Goal: Use online tool/utility: Utilize a website feature to perform a specific function

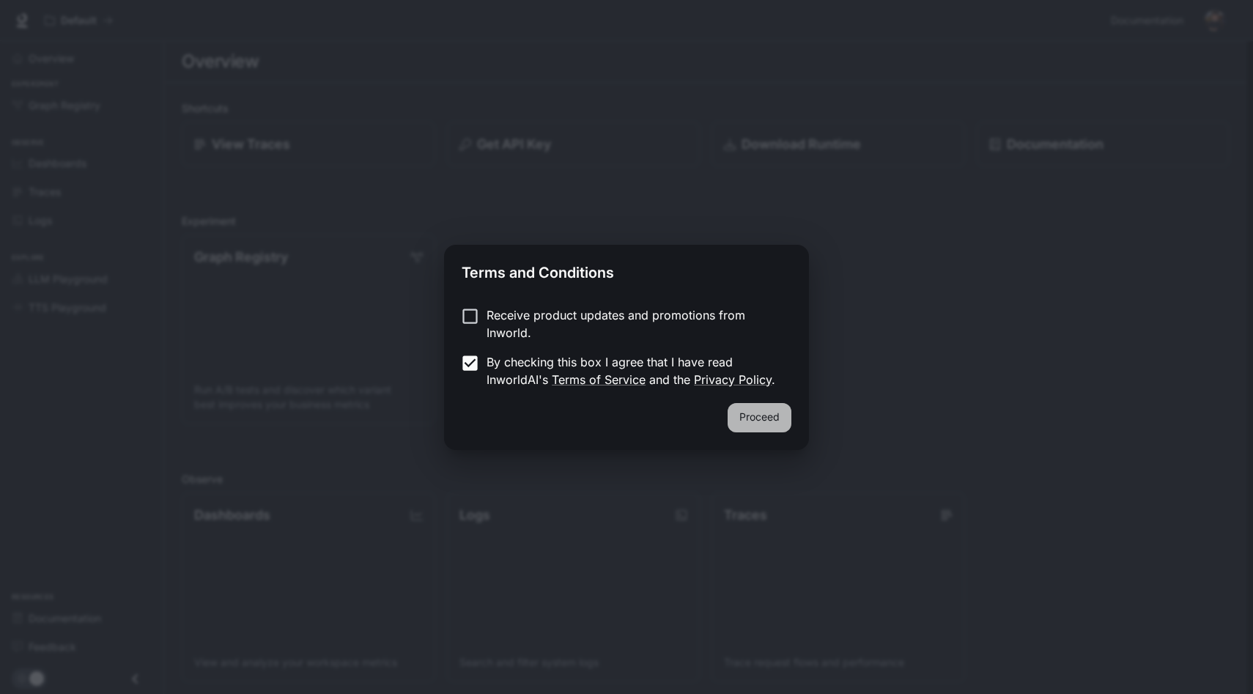
click at [742, 426] on button "Proceed" at bounding box center [759, 417] width 64 height 29
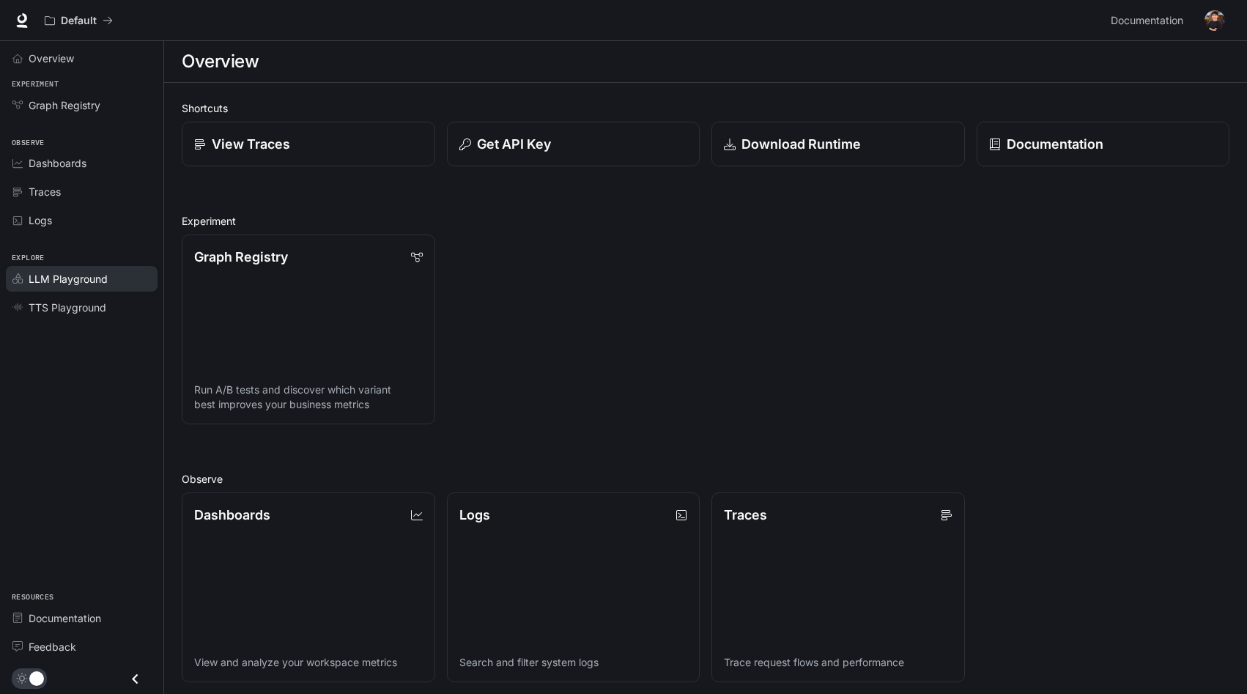
click at [56, 272] on span "LLM Playground" at bounding box center [68, 278] width 79 height 15
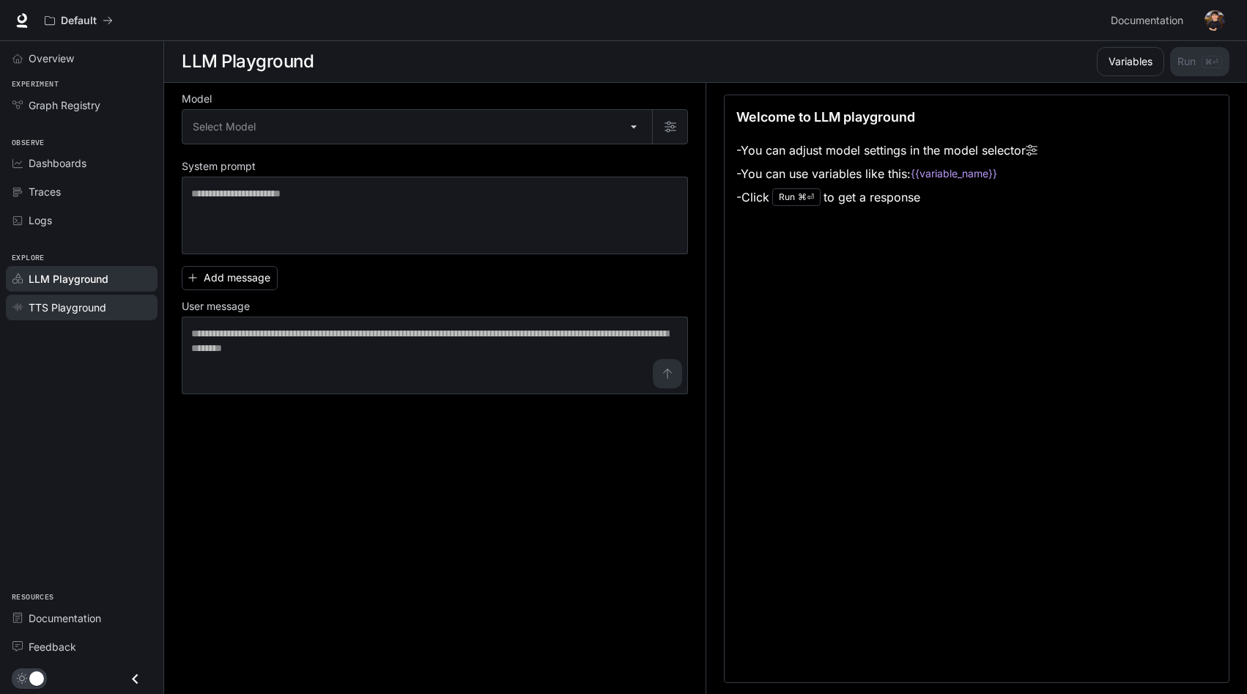
click at [68, 314] on link "TTS Playground" at bounding box center [82, 307] width 152 height 26
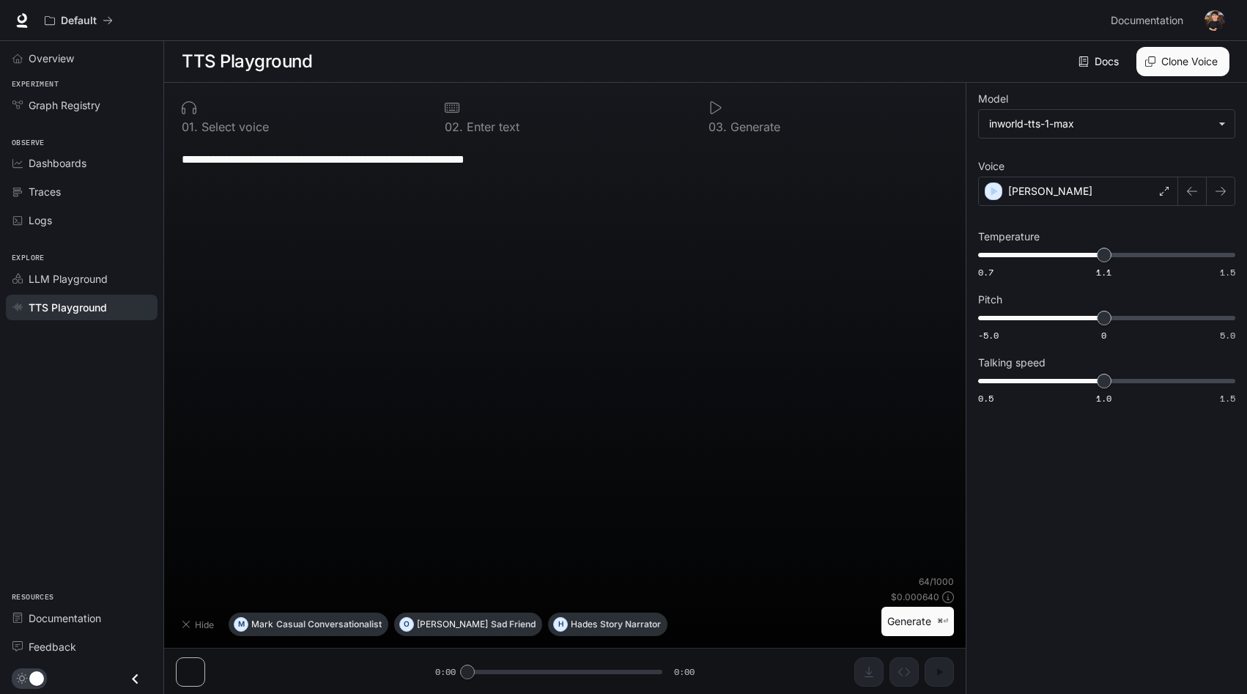
click at [427, 183] on div "**********" at bounding box center [565, 358] width 778 height 434
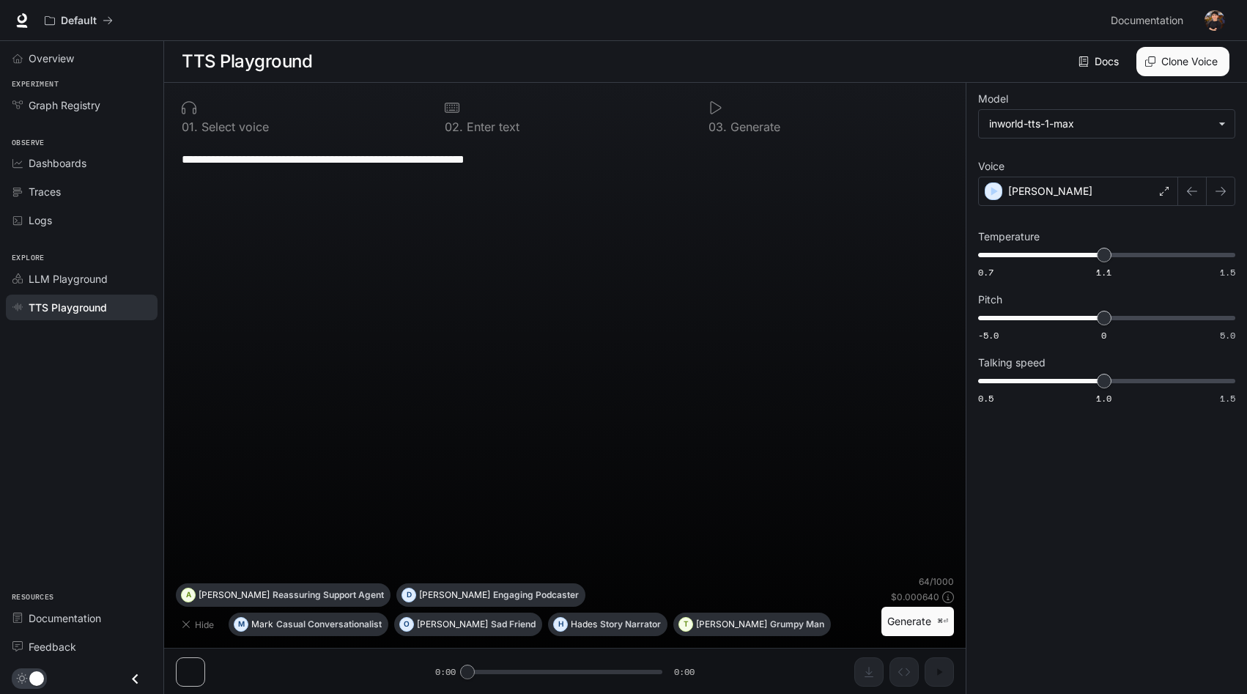
click at [615, 148] on div "**********" at bounding box center [565, 158] width 766 height 35
click at [567, 169] on div "**********" at bounding box center [565, 158] width 766 height 35
click at [893, 621] on button "Generate ⌘⏎" at bounding box center [917, 622] width 73 height 30
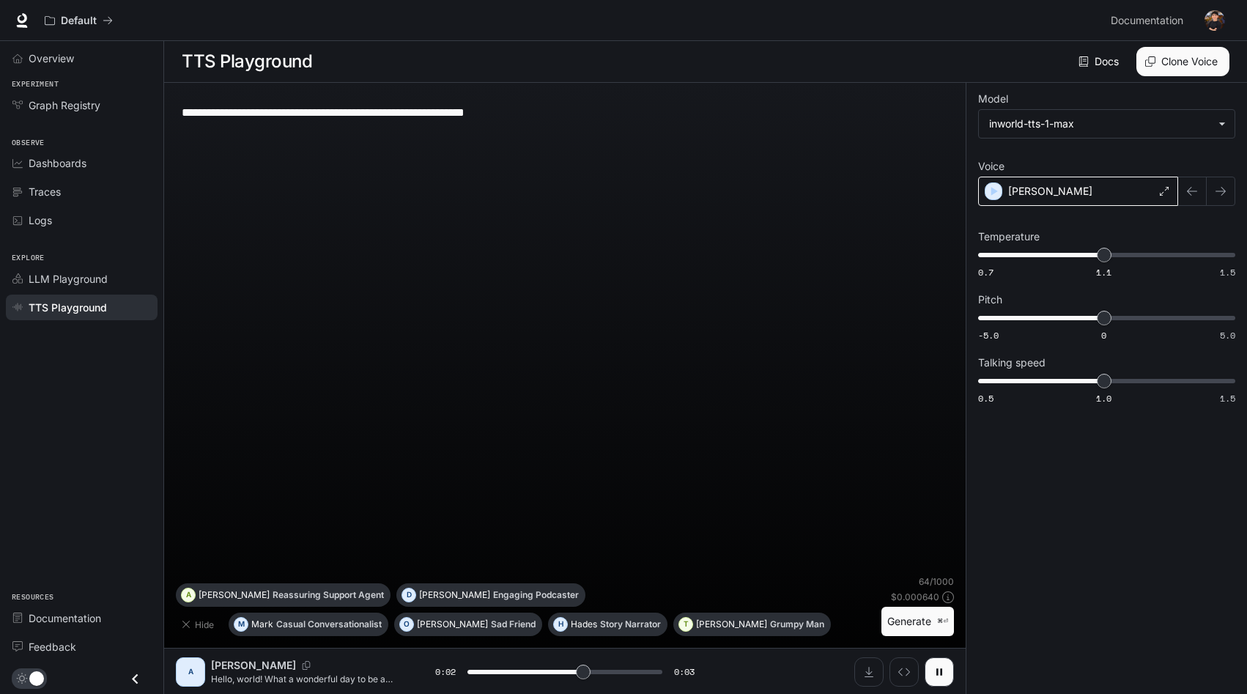
click at [1146, 179] on div "[PERSON_NAME]" at bounding box center [1078, 191] width 200 height 29
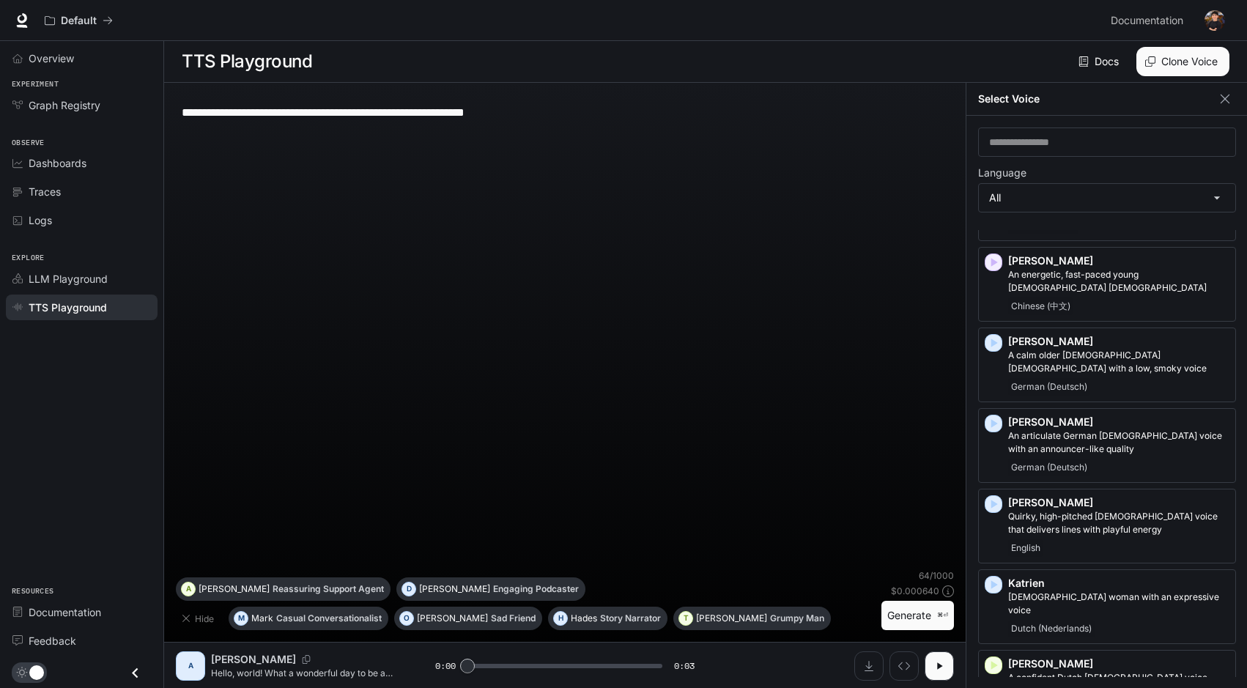
scroll to position [1435, 0]
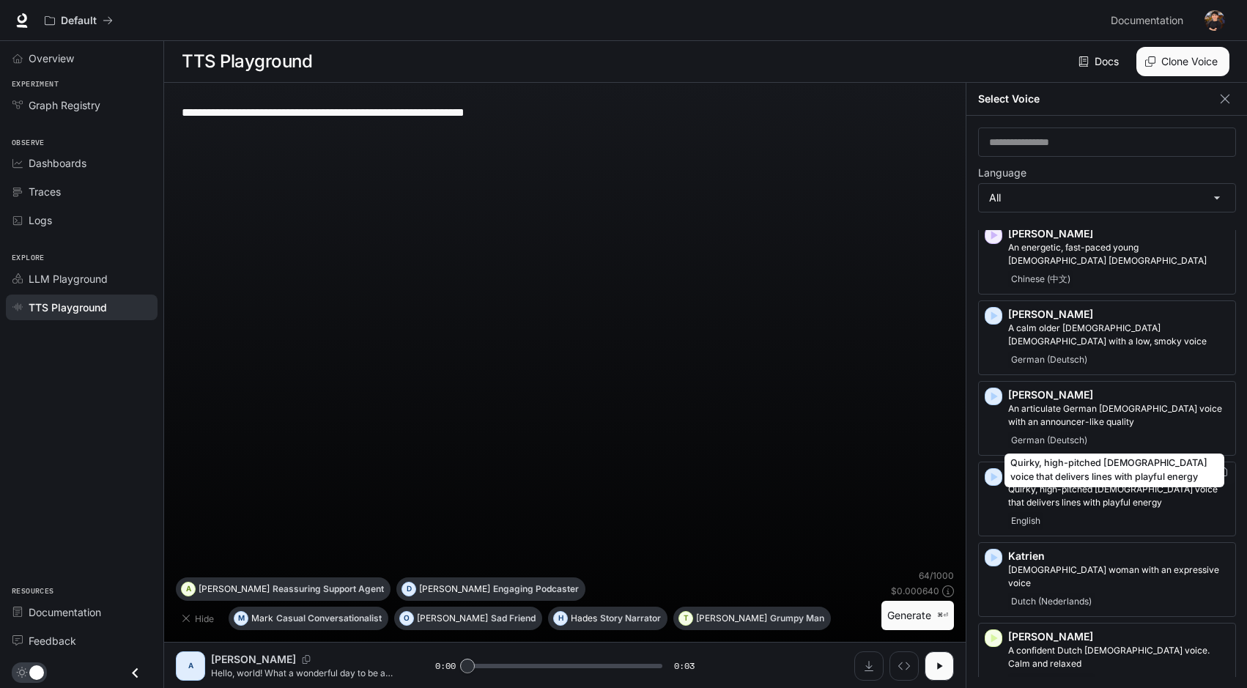
click at [1069, 483] on p "Quirky, high-pitched [DEMOGRAPHIC_DATA] voice that delivers lines with playful …" at bounding box center [1118, 496] width 221 height 26
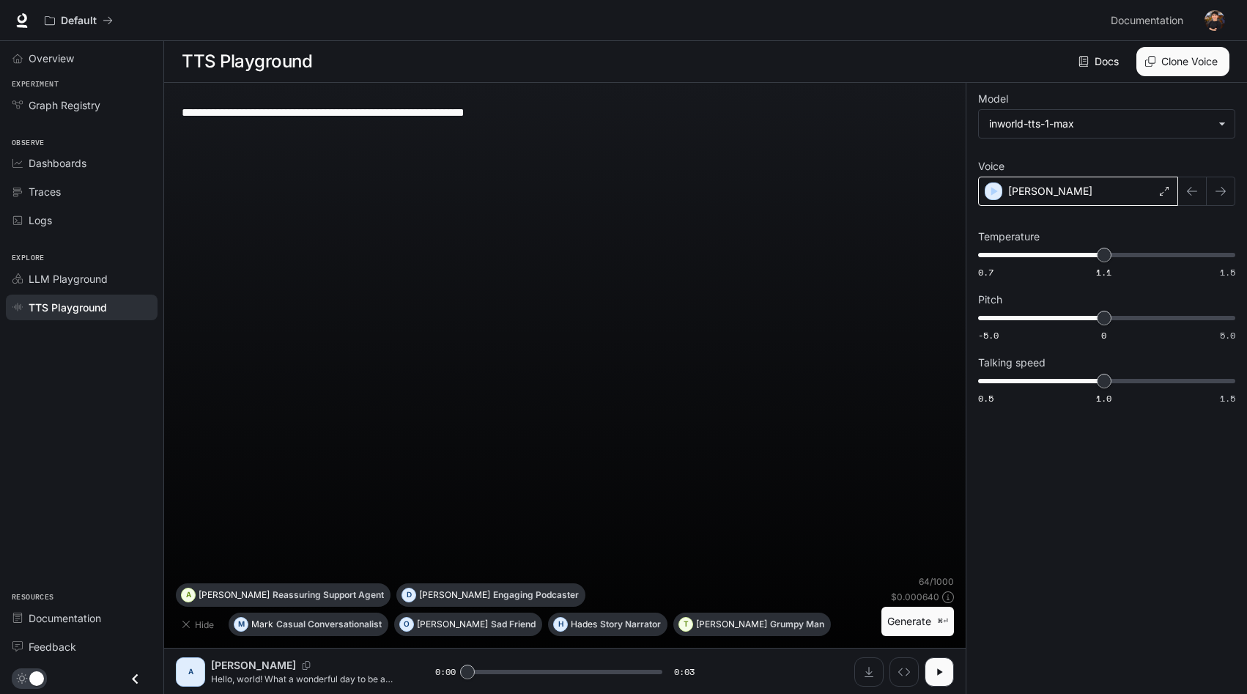
click at [1070, 188] on div "[PERSON_NAME]" at bounding box center [1078, 191] width 200 height 29
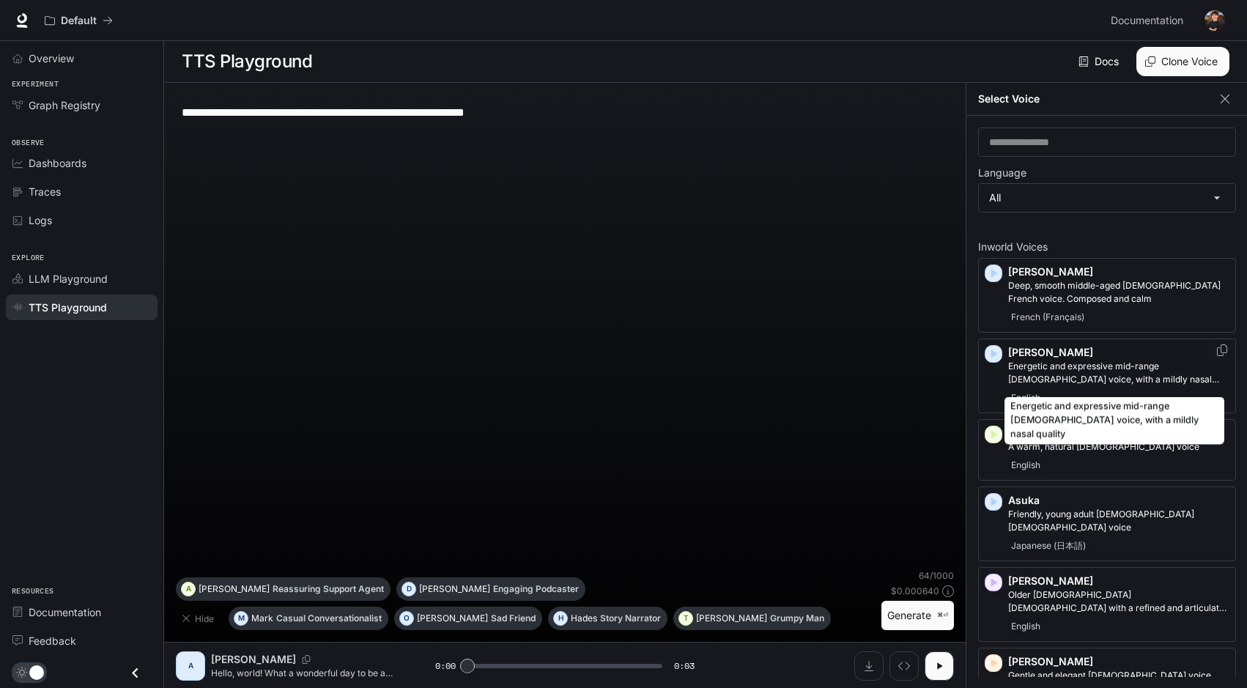
click at [1078, 369] on p "Energetic and expressive mid-range [DEMOGRAPHIC_DATA] voice, with a mildly nasa…" at bounding box center [1118, 373] width 221 height 26
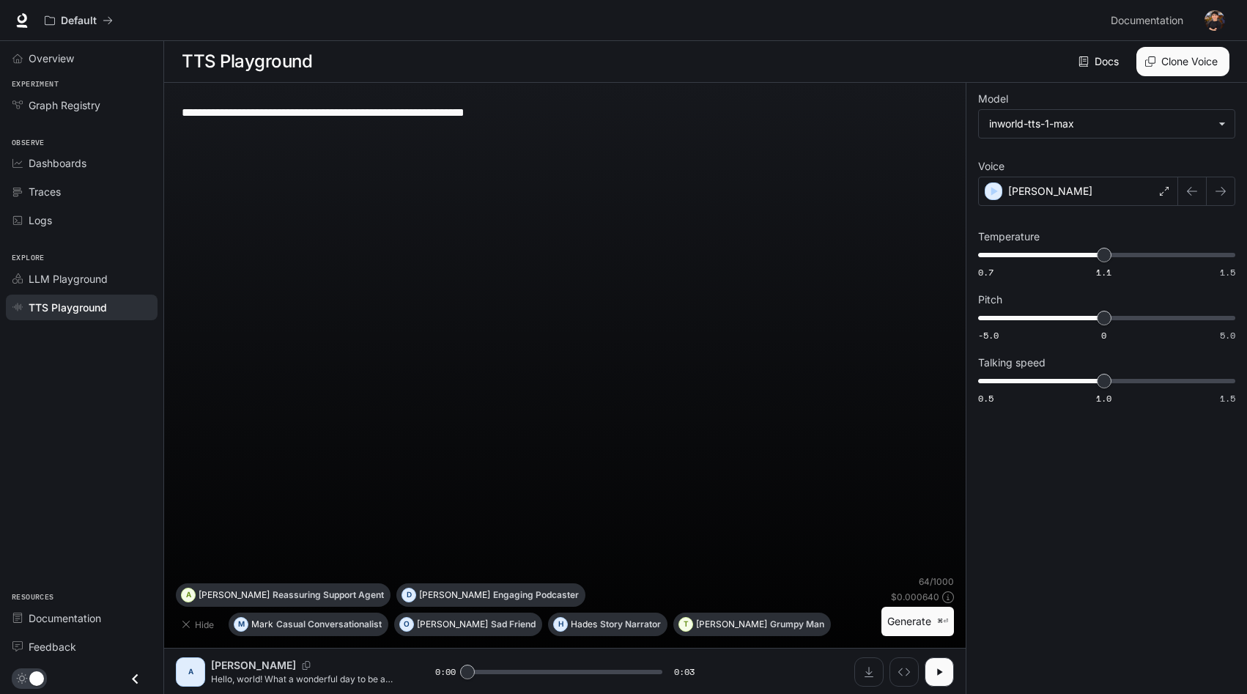
click at [1186, 55] on button "Clone Voice" at bounding box center [1182, 61] width 93 height 29
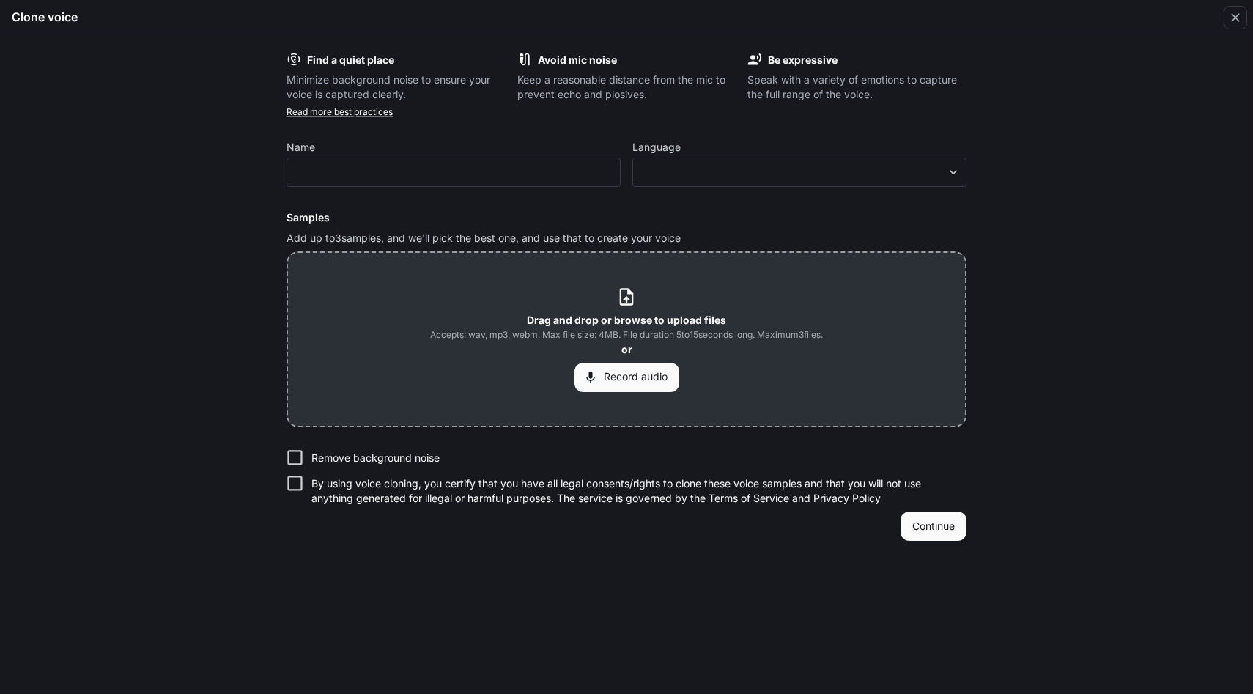
click at [626, 374] on button "Record audio" at bounding box center [626, 377] width 105 height 29
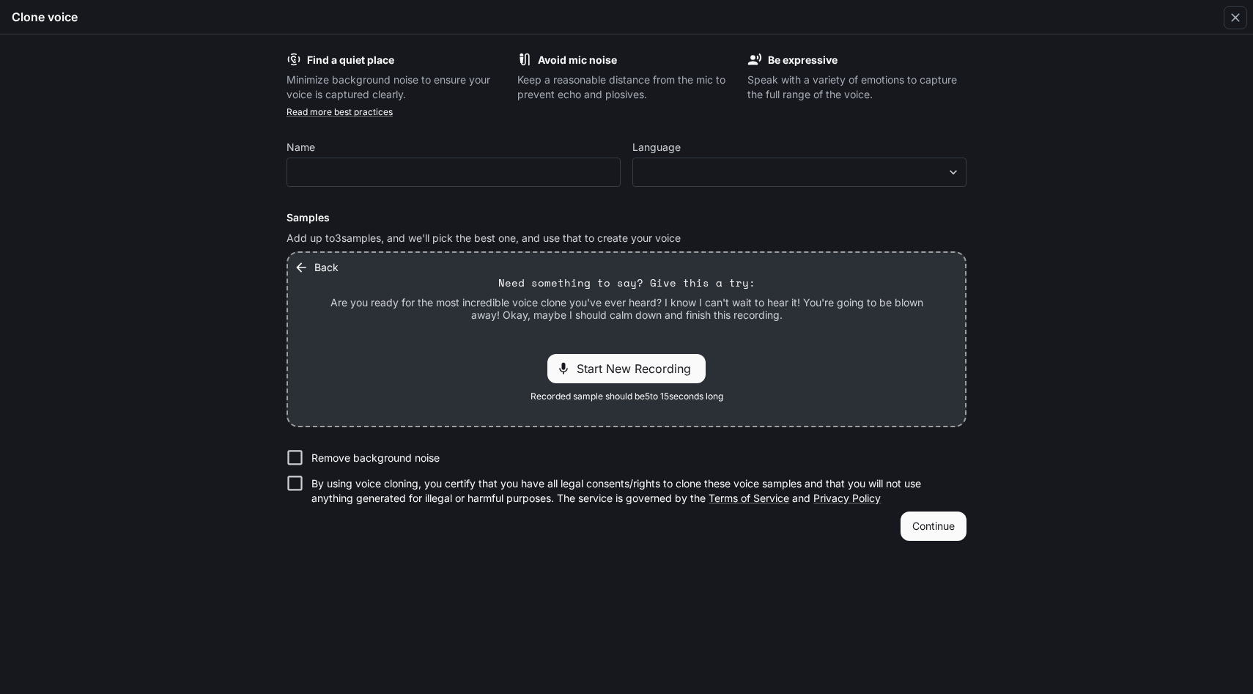
click at [626, 374] on span "Start New Recording" at bounding box center [637, 369] width 123 height 18
click at [678, 367] on p "00:06" at bounding box center [686, 367] width 45 height 21
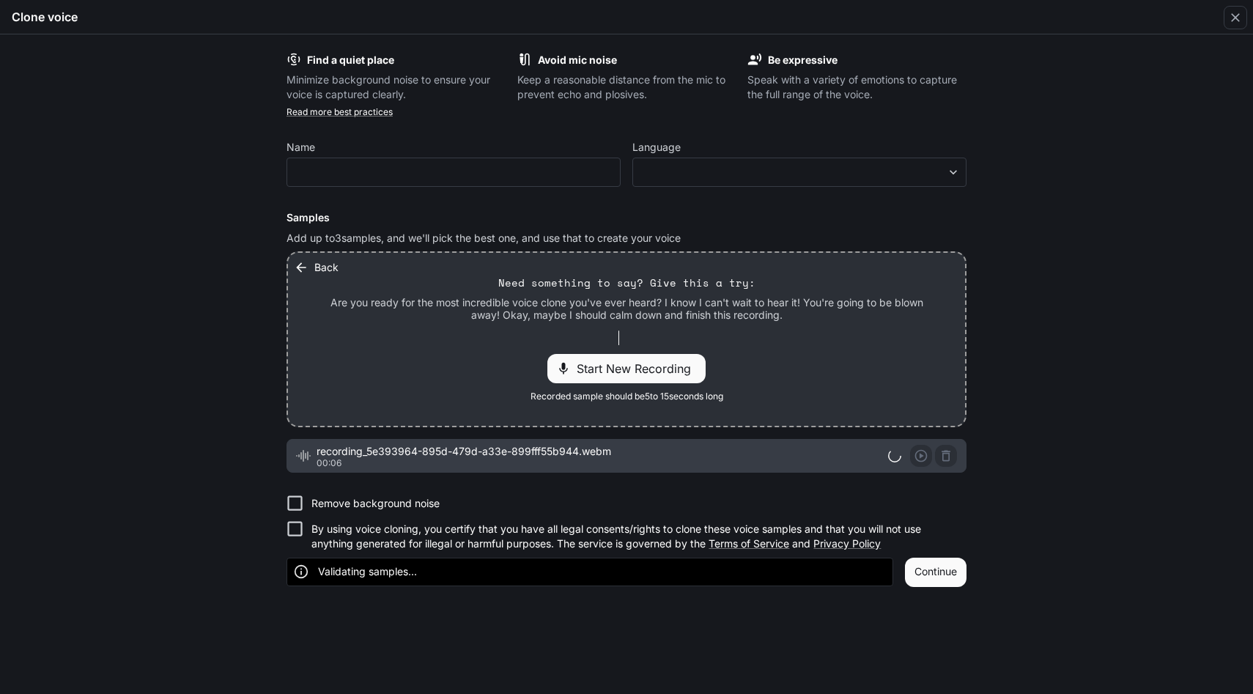
click at [678, 367] on span "Start New Recording" at bounding box center [637, 369] width 123 height 18
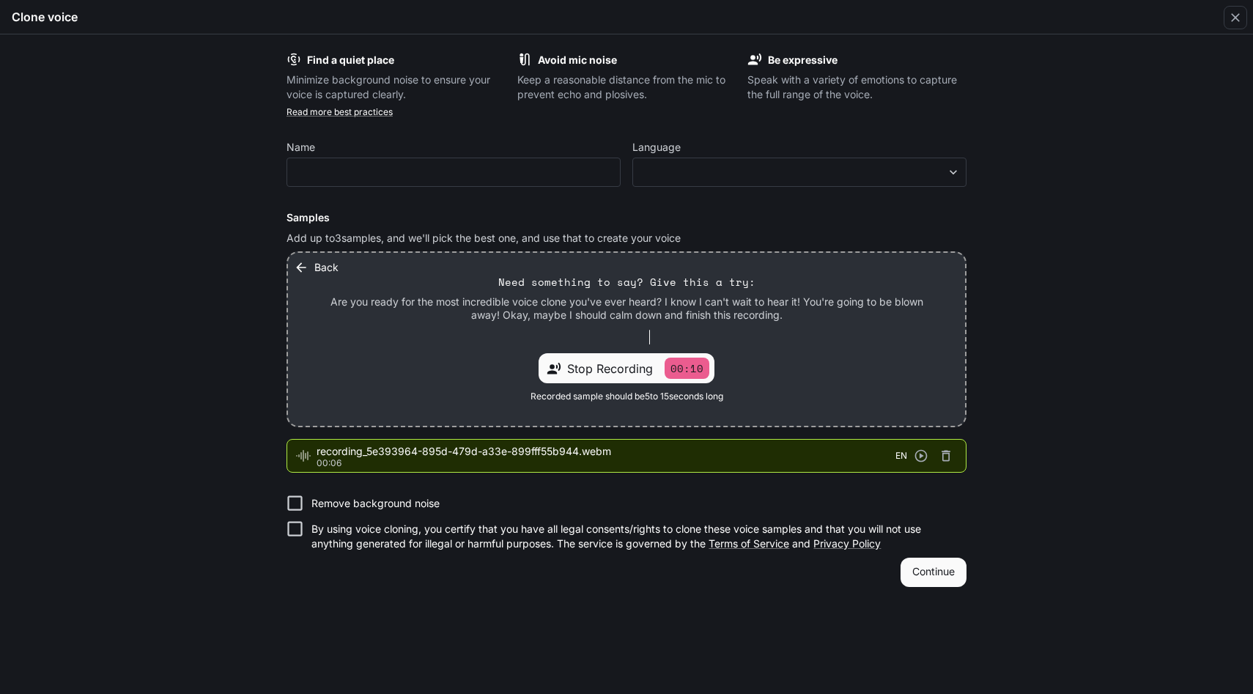
click at [678, 367] on p "00:10" at bounding box center [686, 367] width 45 height 21
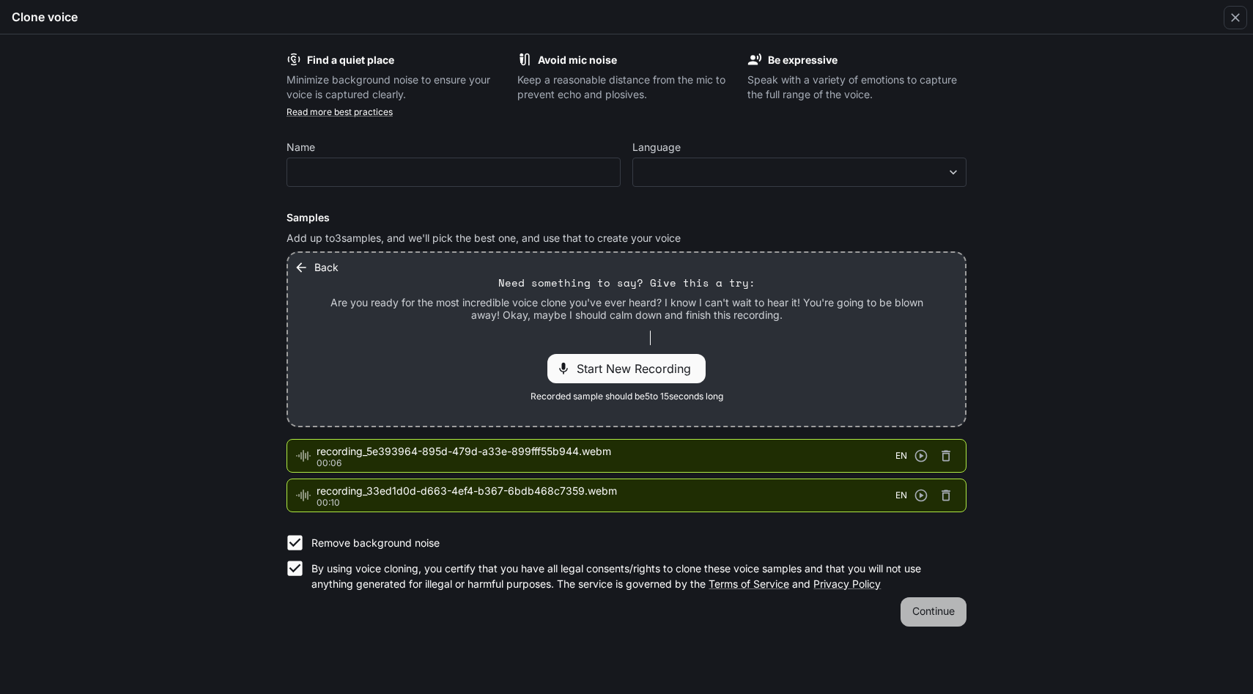
click at [943, 615] on button "Continue" at bounding box center [933, 611] width 66 height 29
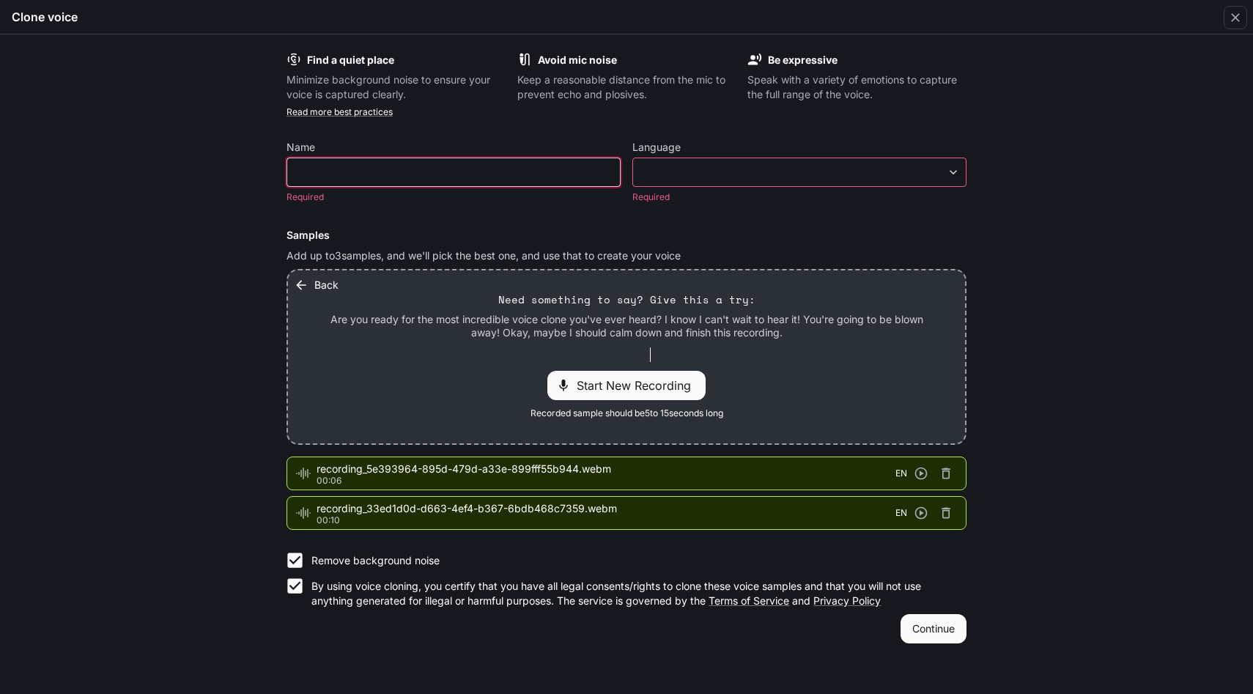
click at [491, 166] on input "text" at bounding box center [453, 172] width 333 height 15
click at [1232, 23] on icon "button" at bounding box center [1235, 17] width 15 height 15
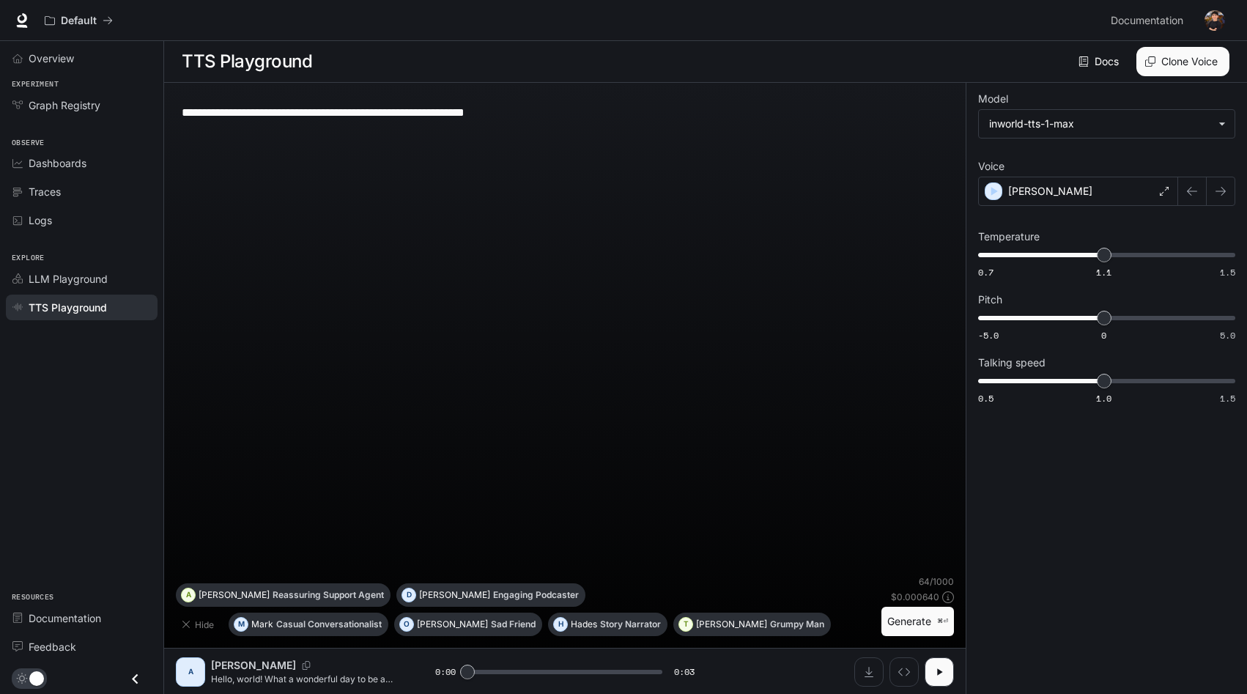
click at [1129, 209] on div "**********" at bounding box center [1106, 250] width 257 height 312
click at [1121, 198] on div "[PERSON_NAME]" at bounding box center [1078, 191] width 200 height 29
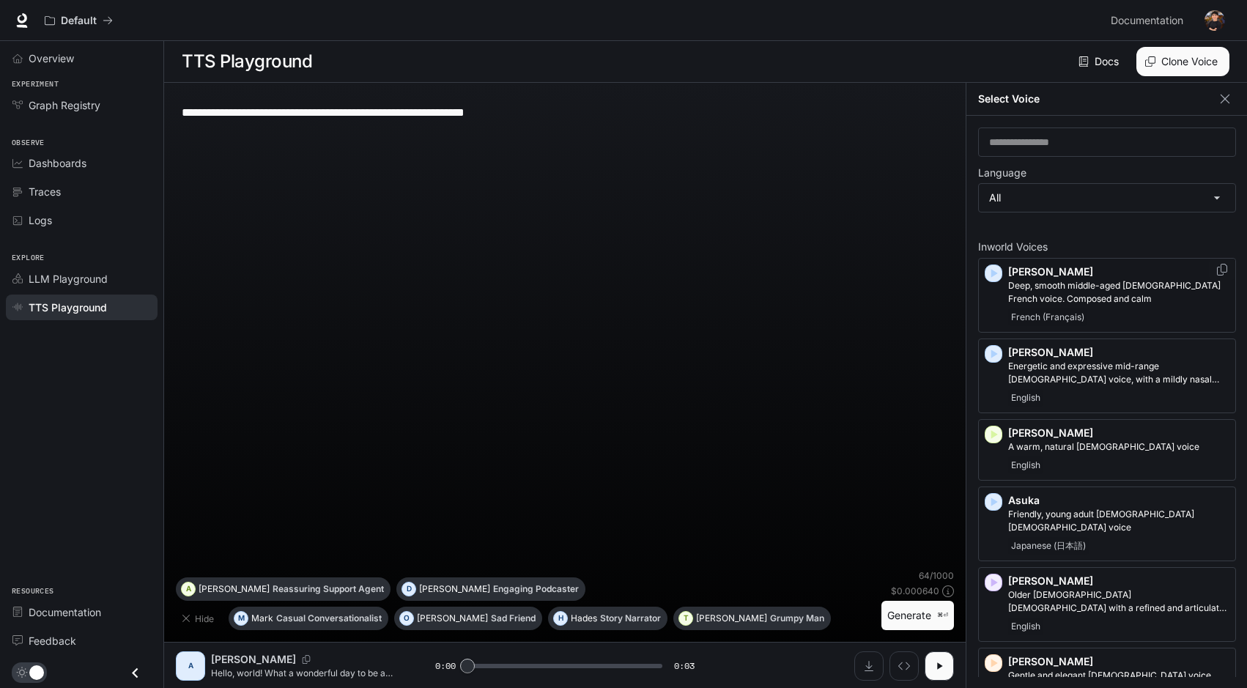
click at [1059, 306] on div "[PERSON_NAME], smooth middle-aged [DEMOGRAPHIC_DATA] French voice. Composed and…" at bounding box center [1118, 295] width 221 height 62
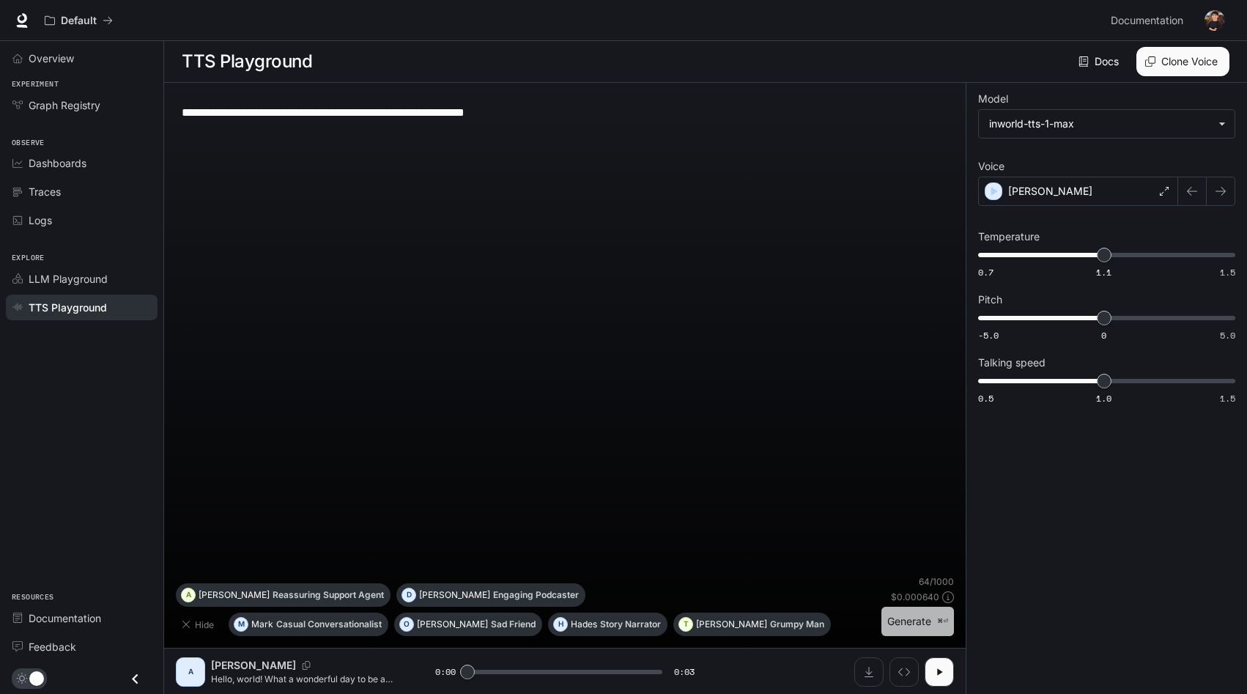
click at [898, 616] on button "Generate ⌘⏎" at bounding box center [917, 622] width 73 height 30
click at [1108, 206] on div "**********" at bounding box center [1106, 250] width 257 height 312
click at [1102, 201] on div "[PERSON_NAME]" at bounding box center [1078, 191] width 200 height 29
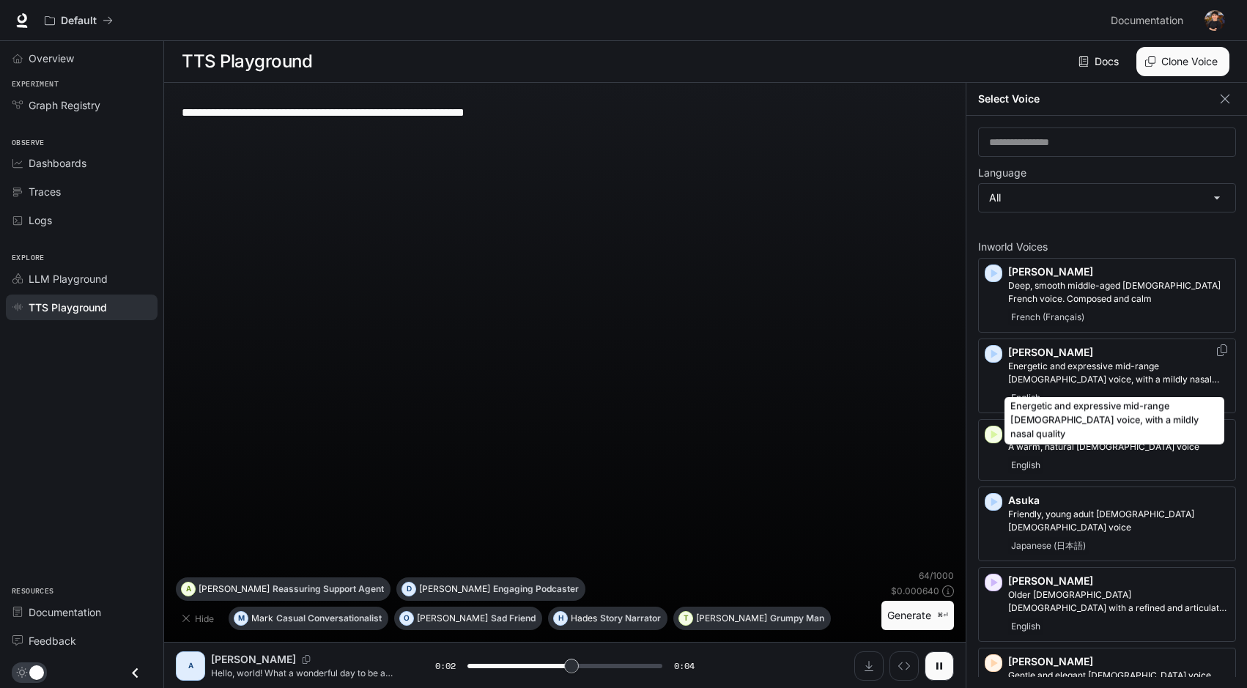
scroll to position [7, 0]
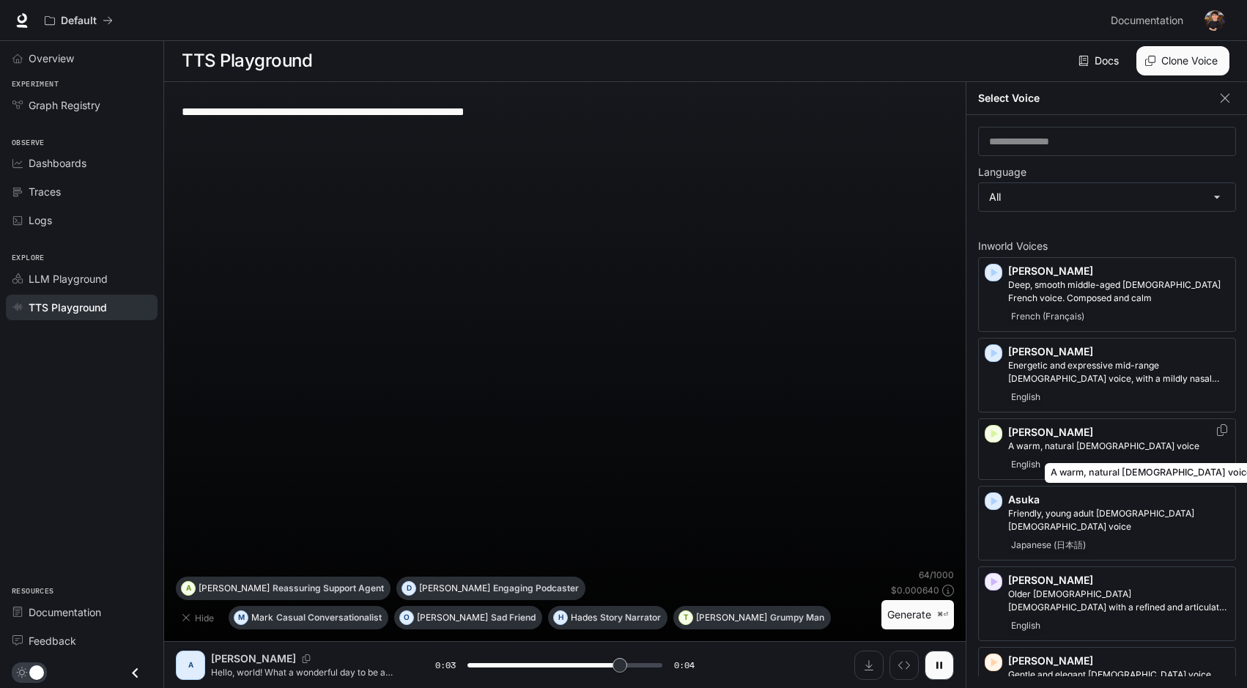
click at [1095, 441] on p "A warm, natural [DEMOGRAPHIC_DATA] voice" at bounding box center [1118, 446] width 221 height 13
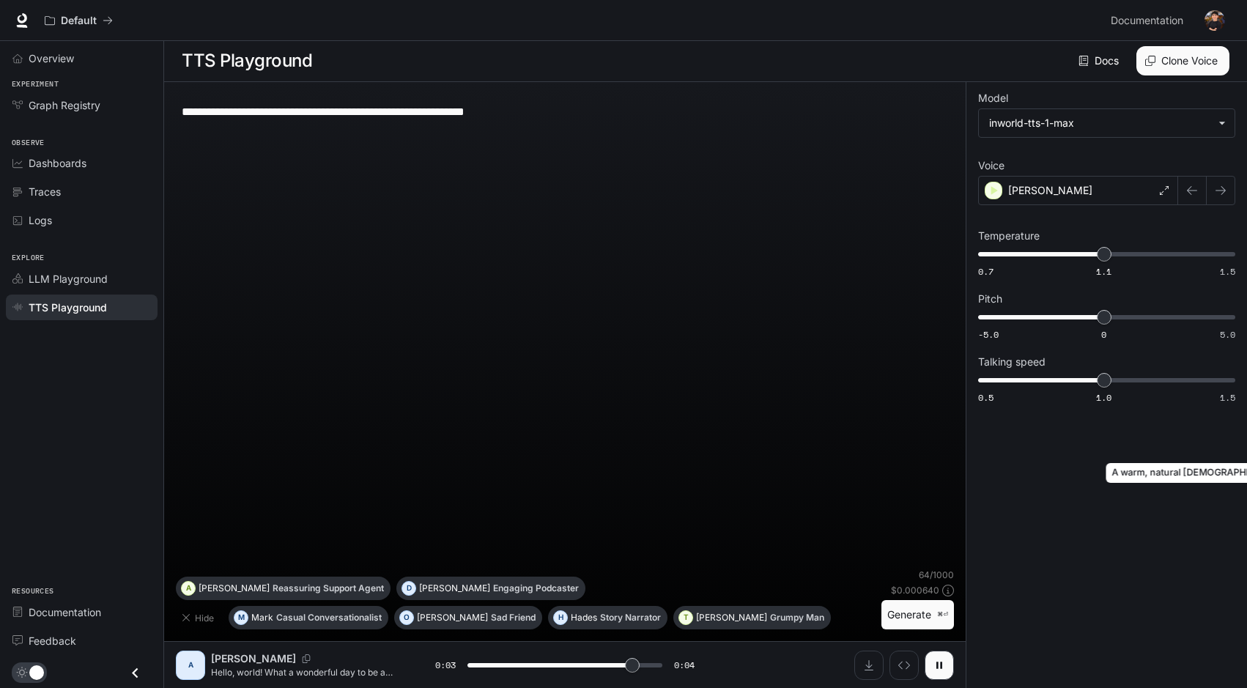
scroll to position [1, 0]
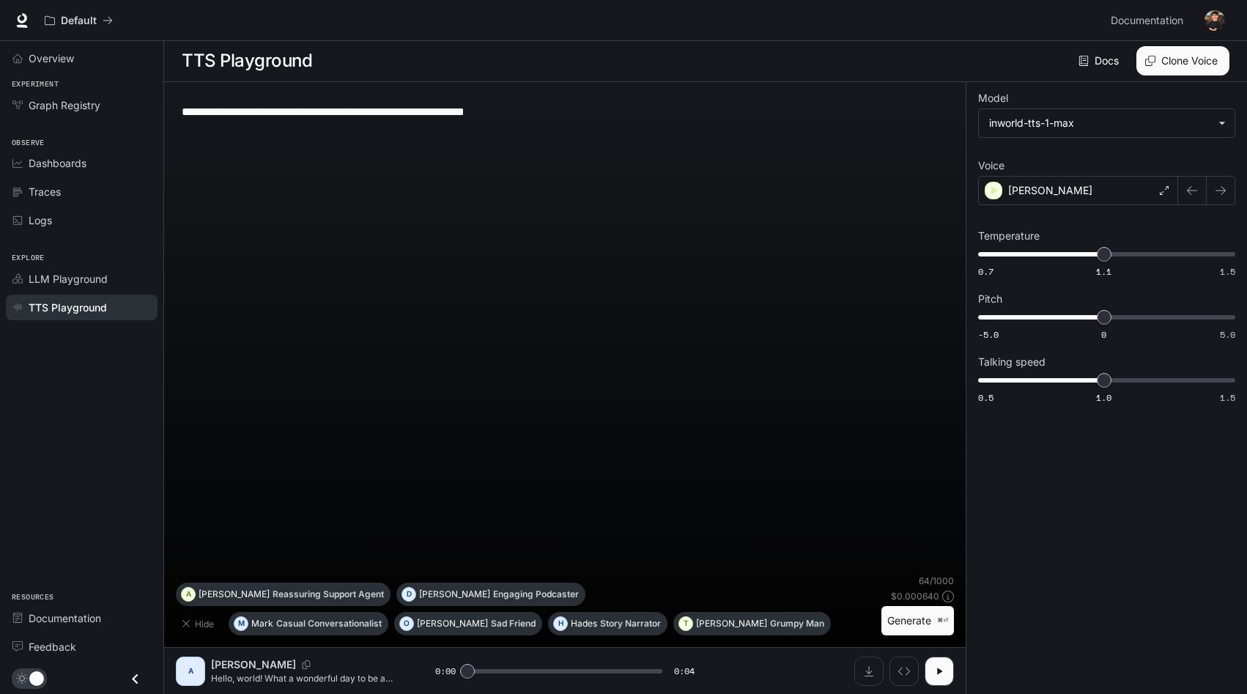
click at [919, 616] on button "Generate ⌘⏎" at bounding box center [917, 621] width 73 height 30
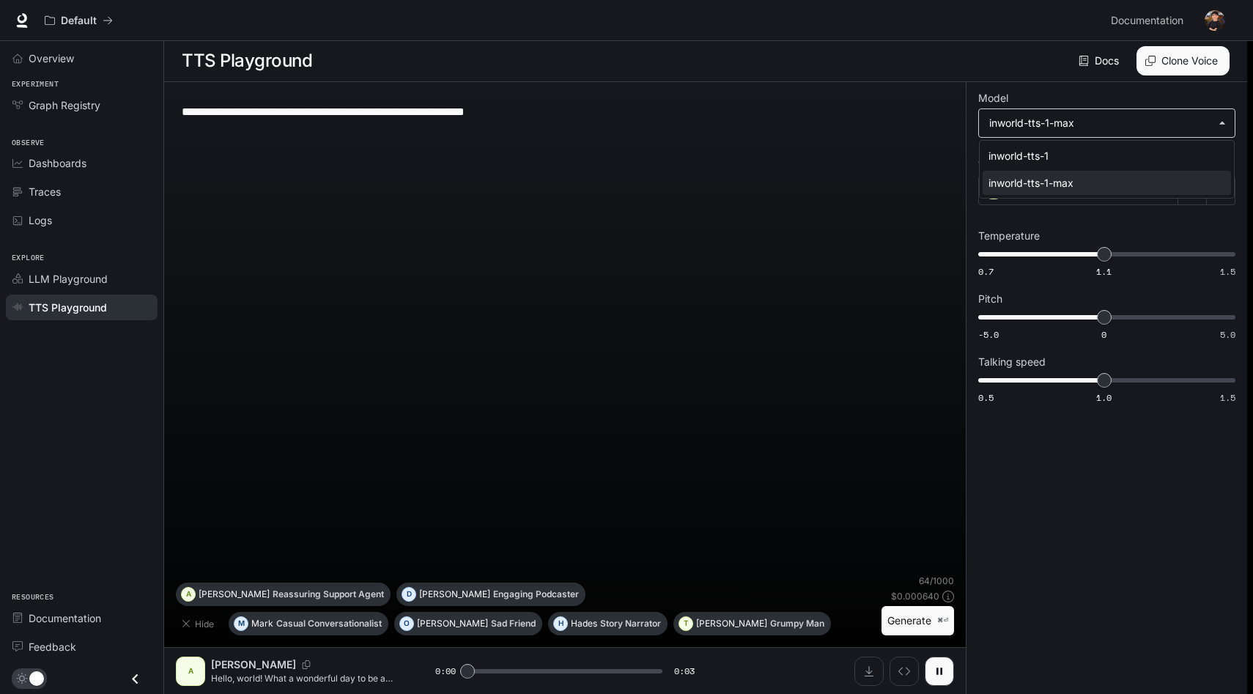
click at [1020, 133] on body "**********" at bounding box center [626, 346] width 1253 height 694
click at [1031, 155] on div "inworld-tts-1" at bounding box center [1103, 155] width 231 height 15
type input "***"
type input "**********"
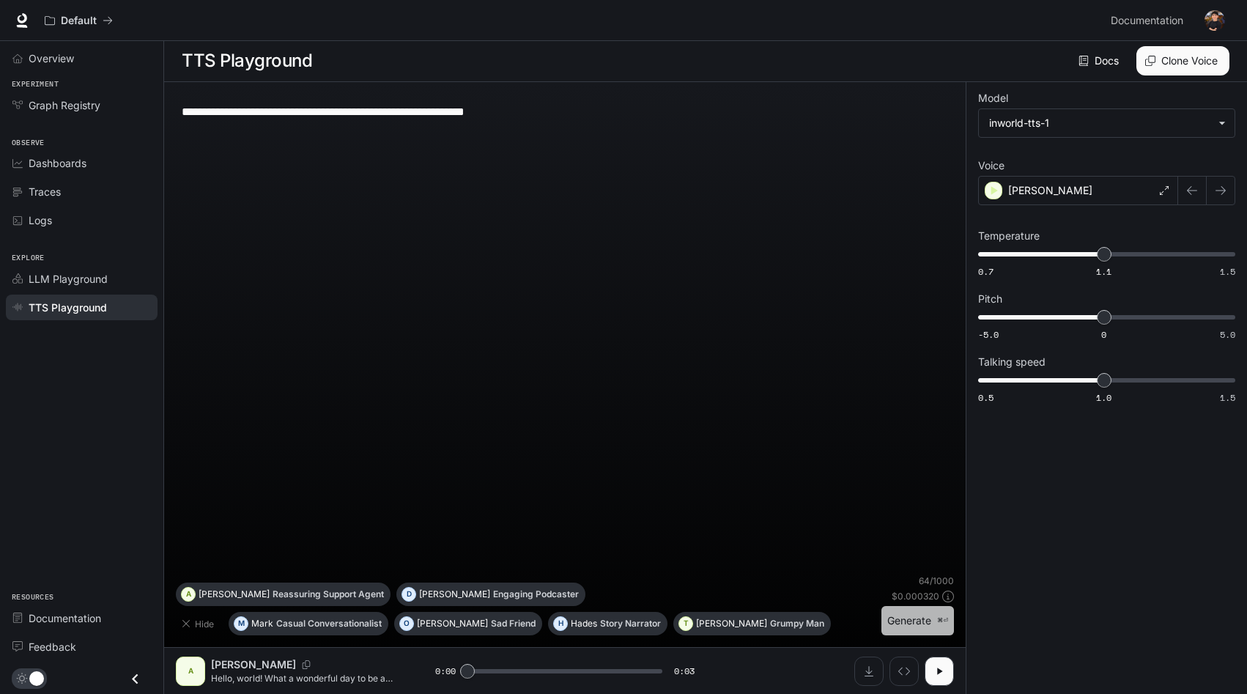
click at [905, 615] on button "Generate ⌘⏎" at bounding box center [917, 621] width 73 height 30
click at [1009, 196] on p "[PERSON_NAME]" at bounding box center [1050, 190] width 84 height 15
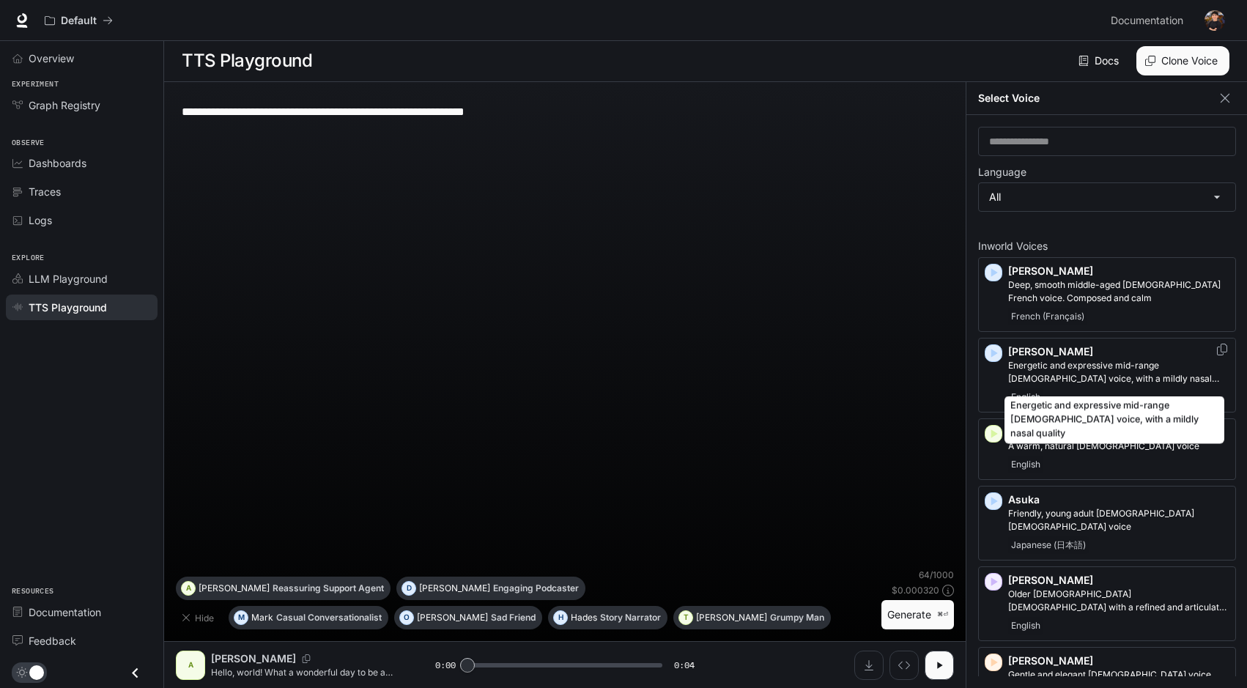
scroll to position [7, 0]
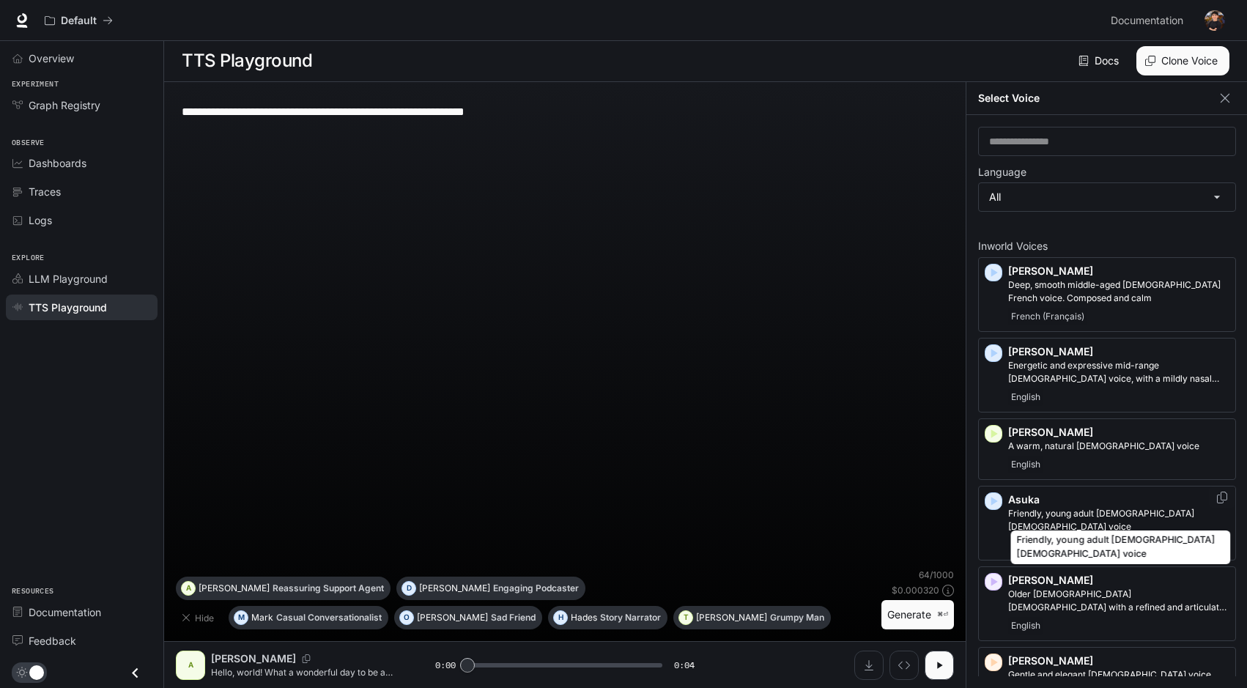
click at [1066, 510] on p "Friendly, young adult [DEMOGRAPHIC_DATA] [DEMOGRAPHIC_DATA] voice" at bounding box center [1118, 520] width 221 height 26
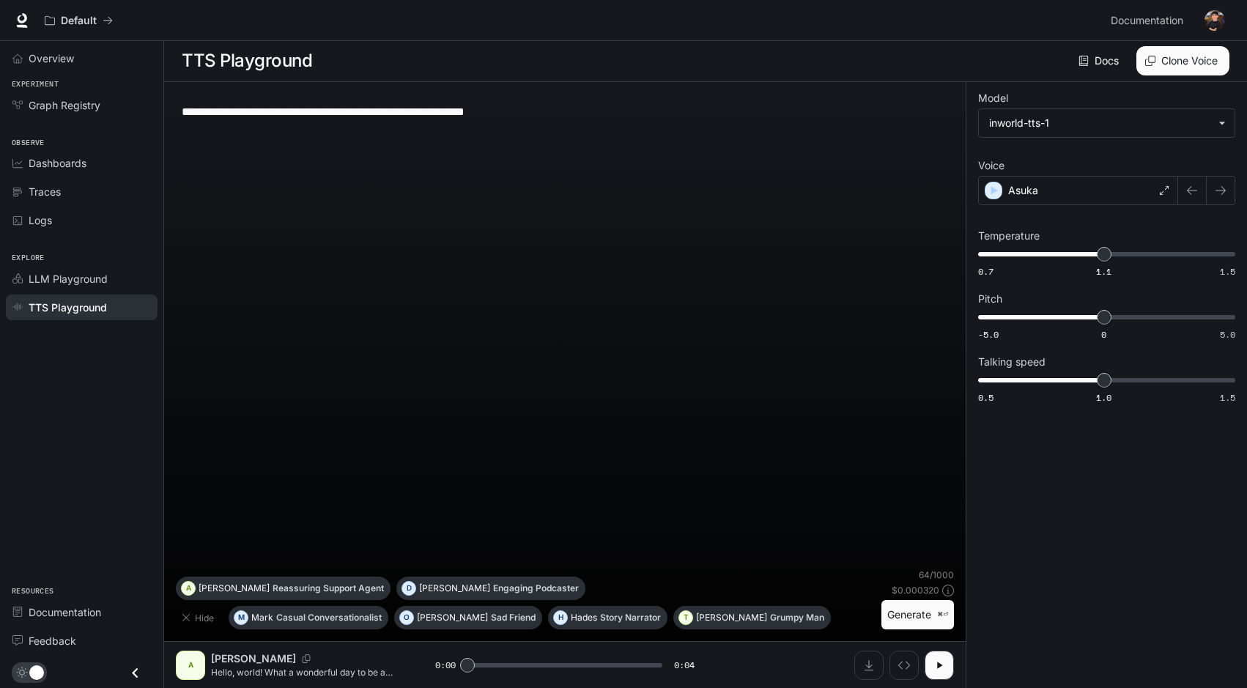
scroll to position [1, 0]
click at [903, 620] on button "Generate ⌘⏎" at bounding box center [917, 621] width 73 height 30
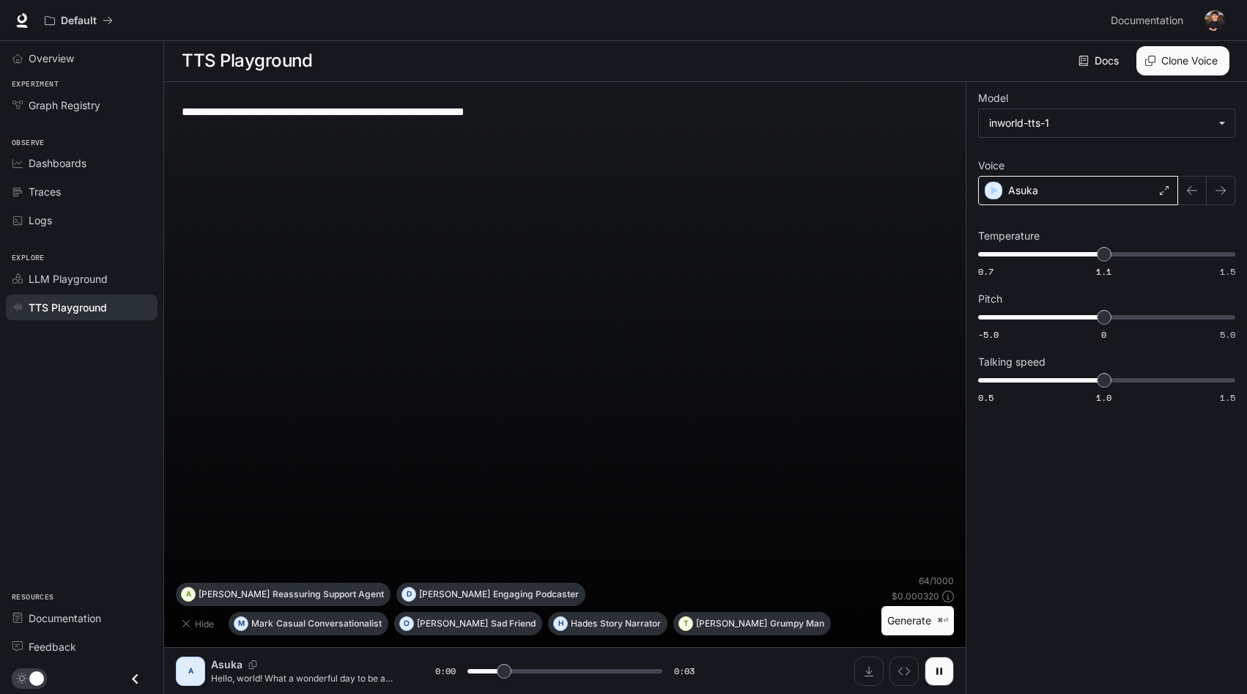
click at [1021, 194] on p "Asuka" at bounding box center [1023, 190] width 30 height 15
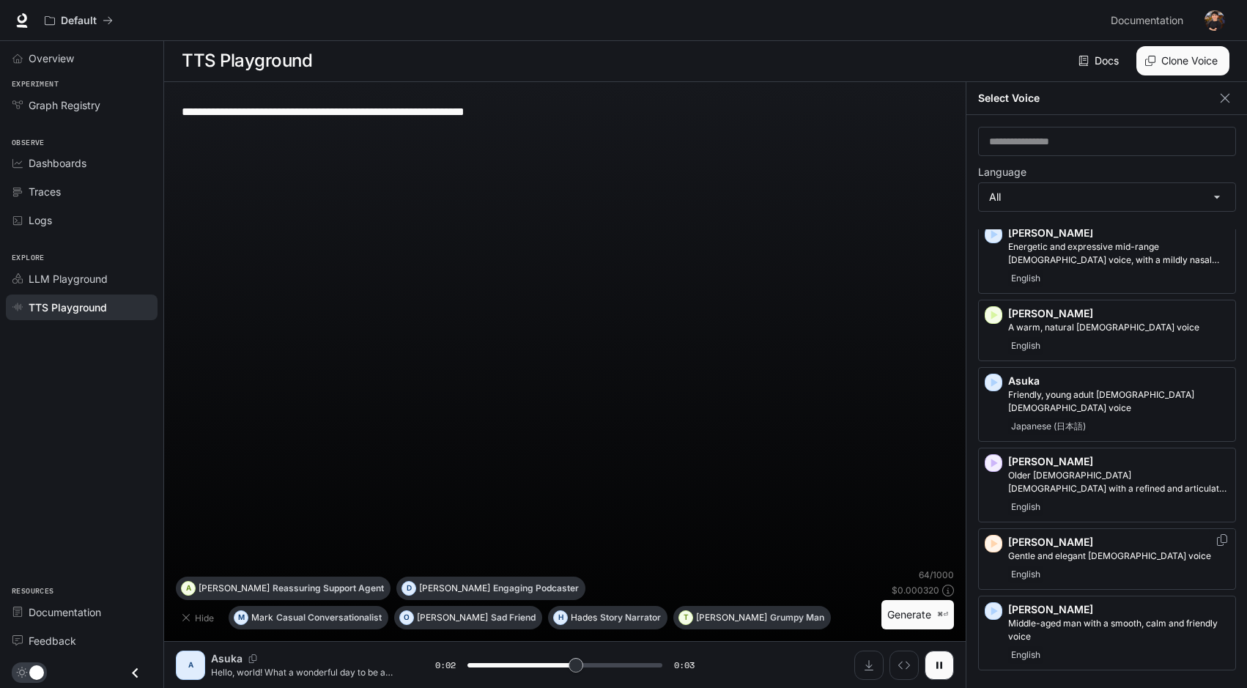
scroll to position [163, 0]
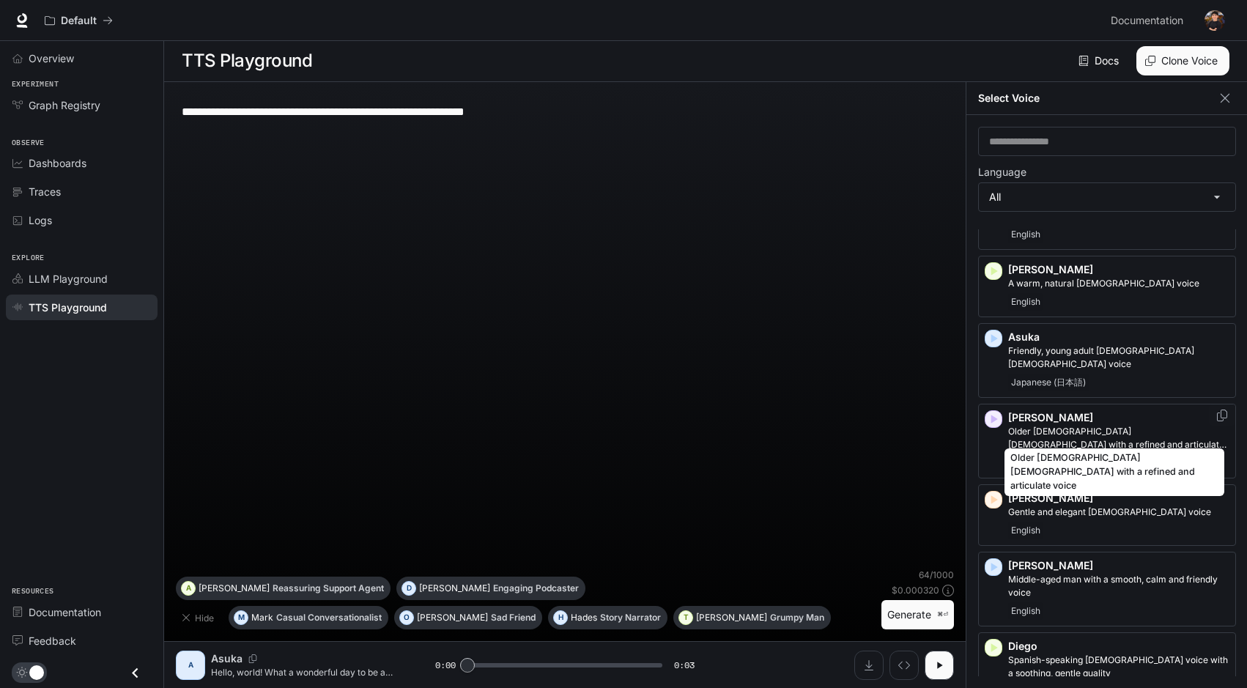
click at [1101, 429] on p "Older [DEMOGRAPHIC_DATA] [DEMOGRAPHIC_DATA] with a refined and articulate voice" at bounding box center [1118, 438] width 221 height 26
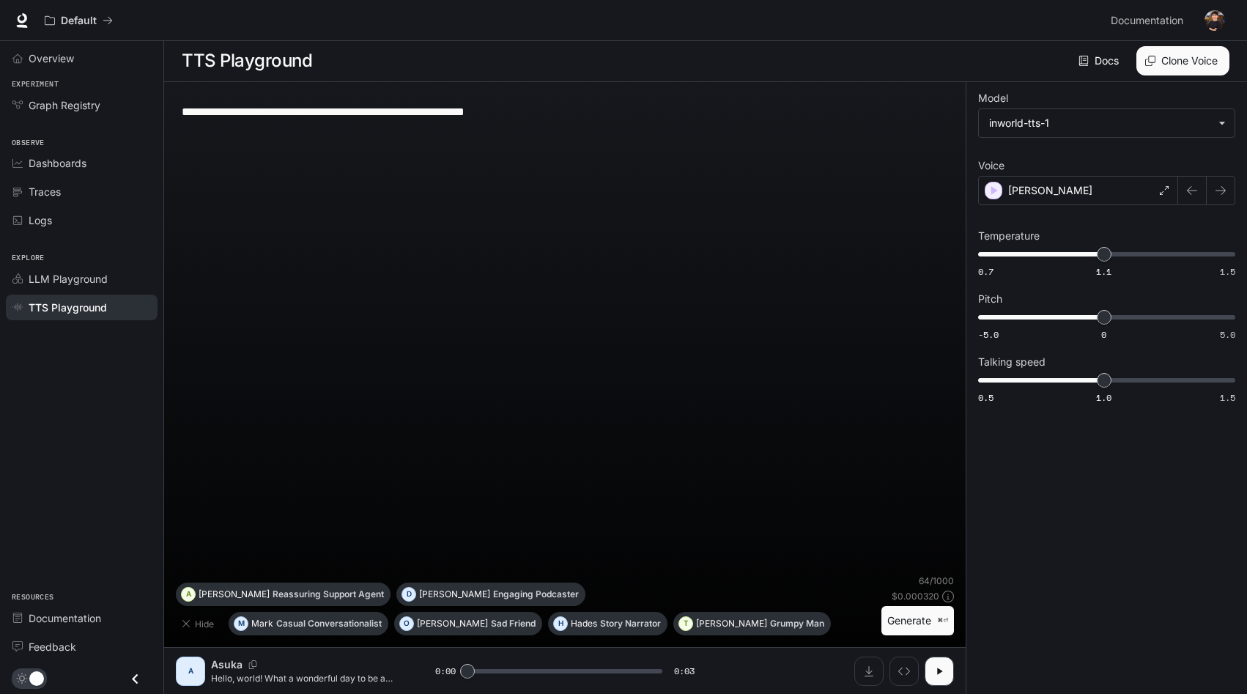
click at [919, 621] on button "Generate ⌘⏎" at bounding box center [917, 621] width 73 height 30
click at [1099, 187] on div "[PERSON_NAME]" at bounding box center [1078, 190] width 200 height 29
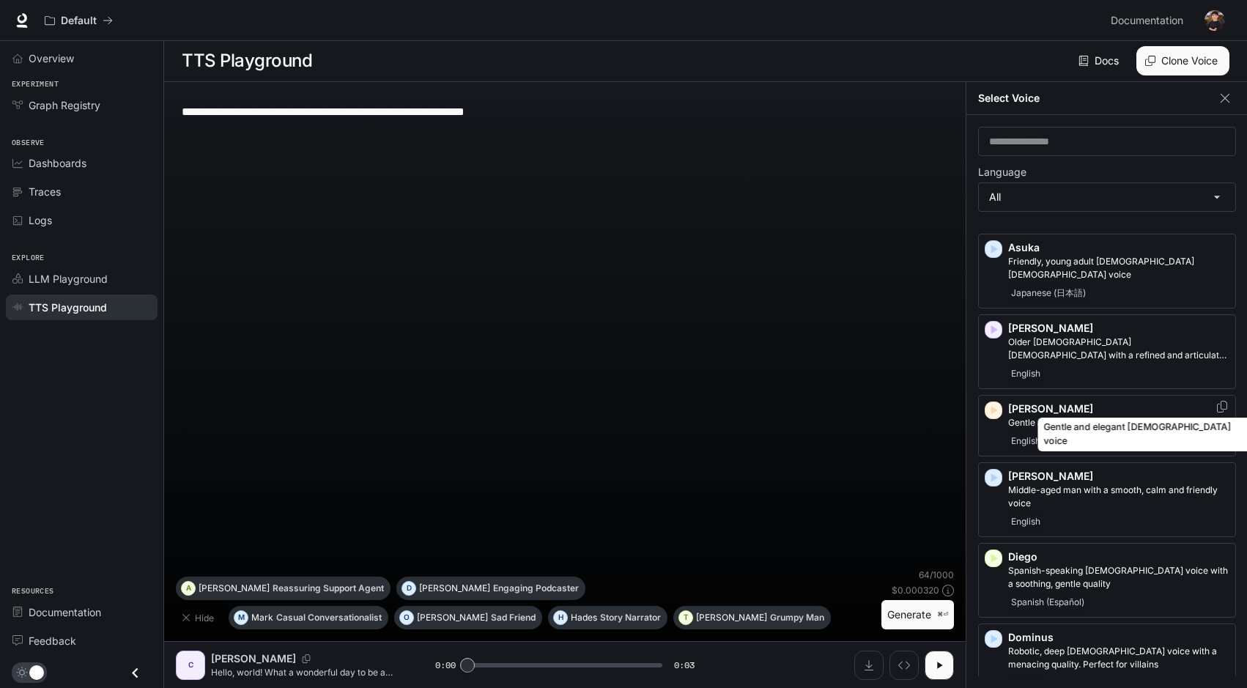
scroll to position [262, 0]
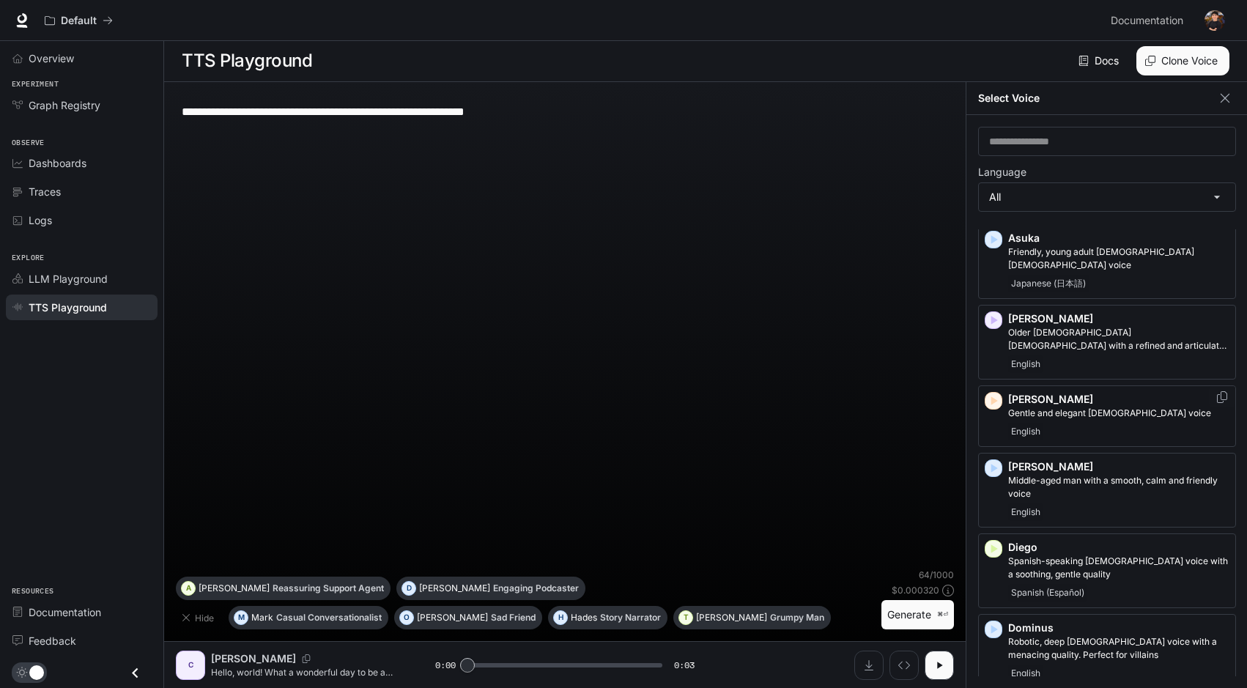
click at [1077, 423] on div "English" at bounding box center [1118, 432] width 221 height 18
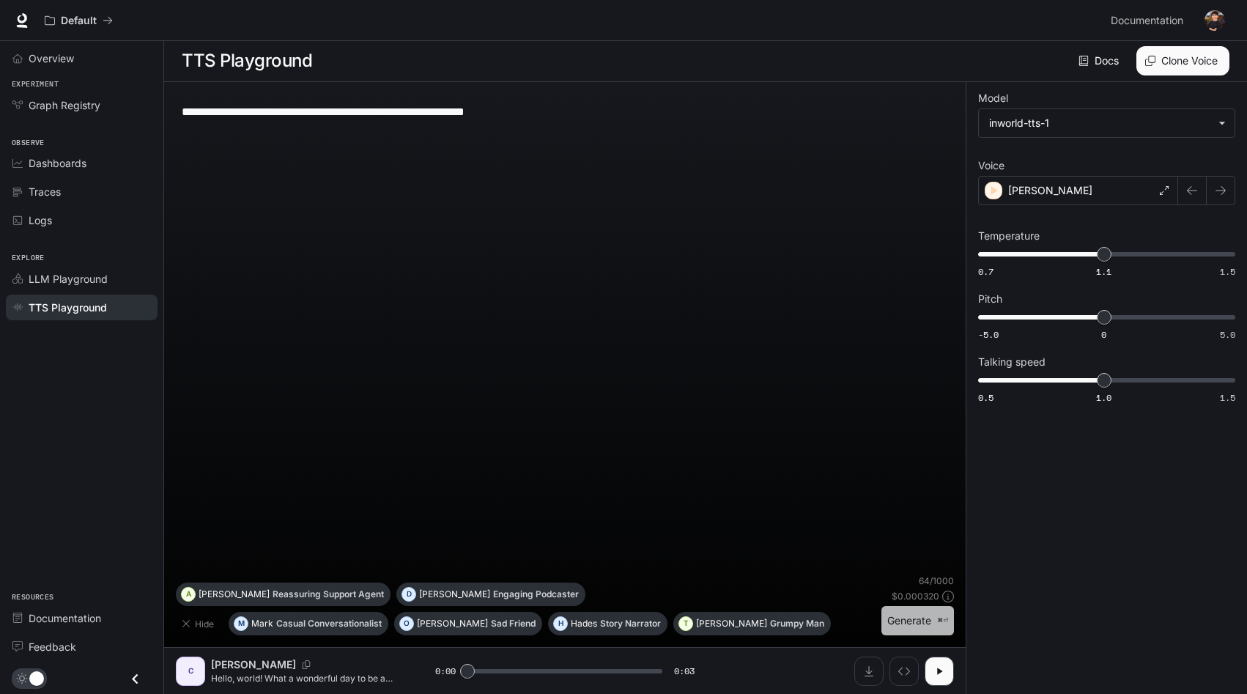
click at [891, 618] on button "Generate ⌘⏎" at bounding box center [917, 621] width 73 height 30
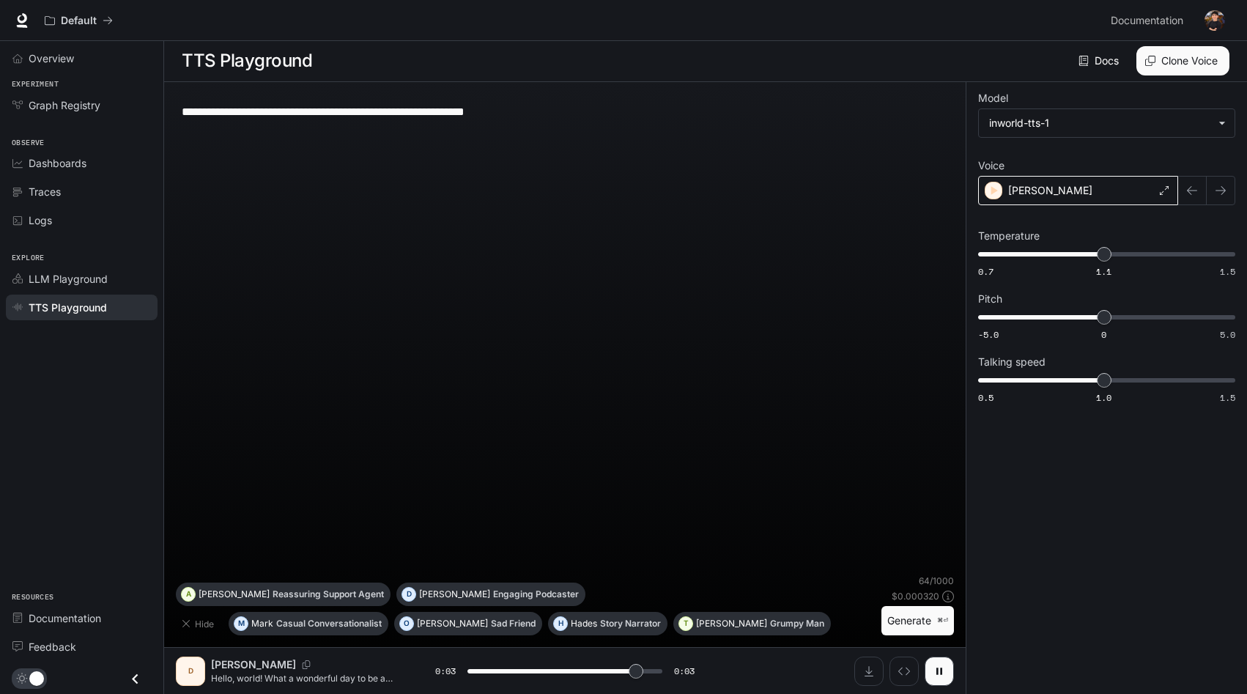
click at [1065, 193] on div "[PERSON_NAME]" at bounding box center [1078, 190] width 200 height 29
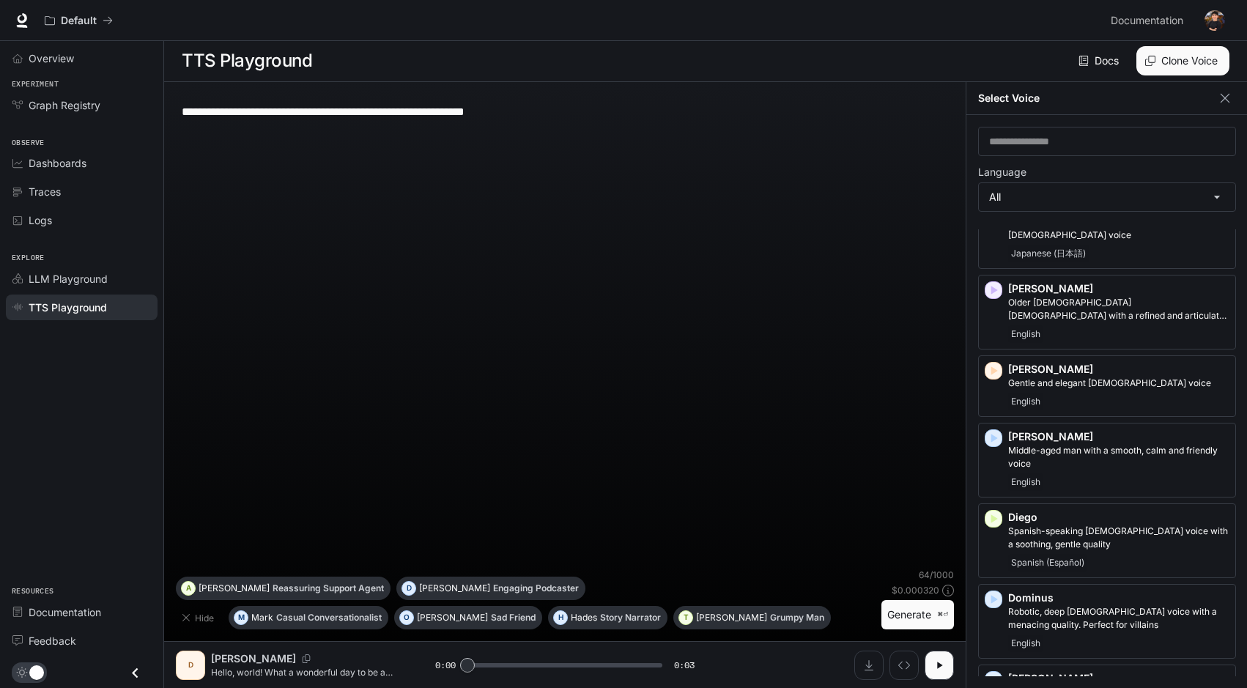
scroll to position [291, 0]
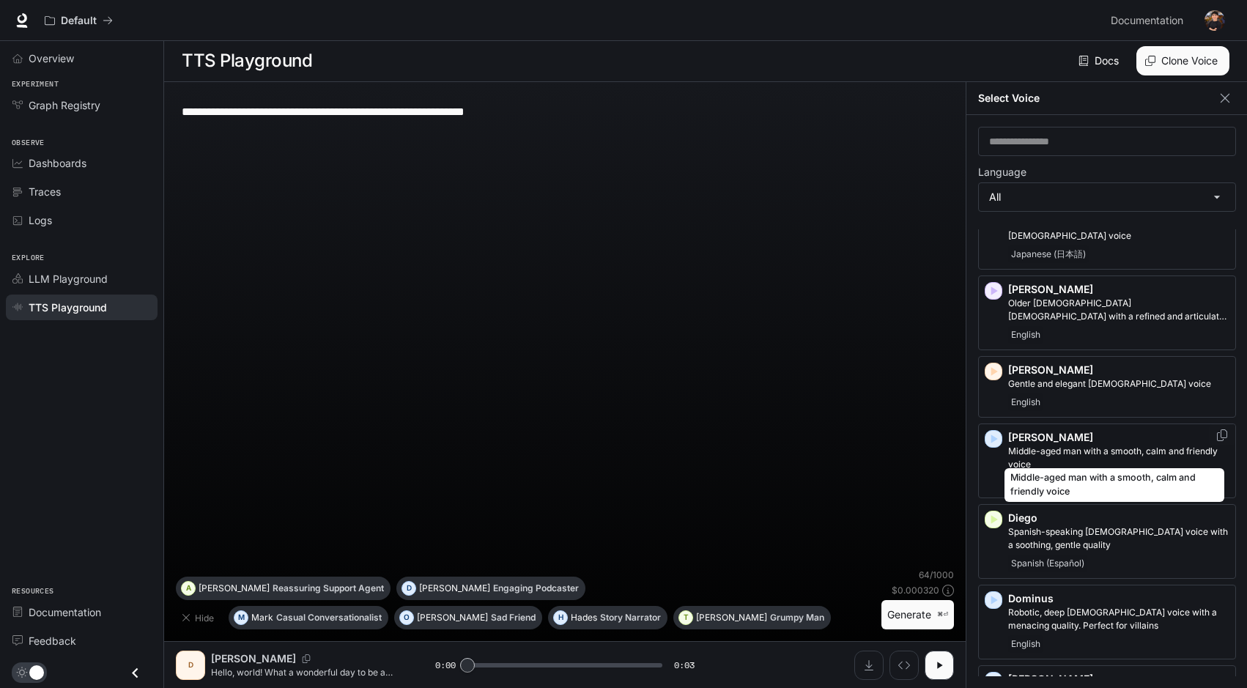
click at [1105, 445] on p "Middle-aged man with a smooth, calm and friendly voice" at bounding box center [1118, 458] width 221 height 26
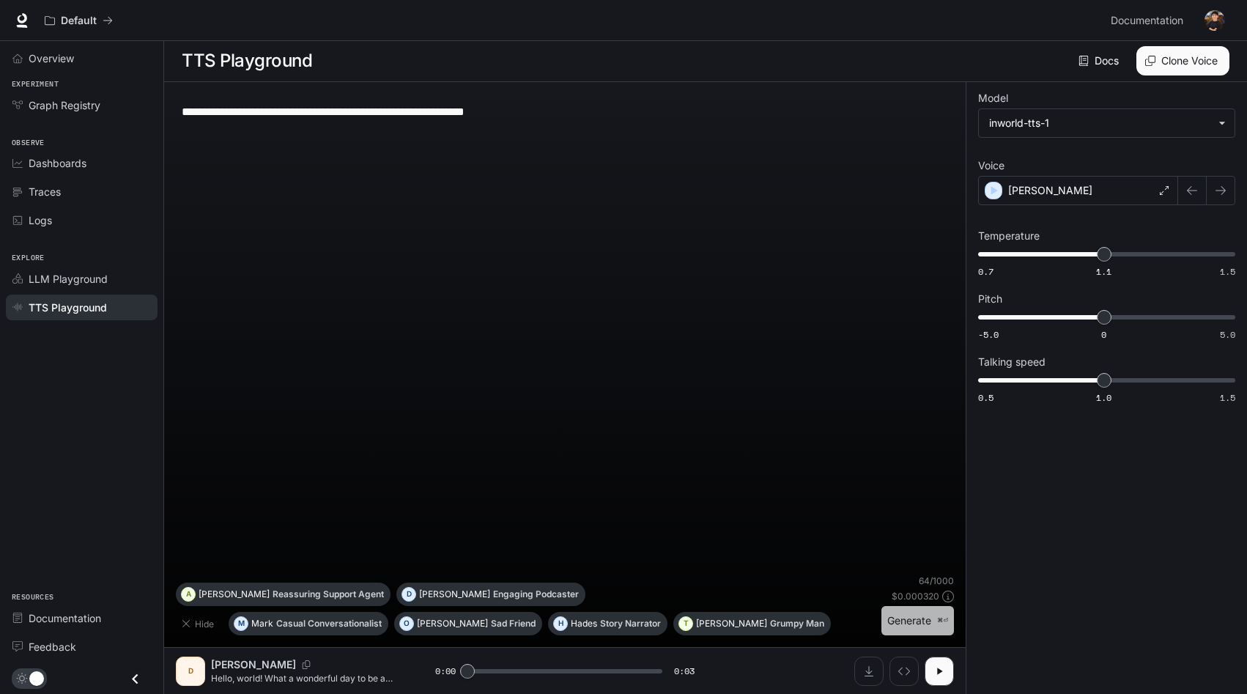
click at [933, 615] on button "Generate ⌘⏎" at bounding box center [917, 621] width 73 height 30
click at [919, 623] on button "Generate ⌘⏎" at bounding box center [917, 621] width 73 height 30
click at [1079, 188] on div "[PERSON_NAME]" at bounding box center [1078, 190] width 200 height 29
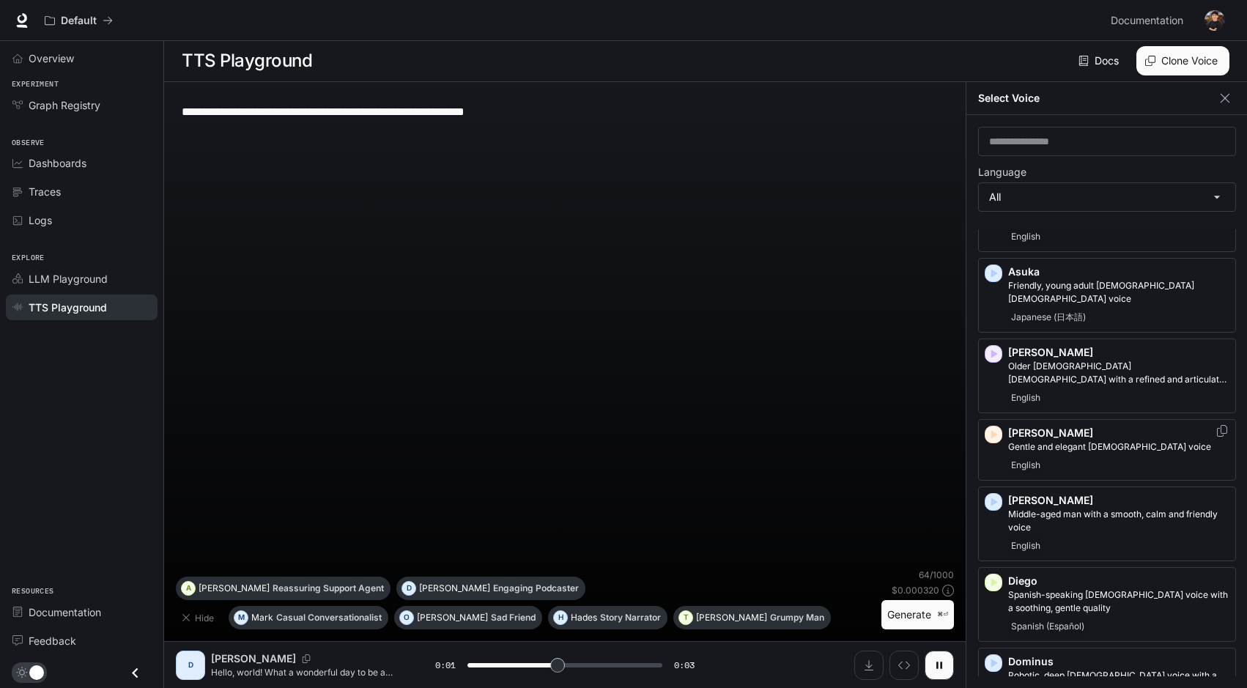
scroll to position [323, 0]
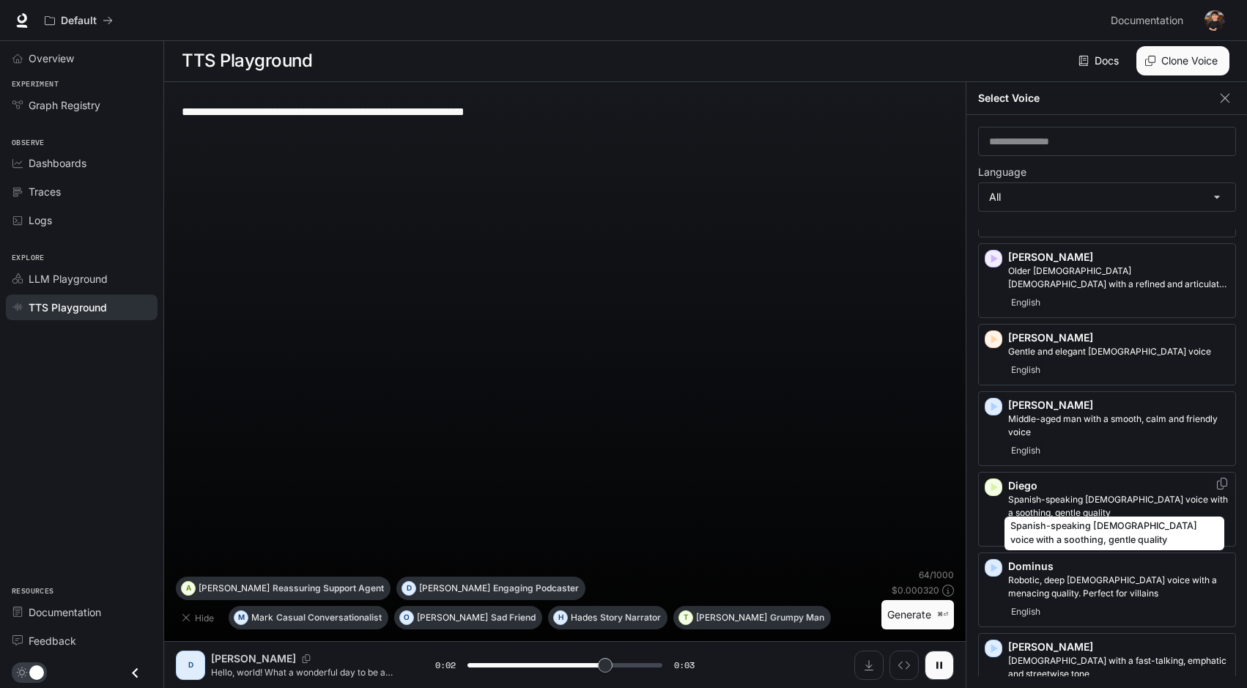
click at [1097, 493] on p "Spanish-speaking [DEMOGRAPHIC_DATA] voice with a soothing, gentle quality" at bounding box center [1118, 506] width 221 height 26
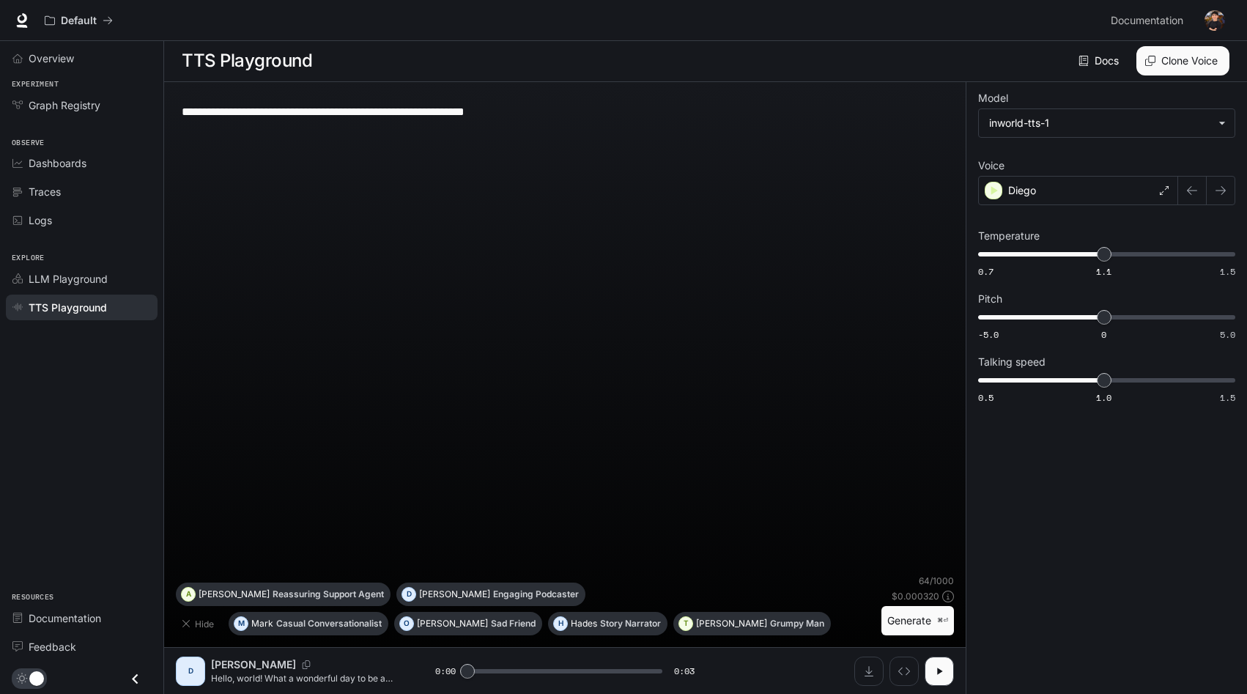
click at [928, 617] on button "Generate ⌘⏎" at bounding box center [917, 621] width 73 height 30
click at [1076, 188] on div "Diego" at bounding box center [1078, 190] width 200 height 29
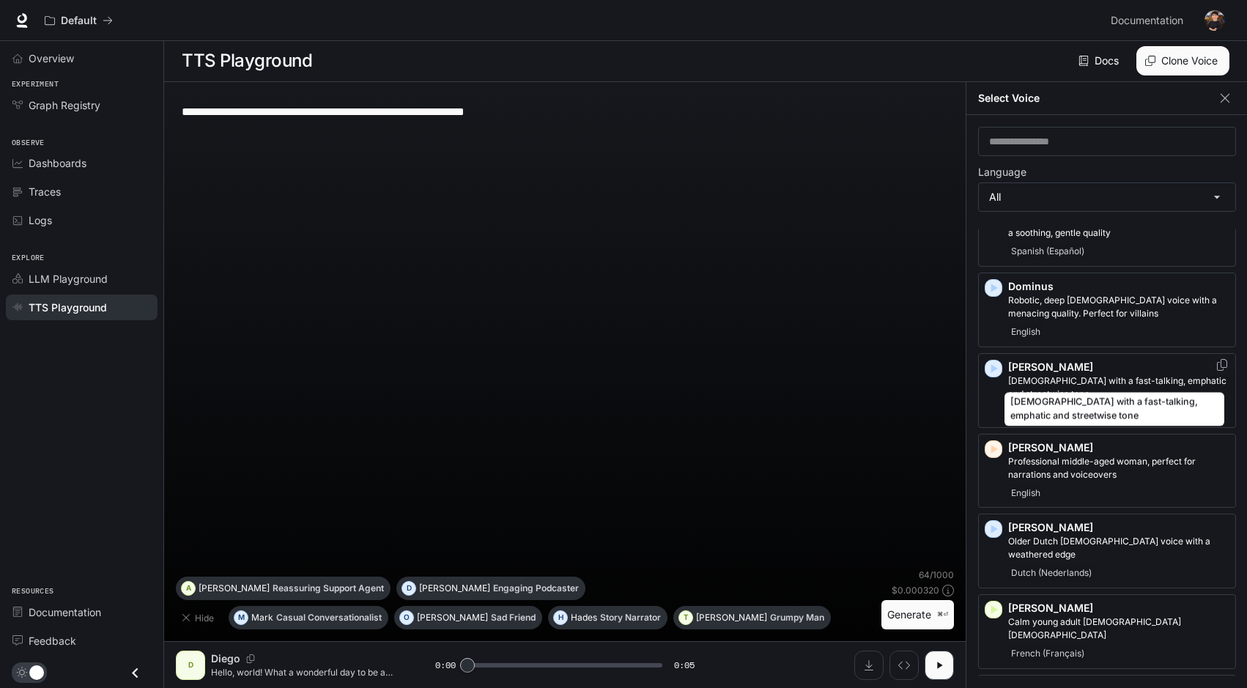
scroll to position [621, 0]
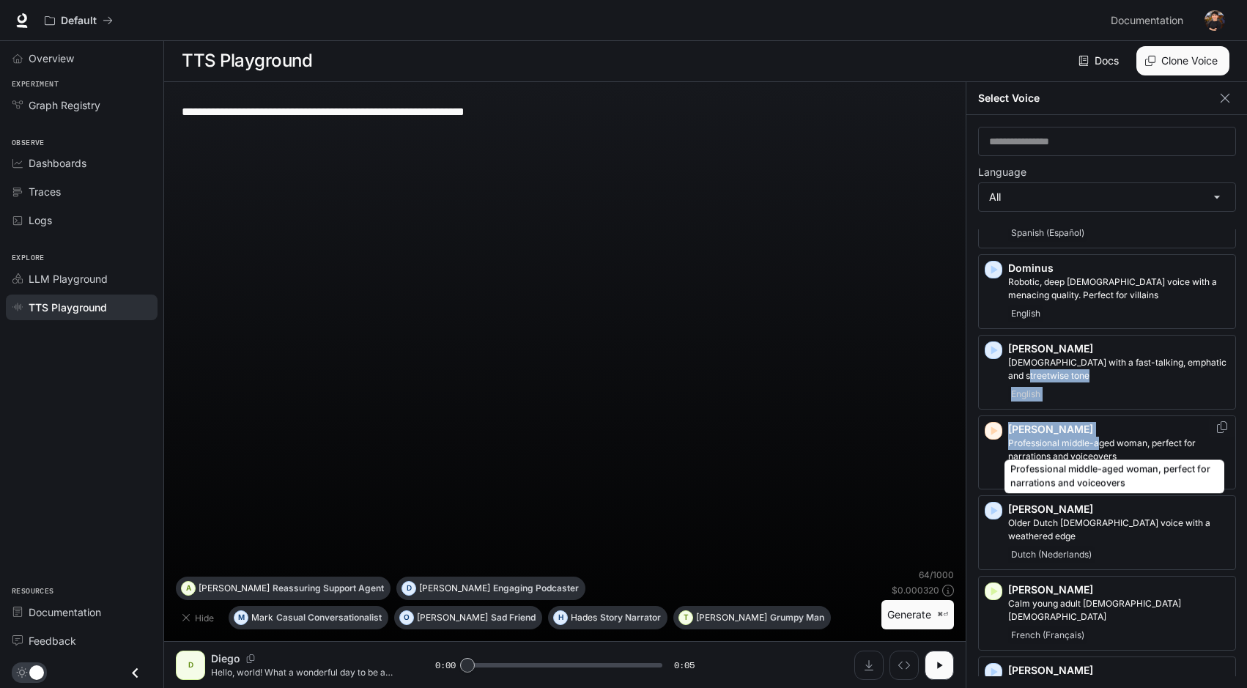
drag, startPoint x: 1071, startPoint y: 356, endPoint x: 1097, endPoint y: 429, distance: 77.9
click at [1126, 437] on p "Professional middle-aged woman, perfect for narrations and voiceovers" at bounding box center [1118, 450] width 221 height 26
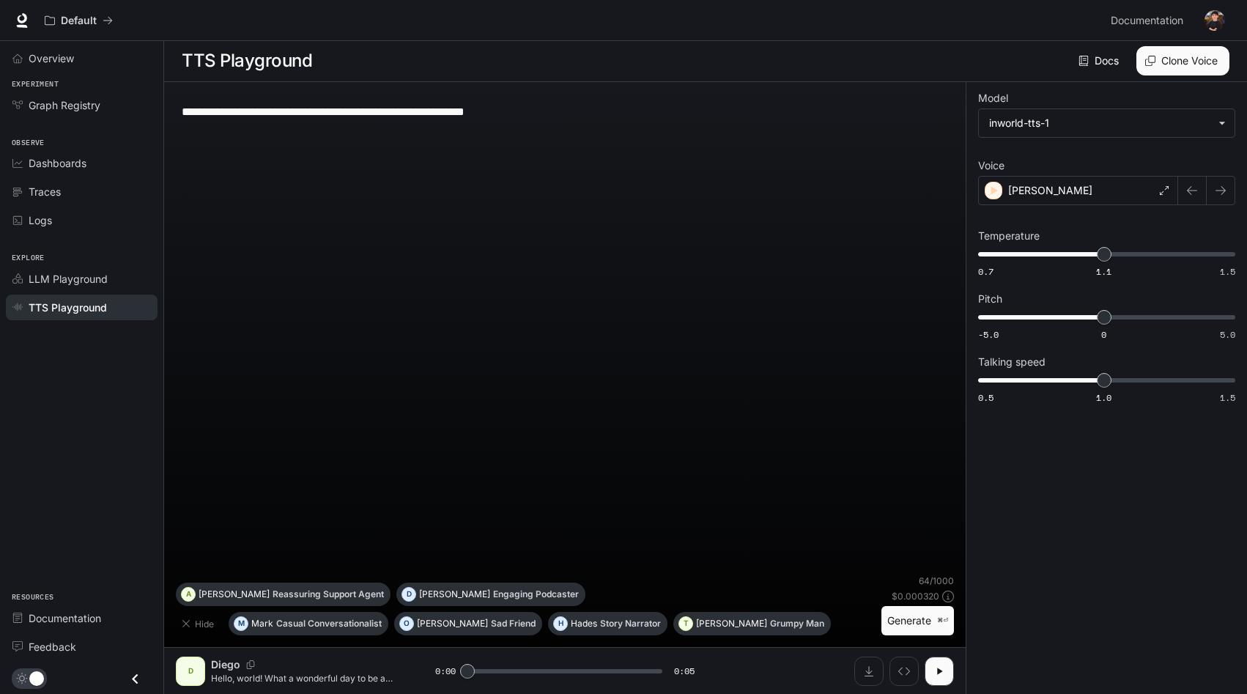
click at [913, 620] on button "Generate ⌘⏎" at bounding box center [917, 621] width 73 height 30
click at [1102, 184] on div "[PERSON_NAME]" at bounding box center [1078, 190] width 200 height 29
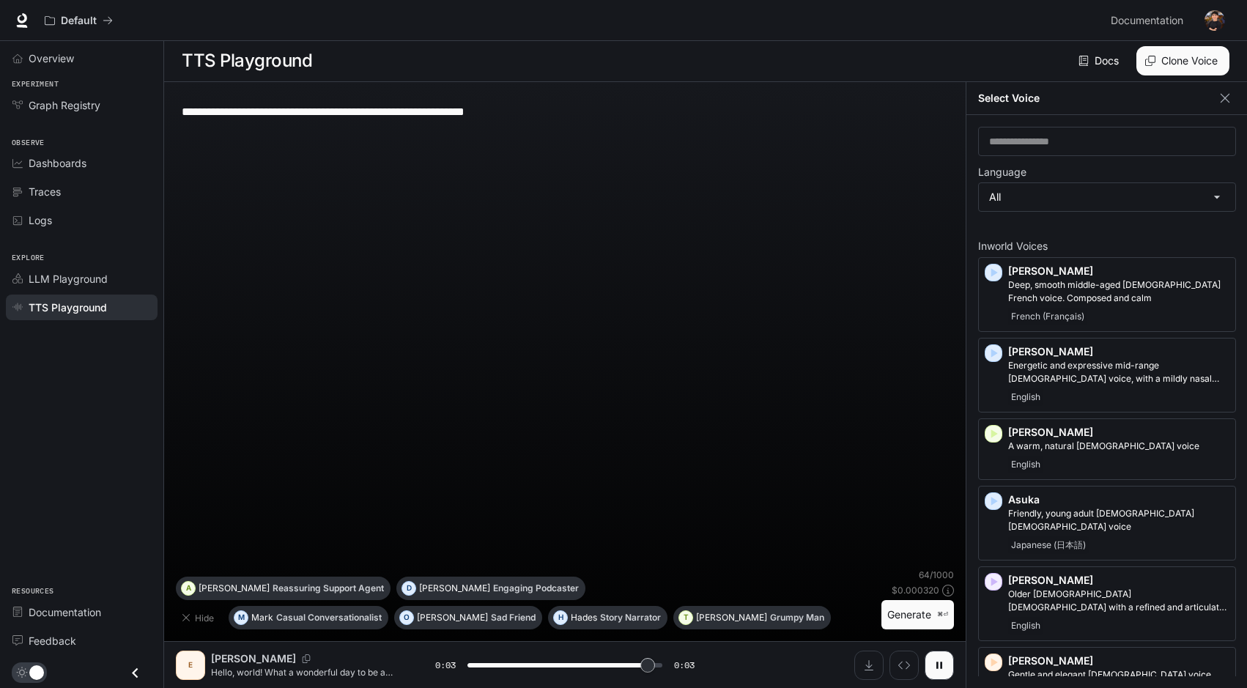
type input "*"
click at [689, 226] on div "**********" at bounding box center [565, 331] width 778 height 475
click at [555, 108] on textarea "**********" at bounding box center [565, 111] width 766 height 17
paste textarea "**********"
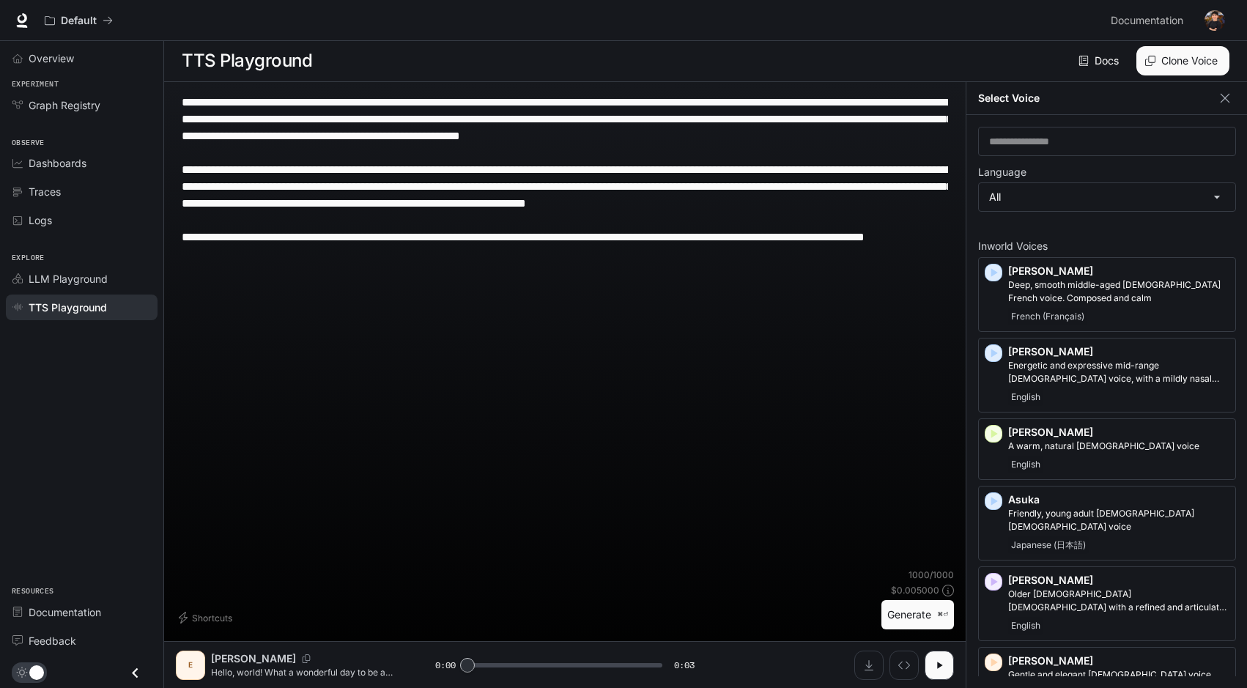
scroll to position [0, 0]
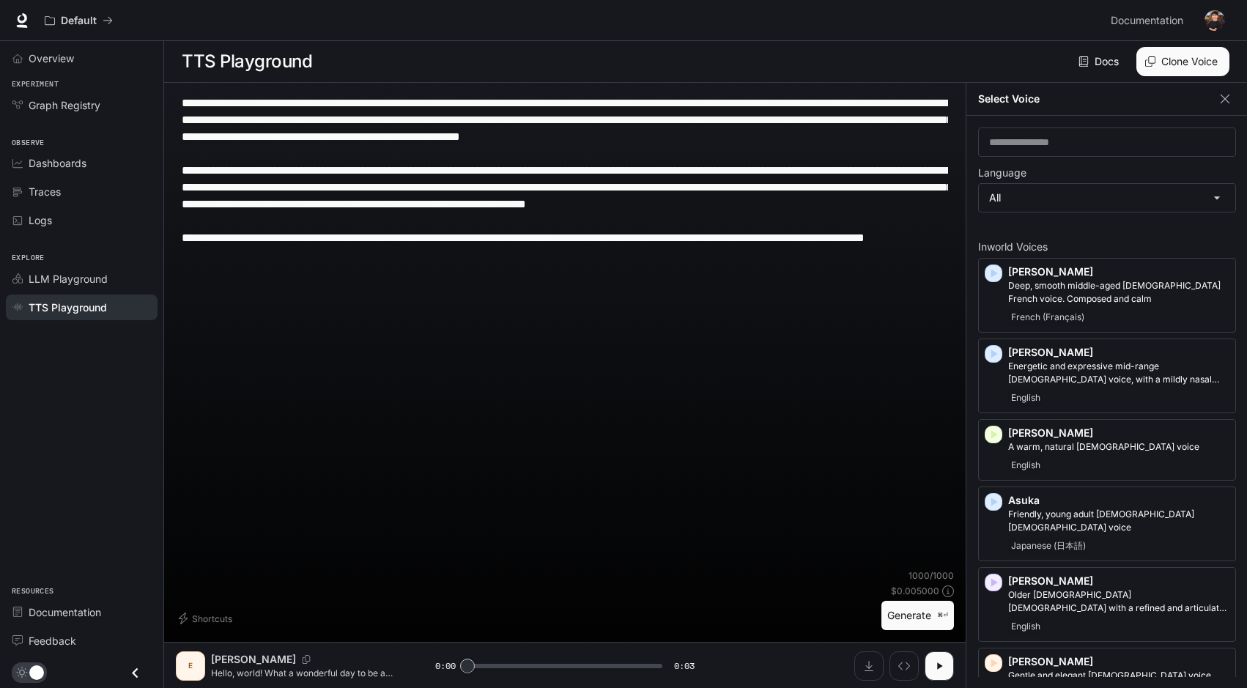
type textarea "**********"
click at [912, 631] on button "Generate ⌘⏎" at bounding box center [917, 616] width 73 height 30
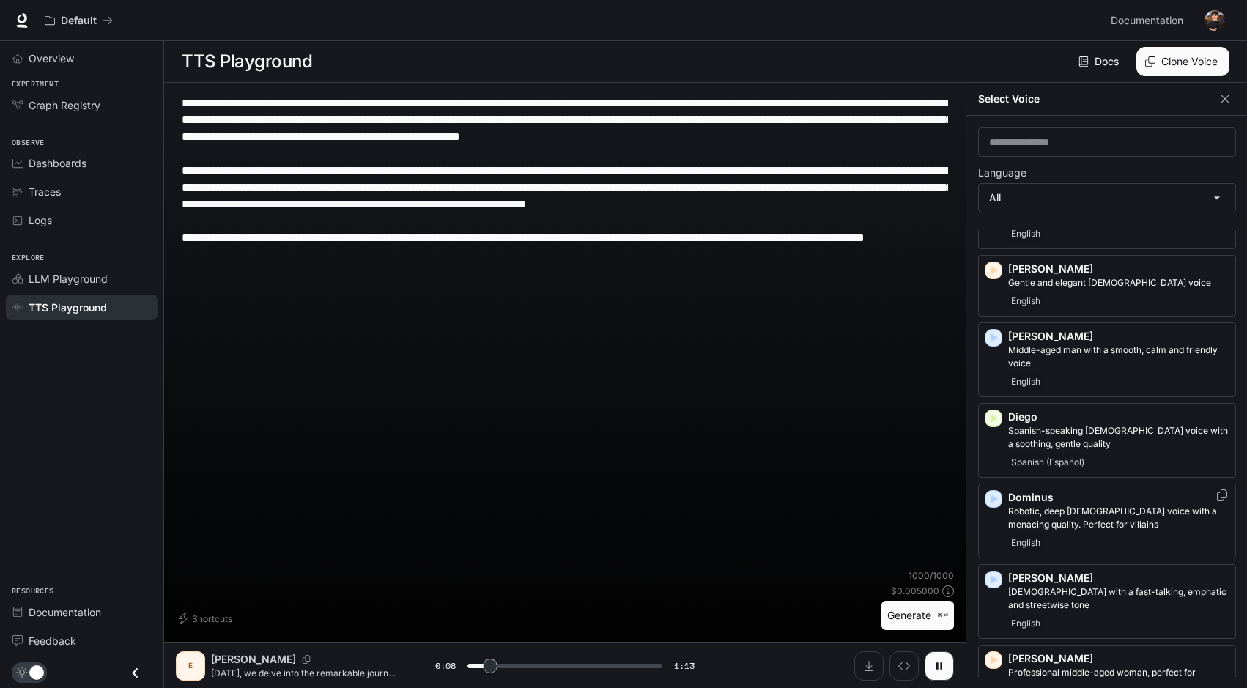
scroll to position [398, 0]
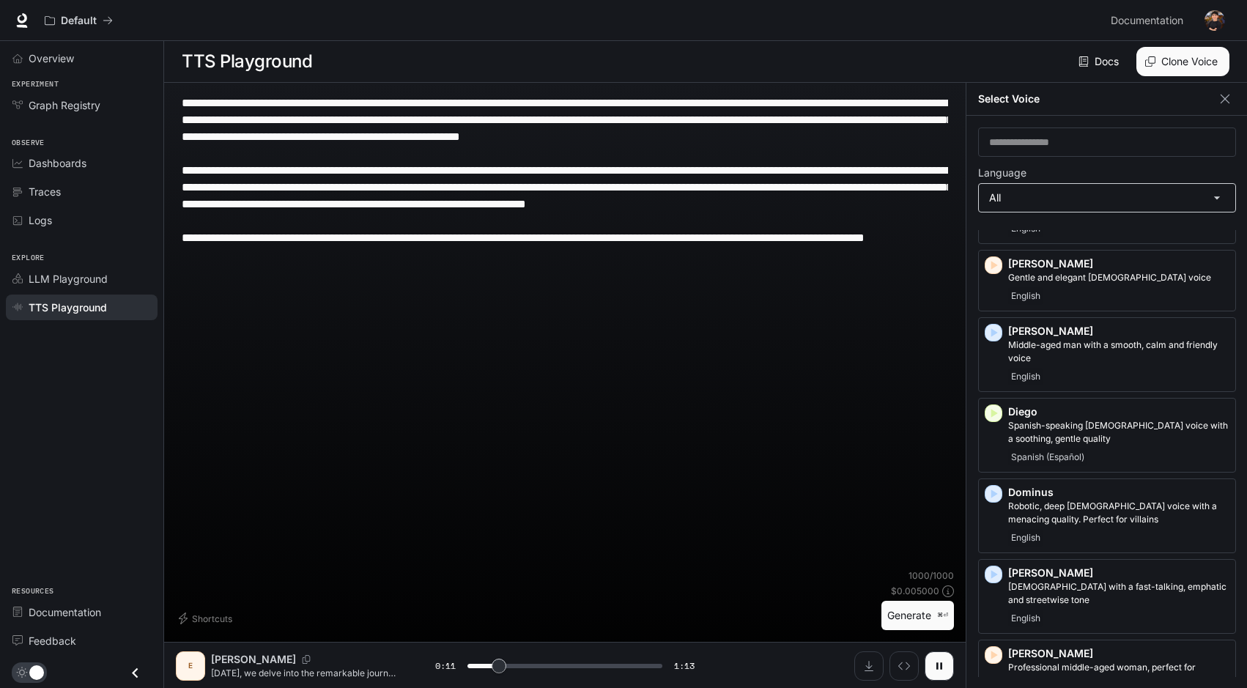
click at [1064, 209] on body "**********" at bounding box center [623, 344] width 1247 height 689
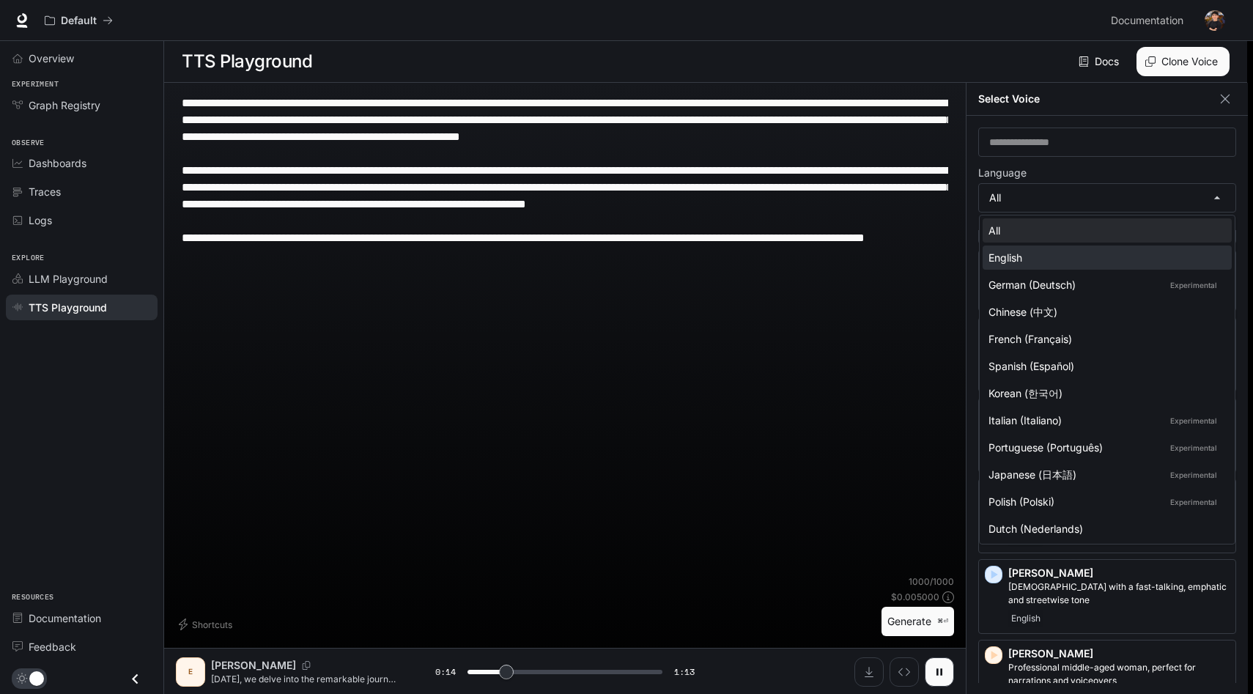
click at [1083, 266] on li "English" at bounding box center [1106, 257] width 249 height 24
type input "****"
type input "*****"
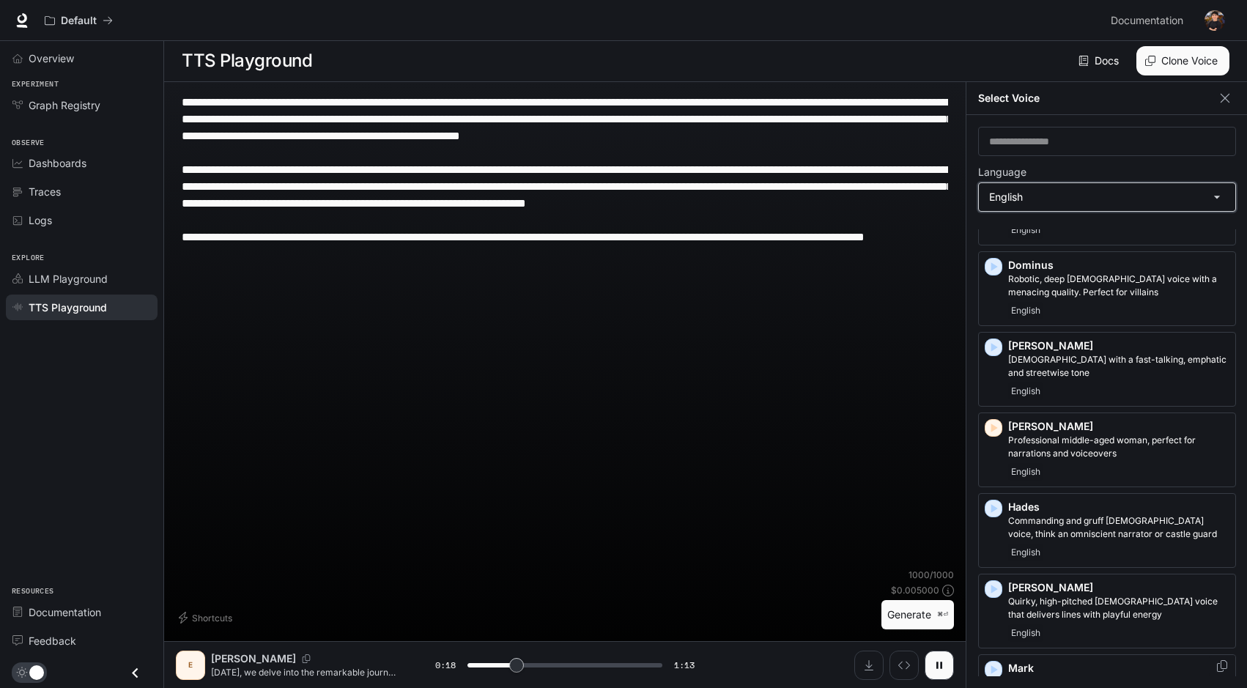
scroll to position [0, 0]
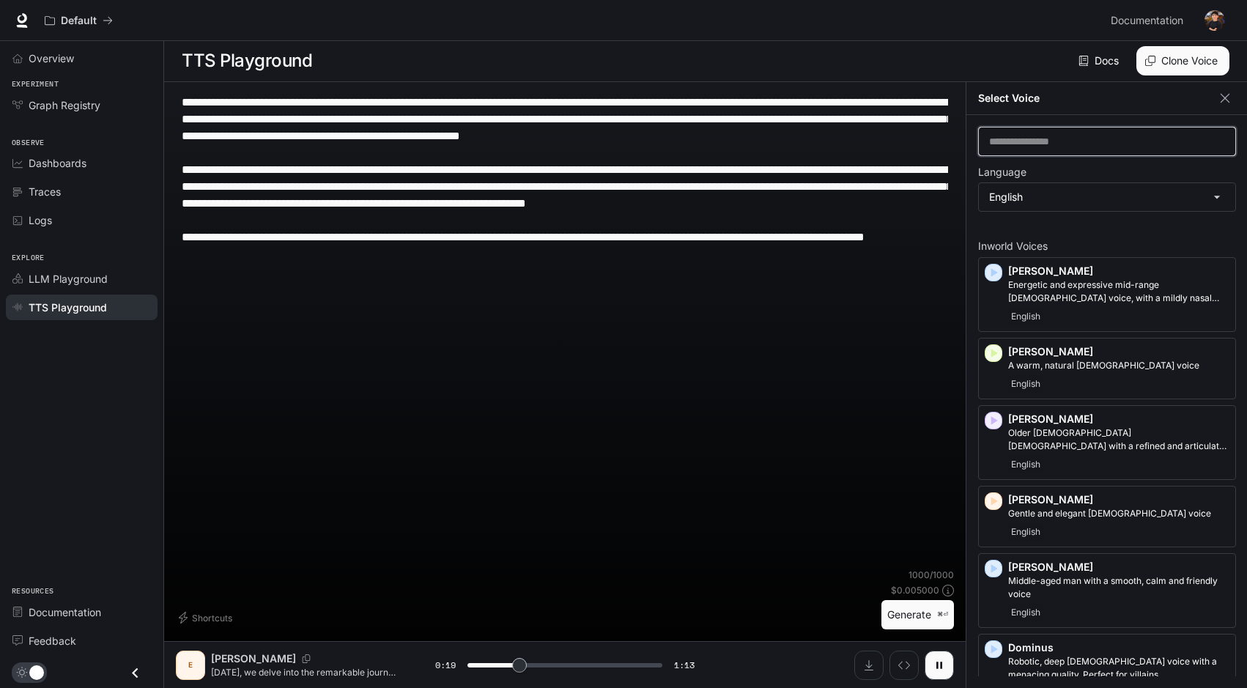
click at [994, 134] on input "text" at bounding box center [1107, 141] width 256 height 15
click at [970, 119] on div "​ Language English ***** ​ Inworld Voices [PERSON_NAME] and expressive mid-rang…" at bounding box center [1106, 401] width 281 height 573
click at [1219, 91] on icon "button" at bounding box center [1224, 98] width 15 height 15
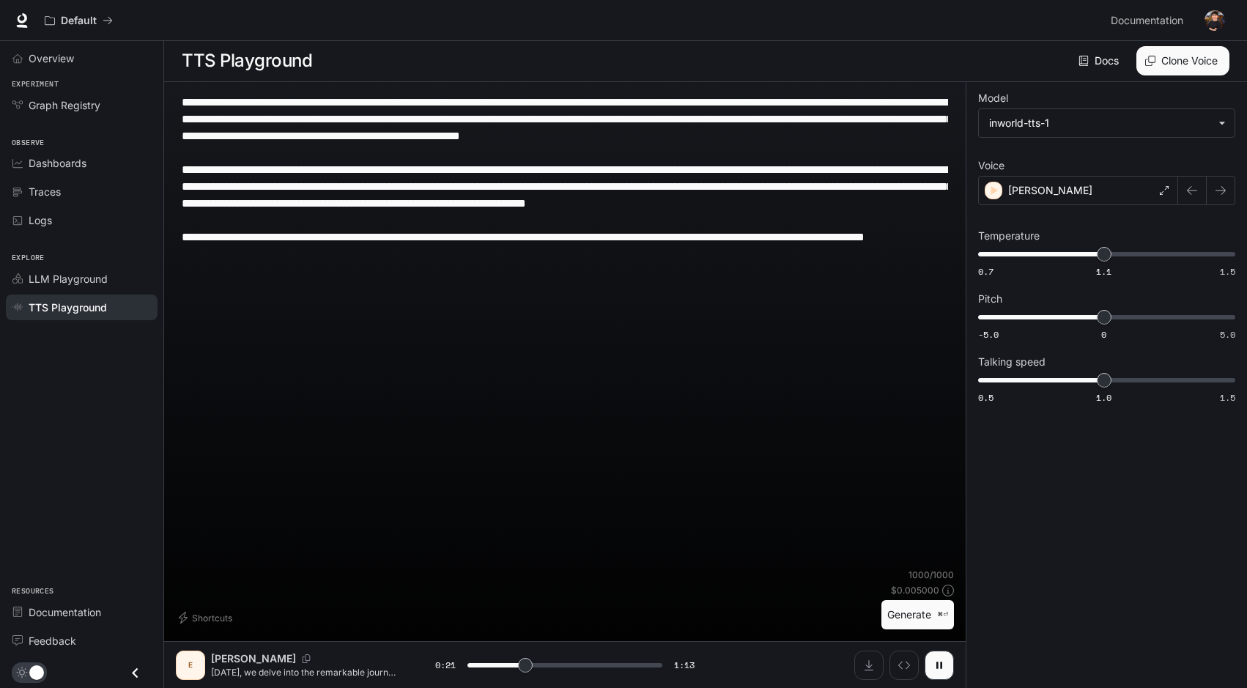
scroll to position [1, 0]
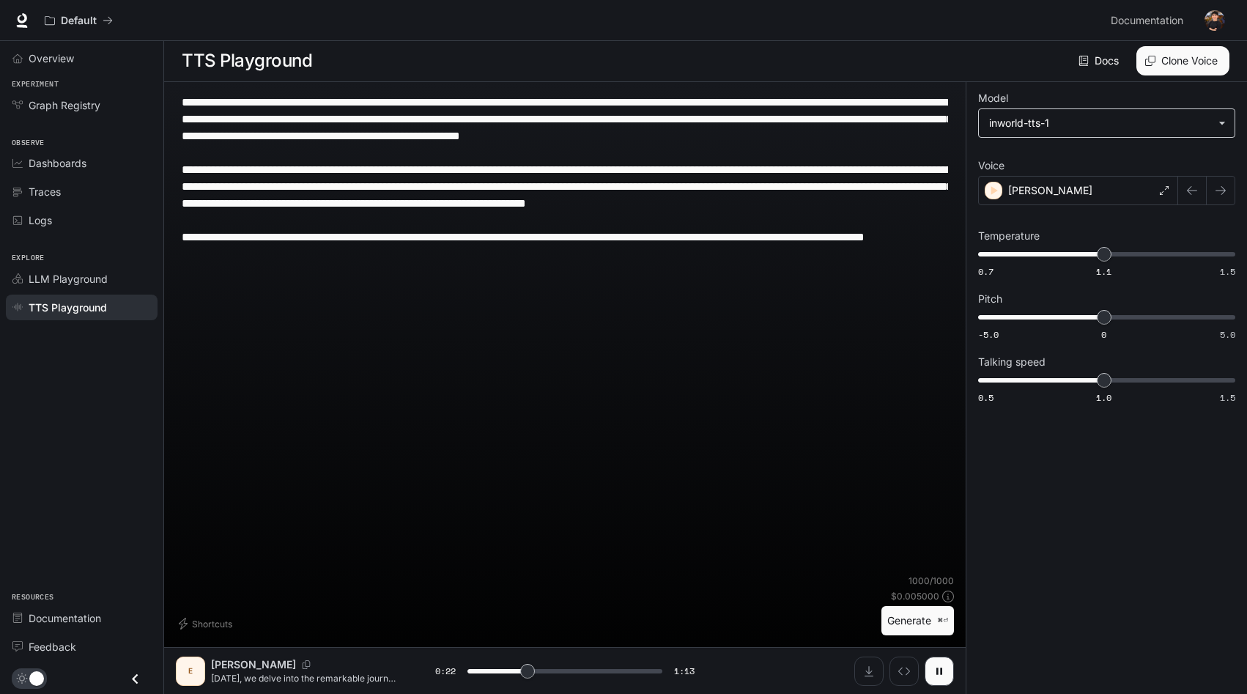
click at [1067, 127] on body "**********" at bounding box center [623, 346] width 1247 height 694
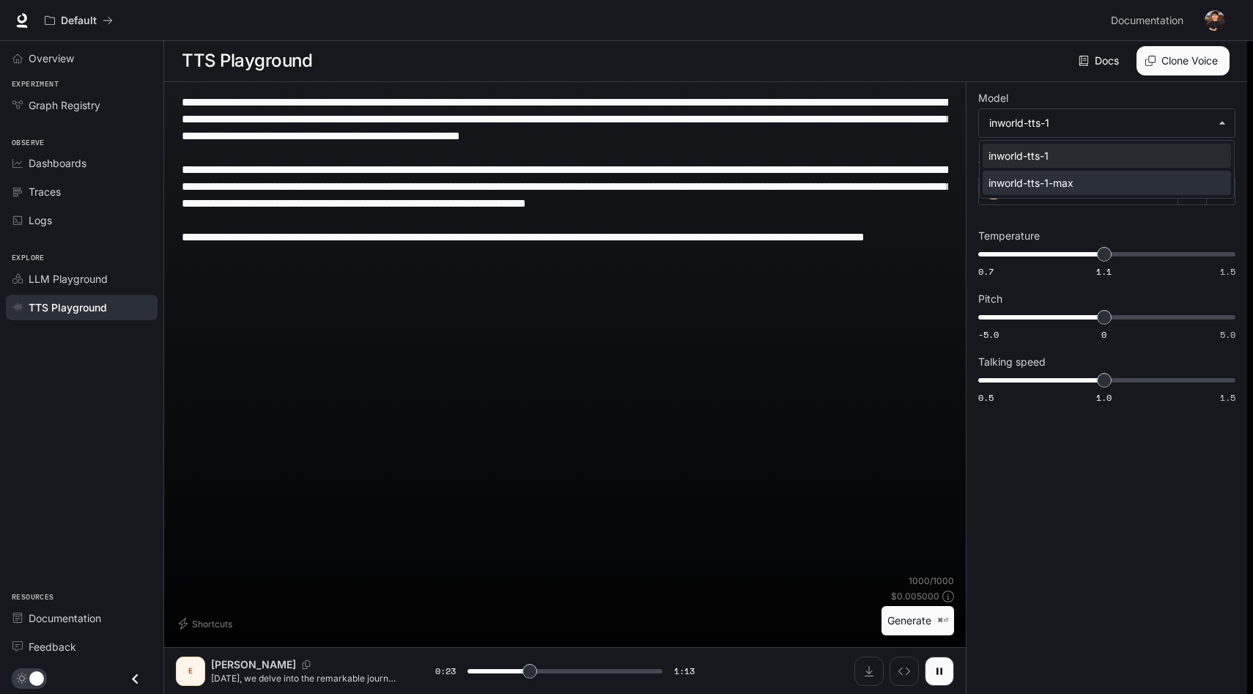
click at [1071, 184] on div "inworld-tts-1-max" at bounding box center [1103, 182] width 231 height 15
type input "****"
type input "**********"
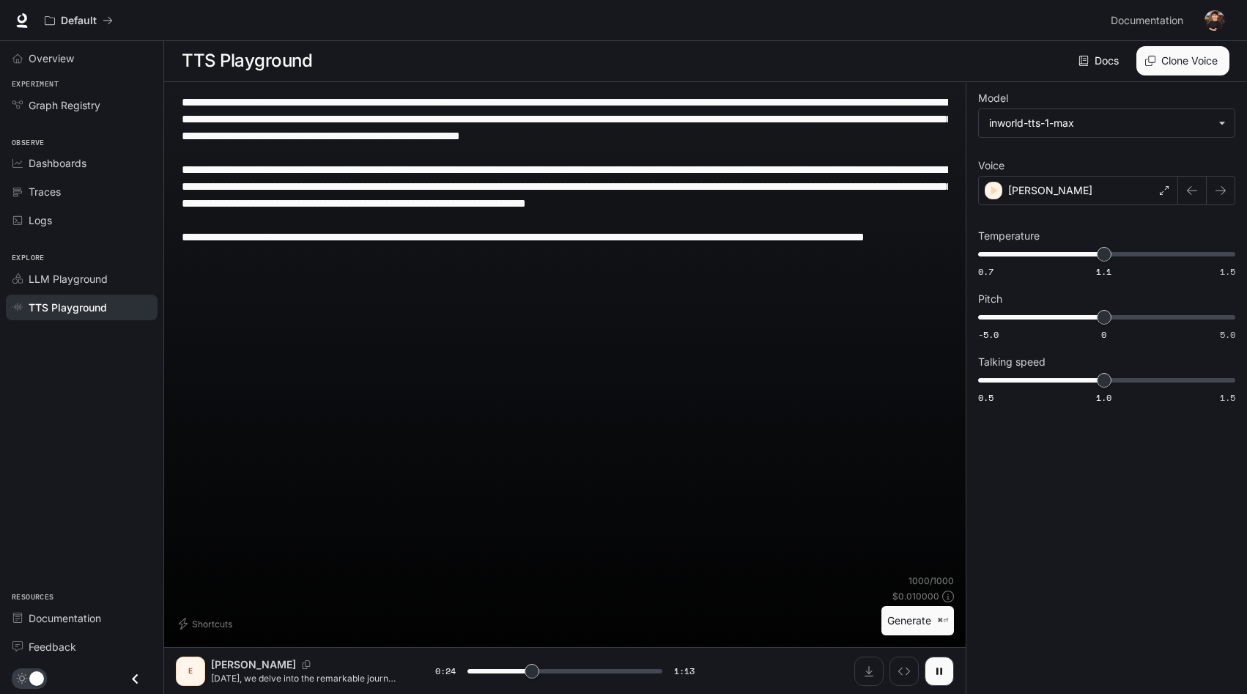
click at [925, 610] on button "Generate ⌘⏎" at bounding box center [917, 621] width 73 height 30
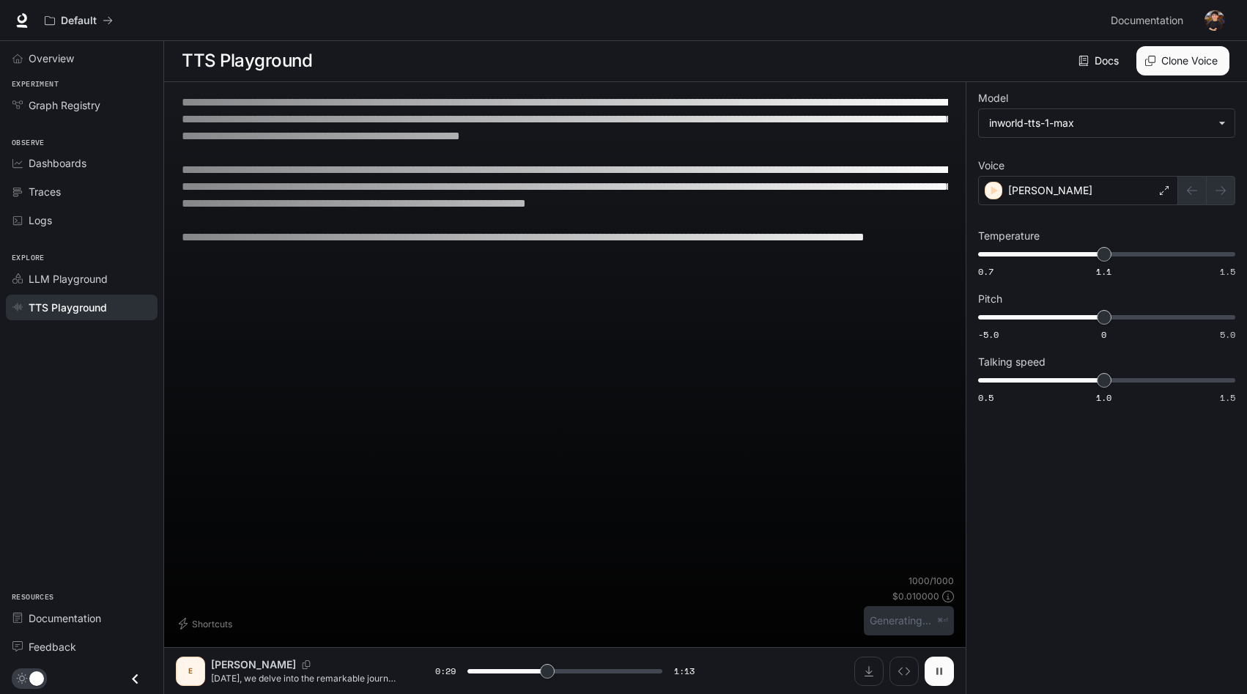
click at [931, 670] on button "button" at bounding box center [938, 670] width 29 height 29
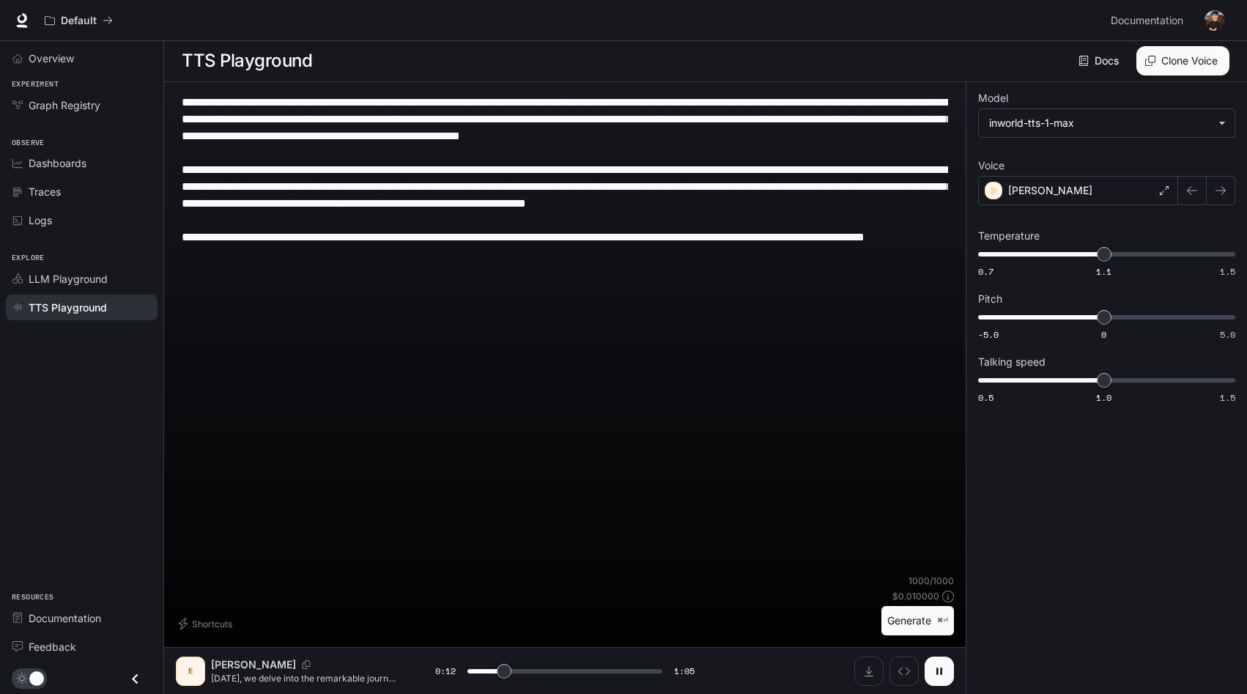
click at [937, 669] on icon "button" at bounding box center [939, 670] width 6 height 7
click at [1097, 199] on div "[PERSON_NAME]" at bounding box center [1078, 190] width 200 height 29
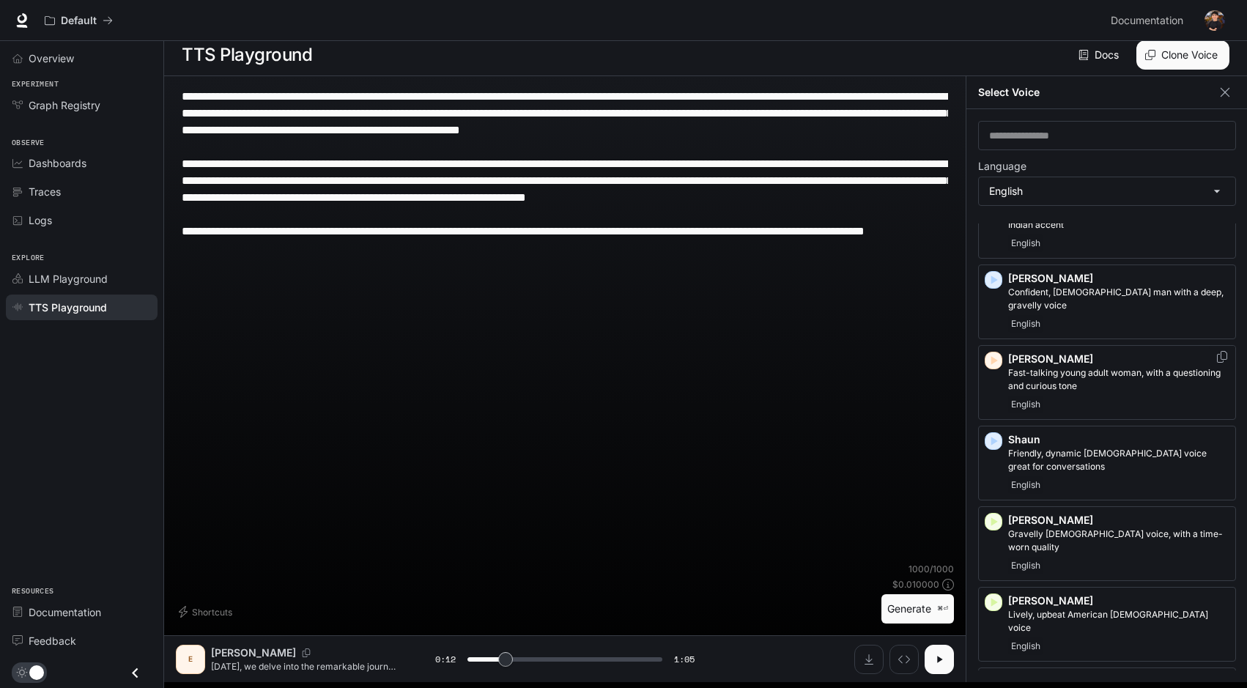
scroll to position [0, 0]
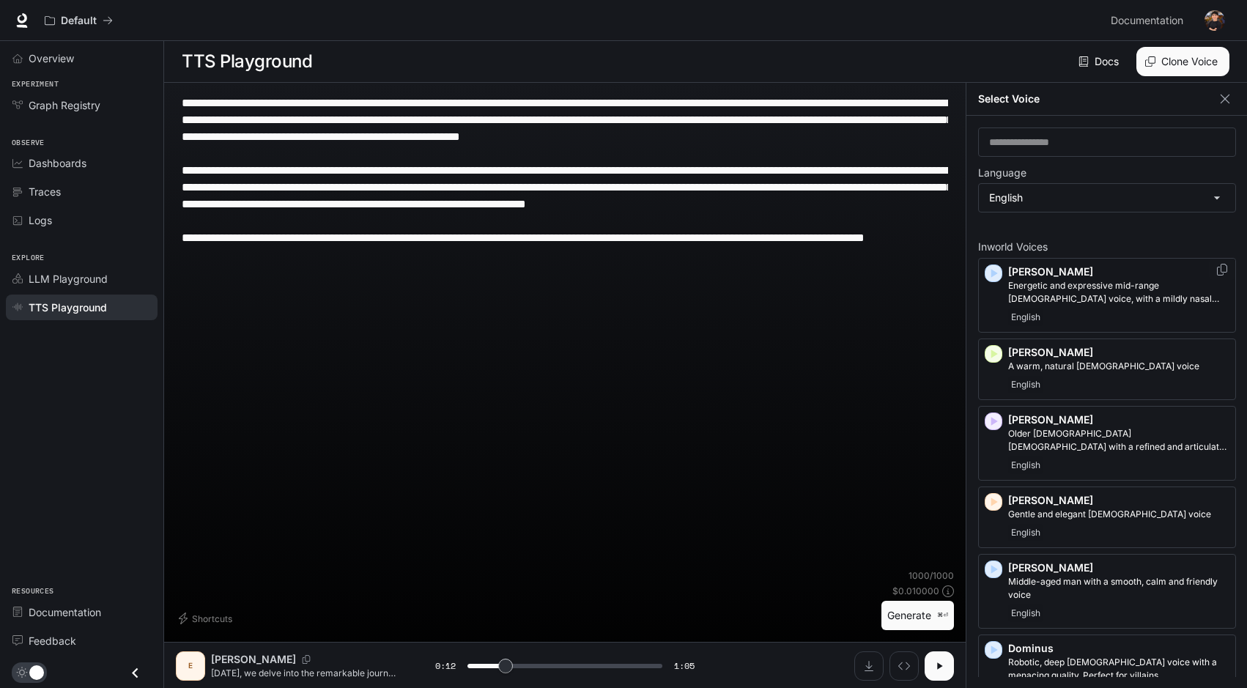
click at [1064, 323] on div "English" at bounding box center [1118, 317] width 221 height 18
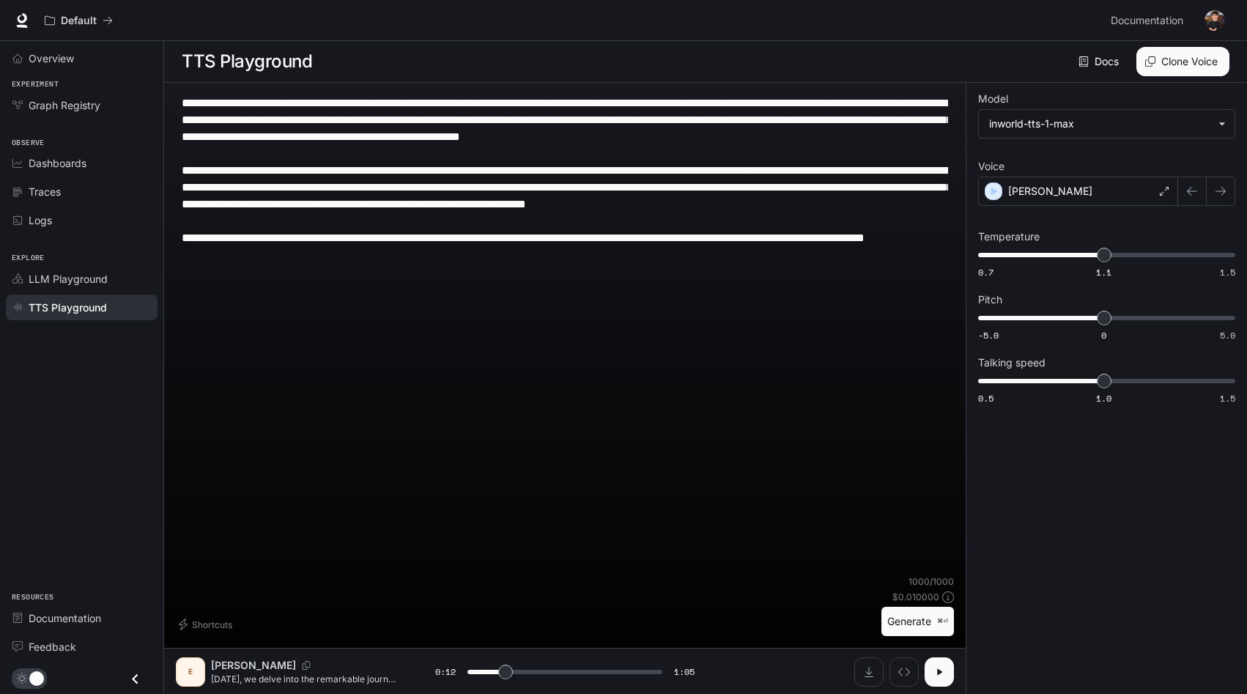
click at [927, 617] on button "Generate ⌘⏎" at bounding box center [917, 622] width 73 height 30
click at [941, 671] on icon "button" at bounding box center [939, 671] width 6 height 7
click at [1028, 114] on body "**********" at bounding box center [623, 347] width 1247 height 694
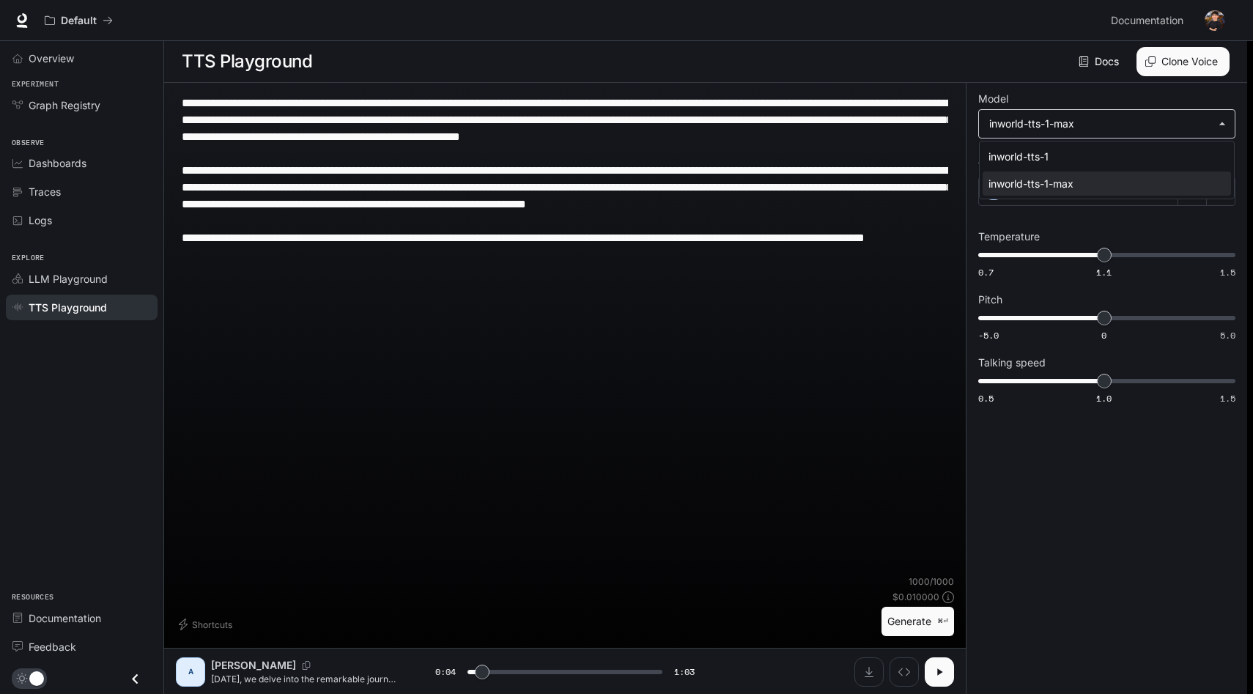
click at [1028, 114] on div at bounding box center [626, 347] width 1253 height 694
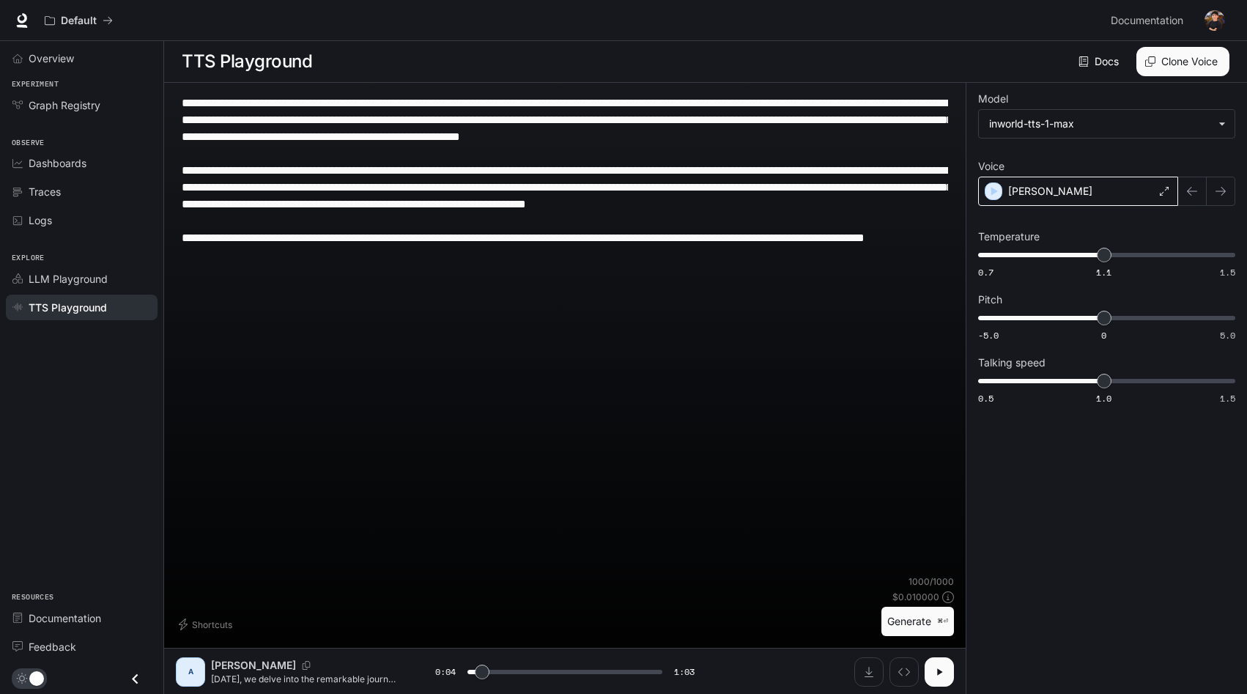
click at [1052, 195] on div "[PERSON_NAME]" at bounding box center [1078, 191] width 200 height 29
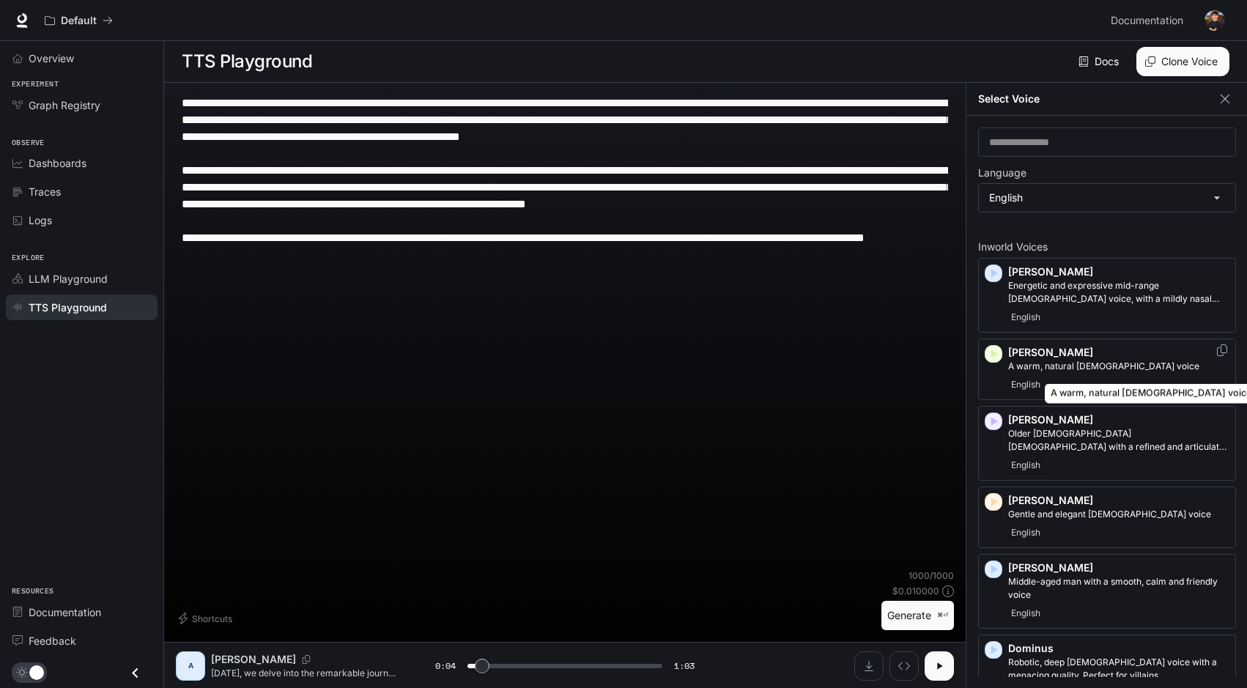
click at [1073, 380] on div "A warm, natural [DEMOGRAPHIC_DATA] voice" at bounding box center [1150, 389] width 215 height 31
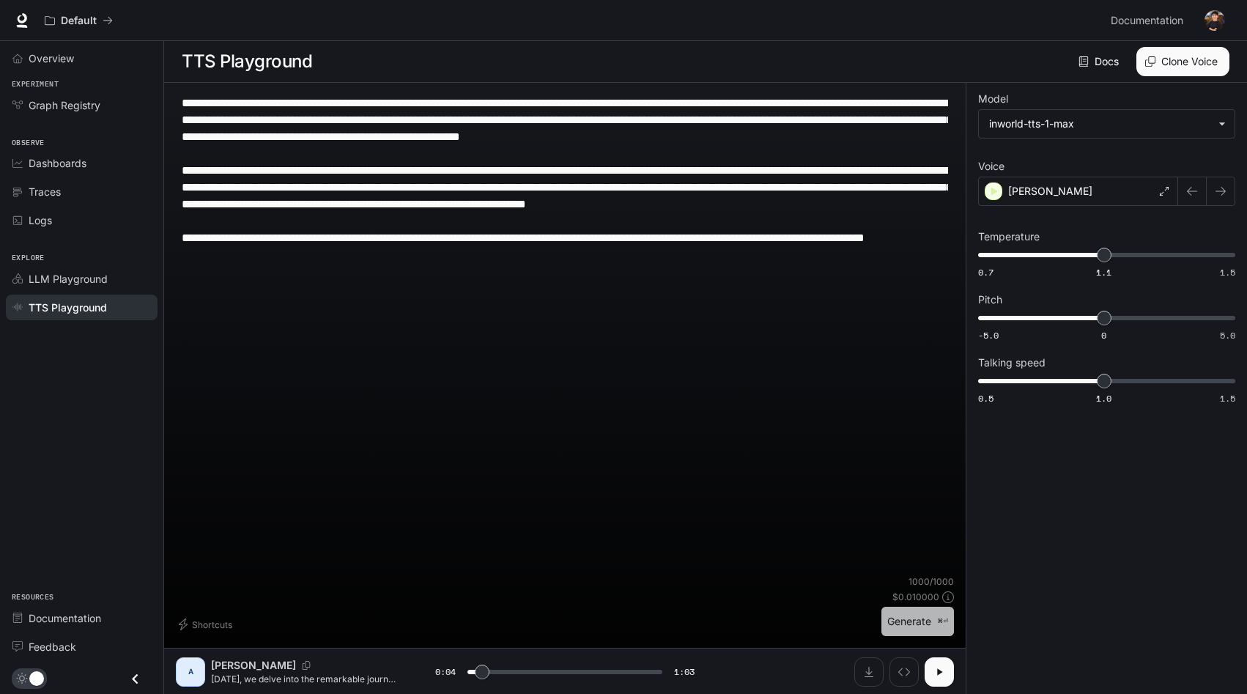
click at [911, 626] on button "Generate ⌘⏎" at bounding box center [917, 622] width 73 height 30
click at [574, 668] on span at bounding box center [564, 672] width 195 height 22
click at [608, 674] on span at bounding box center [564, 672] width 195 height 22
click at [938, 677] on icon "button" at bounding box center [939, 672] width 12 height 12
click at [1059, 193] on div "[PERSON_NAME]" at bounding box center [1078, 191] width 200 height 29
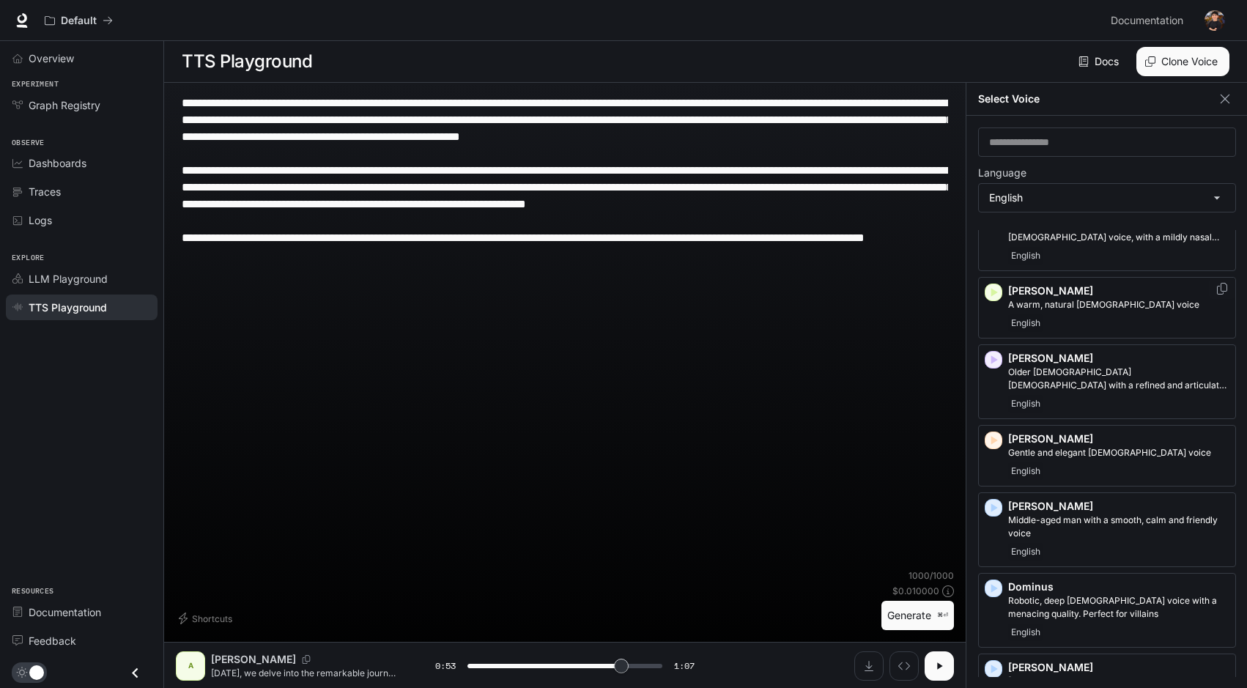
scroll to position [79, 0]
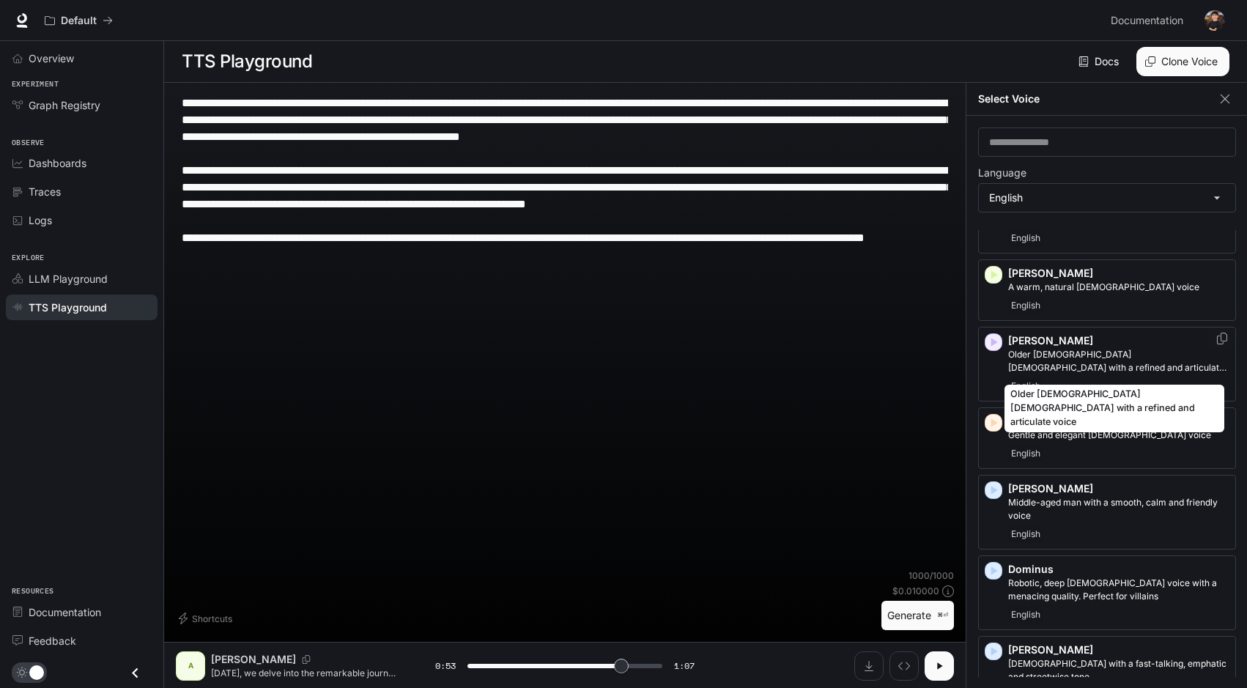
click at [1062, 363] on p "Older [DEMOGRAPHIC_DATA] [DEMOGRAPHIC_DATA] with a refined and articulate voice" at bounding box center [1118, 361] width 221 height 26
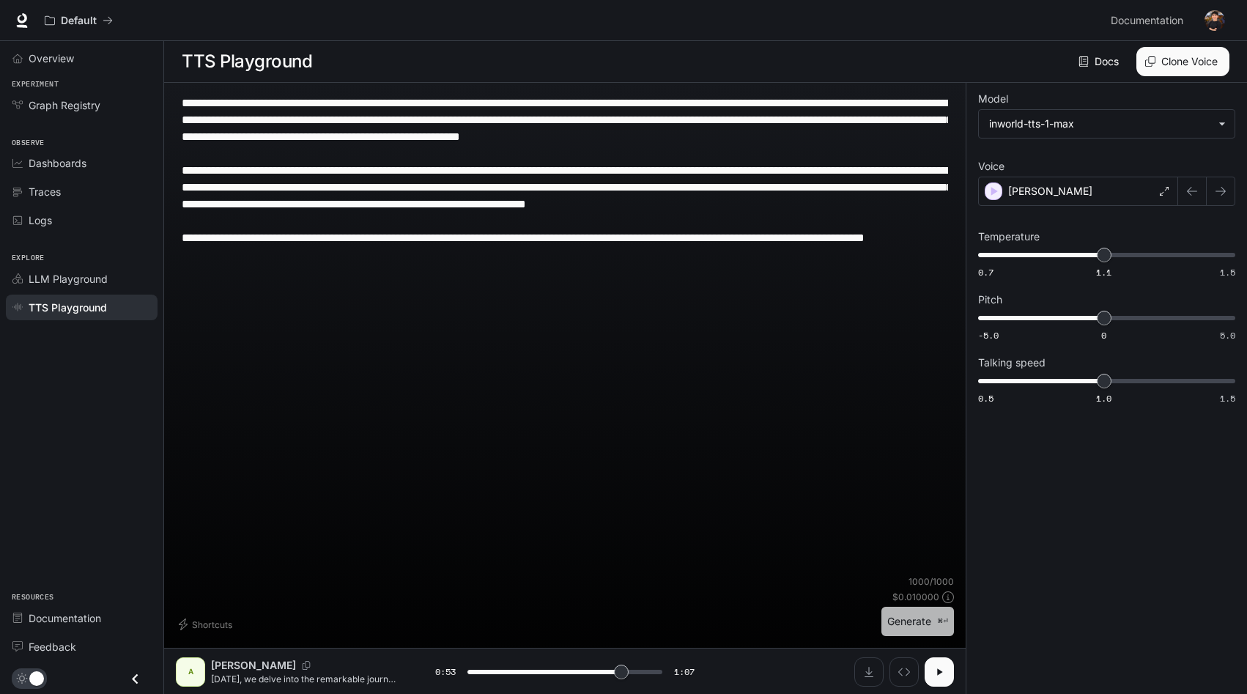
click at [907, 617] on button "Generate ⌘⏎" at bounding box center [917, 622] width 73 height 30
click at [942, 664] on button "button" at bounding box center [938, 671] width 29 height 29
click at [1078, 181] on div "[PERSON_NAME]" at bounding box center [1078, 191] width 200 height 29
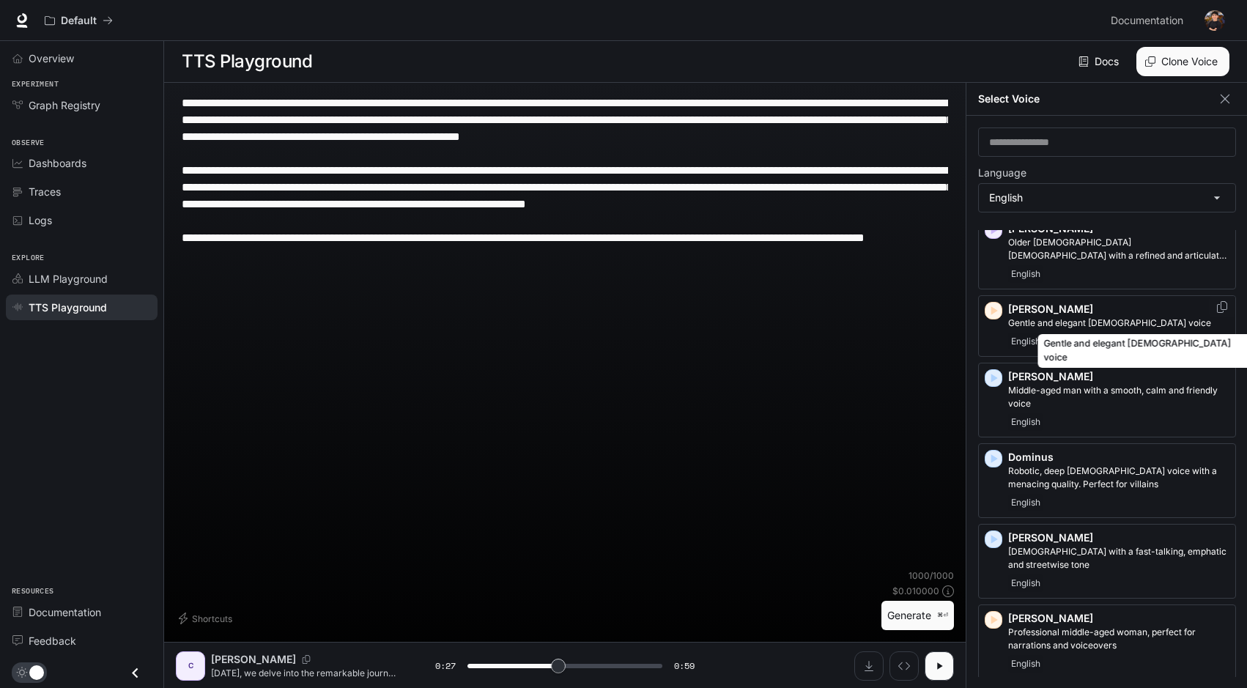
scroll to position [202, 0]
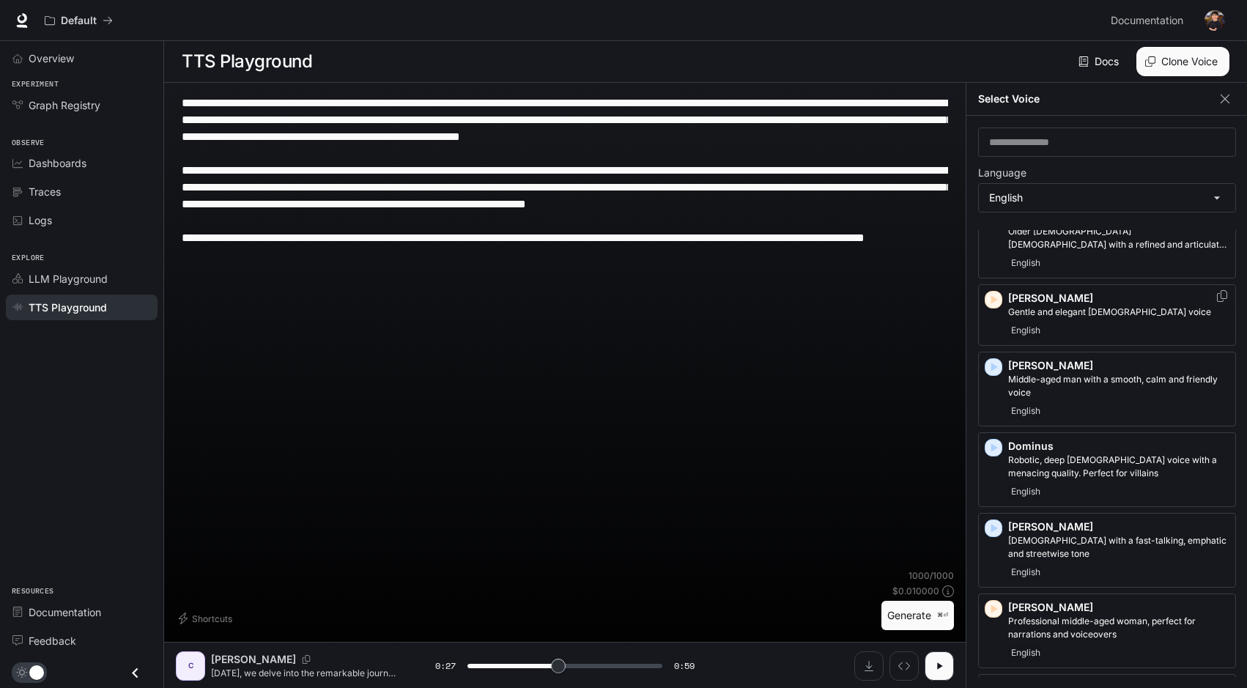
click at [1096, 325] on div "English" at bounding box center [1118, 331] width 221 height 18
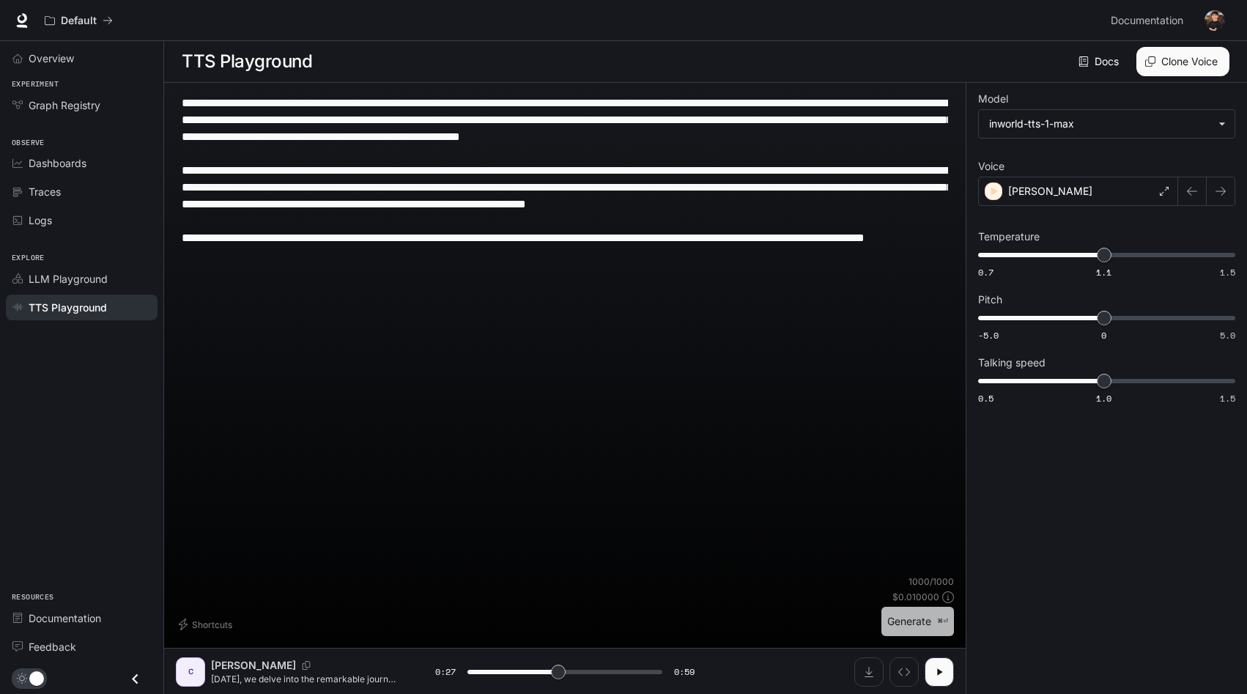
click at [906, 620] on button "Generate ⌘⏎" at bounding box center [917, 622] width 73 height 30
click at [590, 664] on span at bounding box center [564, 672] width 195 height 22
click at [930, 680] on button "button" at bounding box center [938, 671] width 29 height 29
click at [1070, 182] on div "[PERSON_NAME]" at bounding box center [1078, 191] width 200 height 29
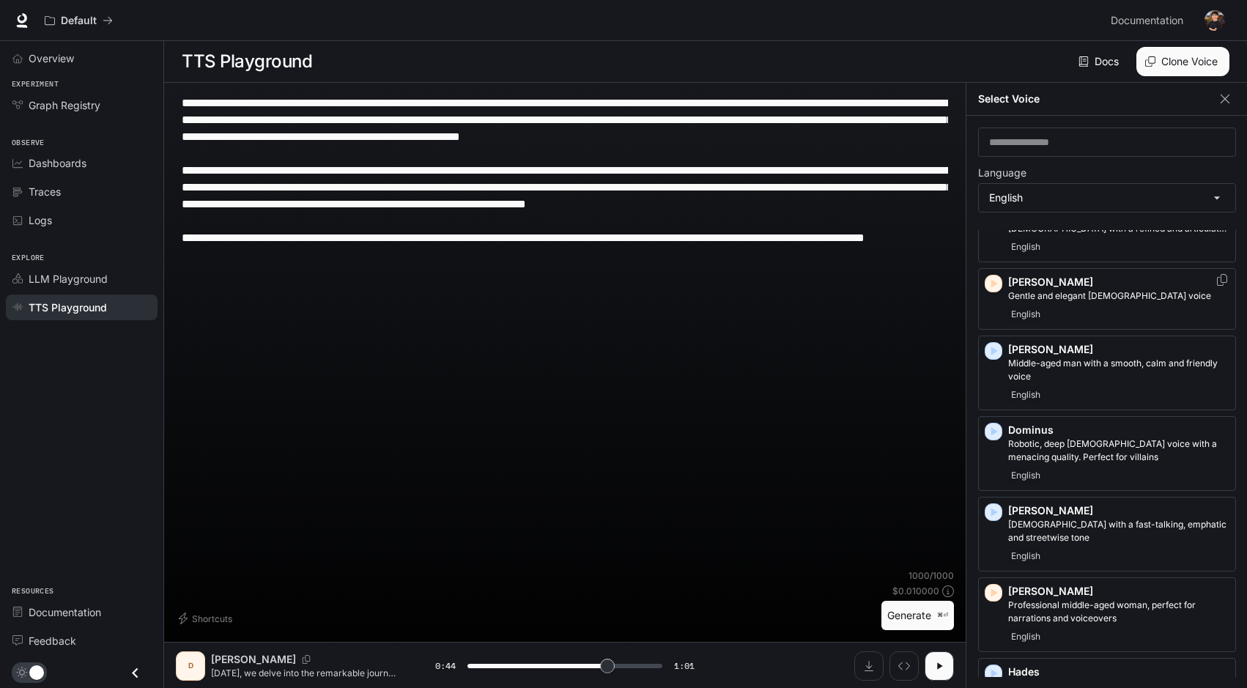
scroll to position [239, 0]
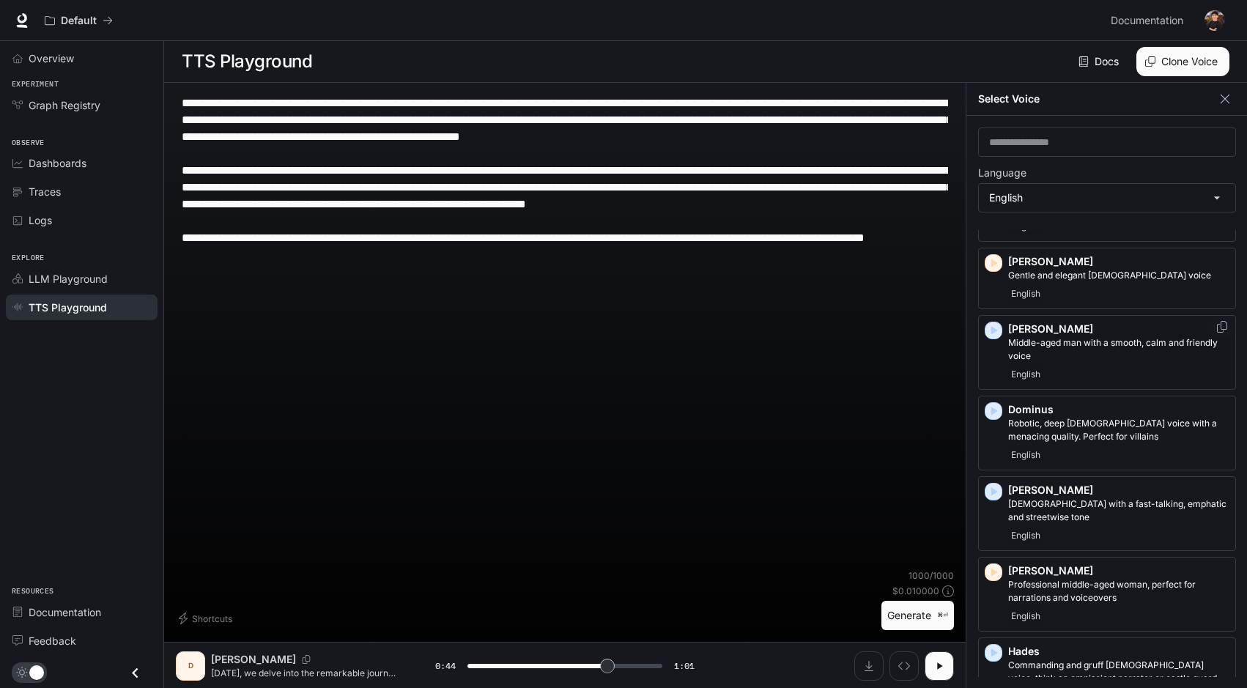
click at [1048, 372] on div "English" at bounding box center [1118, 375] width 221 height 18
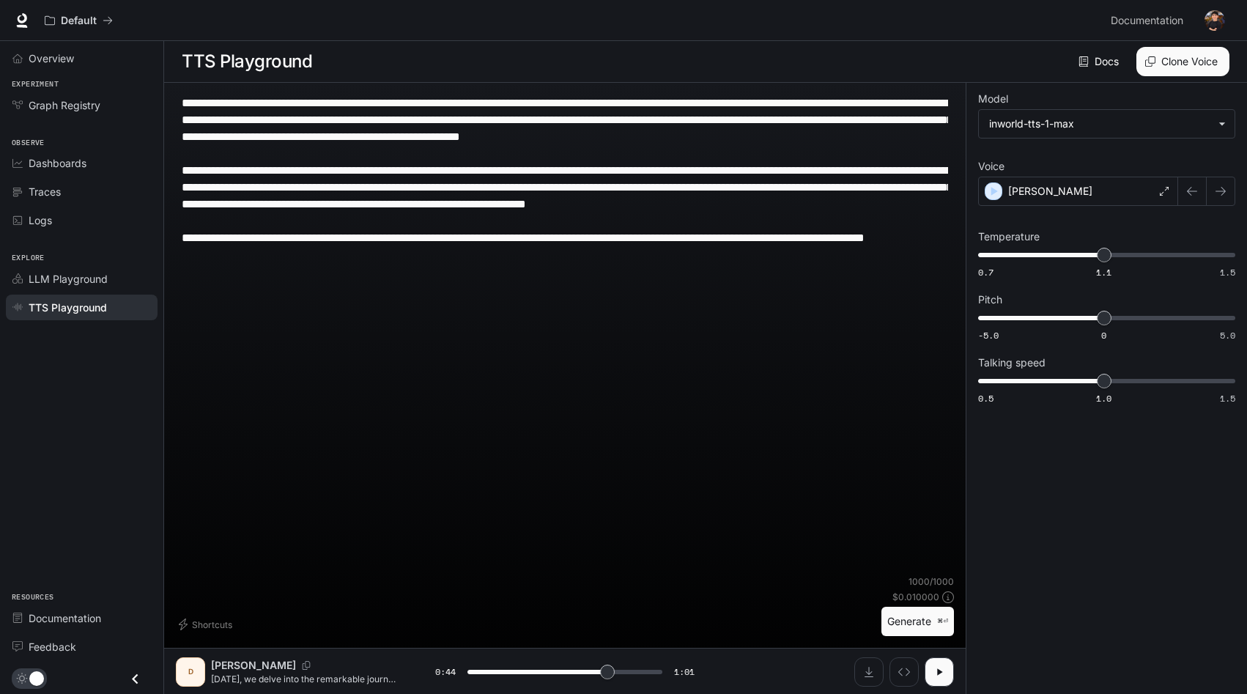
click at [919, 618] on button "Generate ⌘⏎" at bounding box center [917, 622] width 73 height 30
click at [947, 673] on button "button" at bounding box center [938, 671] width 29 height 29
click at [929, 676] on button "button" at bounding box center [938, 671] width 29 height 29
click at [1061, 187] on div "[PERSON_NAME]" at bounding box center [1078, 191] width 200 height 29
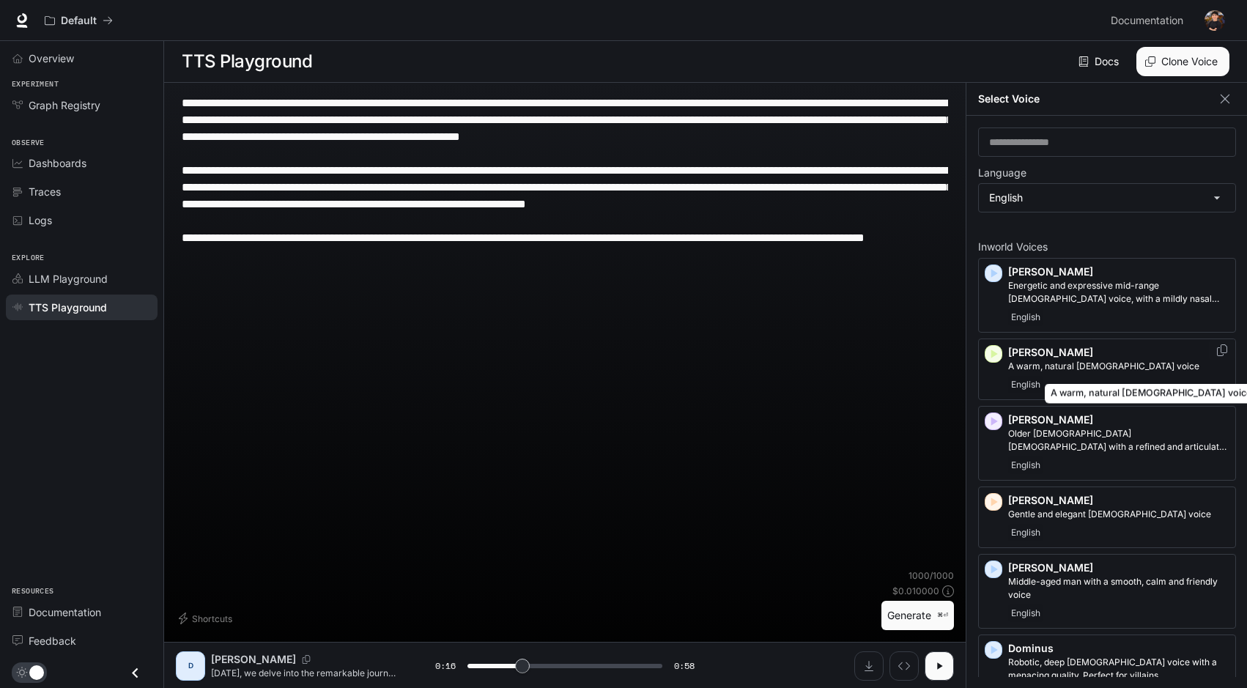
scroll to position [7, 0]
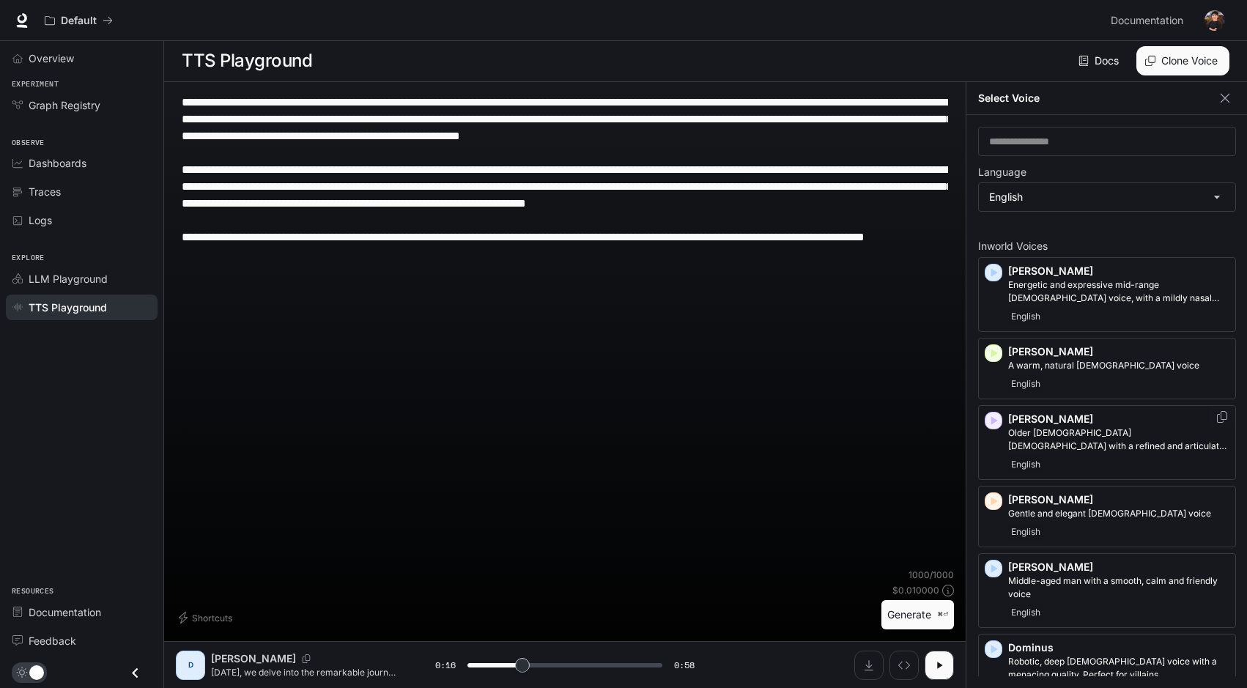
click at [1093, 415] on p "[PERSON_NAME]" at bounding box center [1118, 419] width 221 height 15
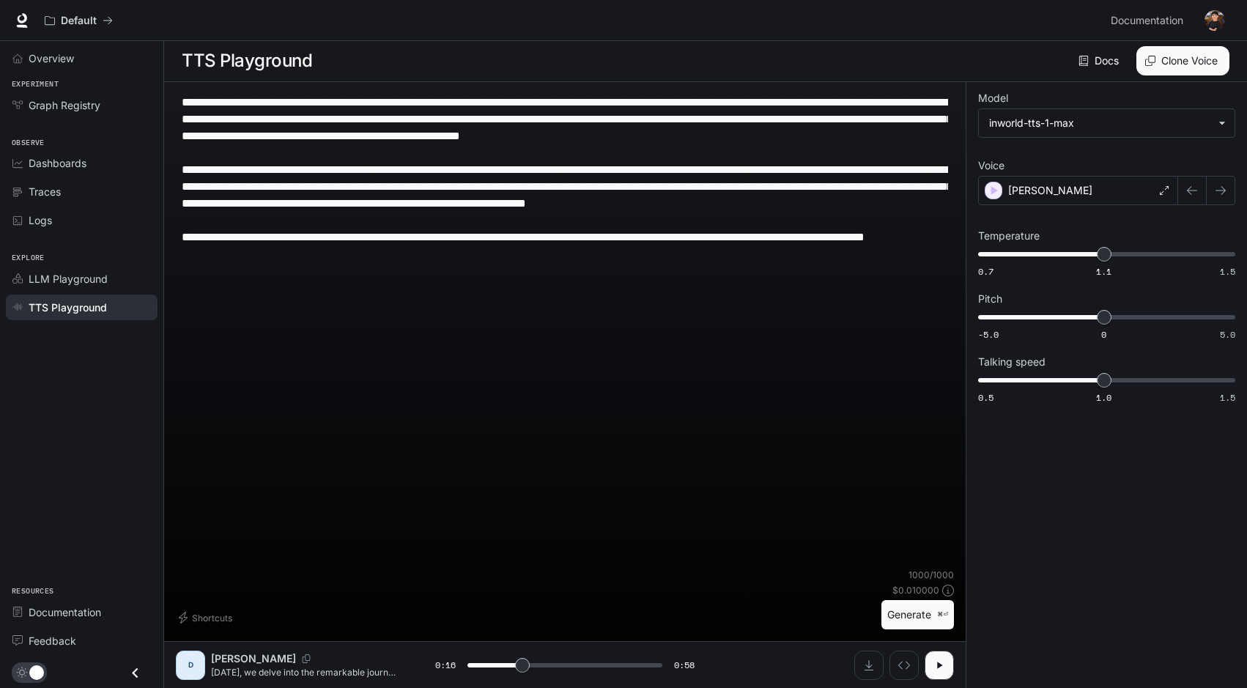
scroll to position [1, 0]
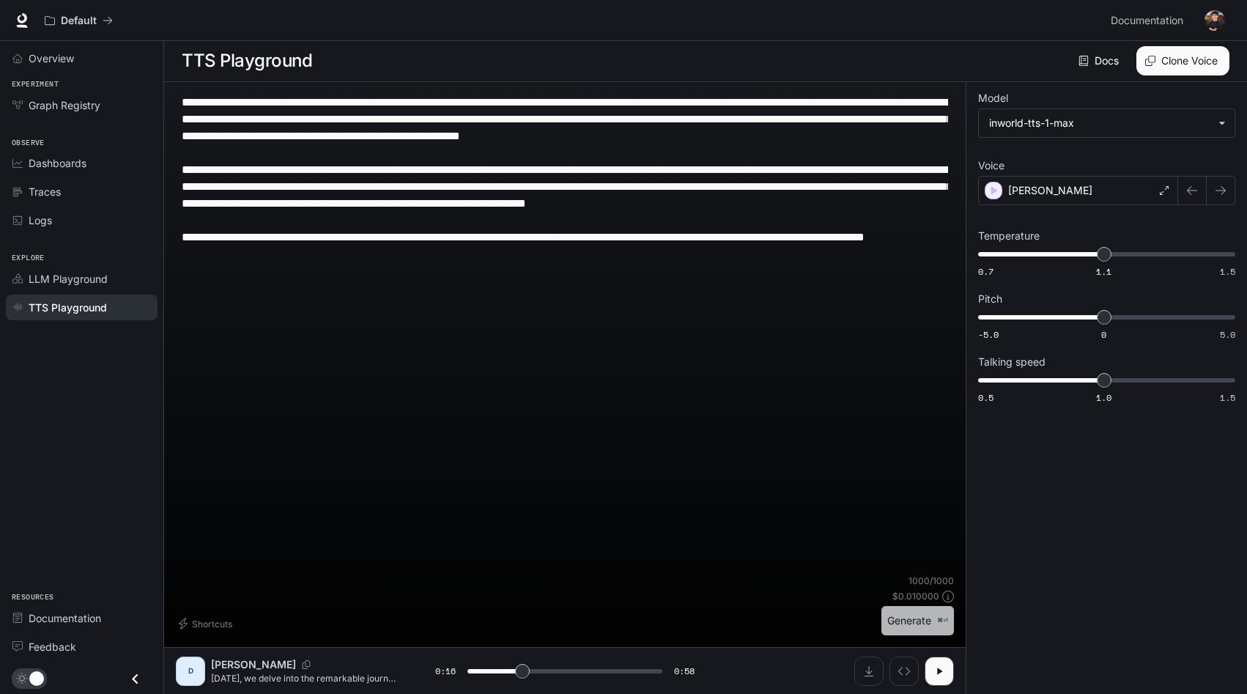
click at [907, 629] on button "Generate ⌘⏎" at bounding box center [917, 621] width 73 height 30
click at [943, 672] on icon "button" at bounding box center [939, 671] width 12 height 12
click at [1074, 185] on div "[PERSON_NAME]" at bounding box center [1078, 190] width 200 height 29
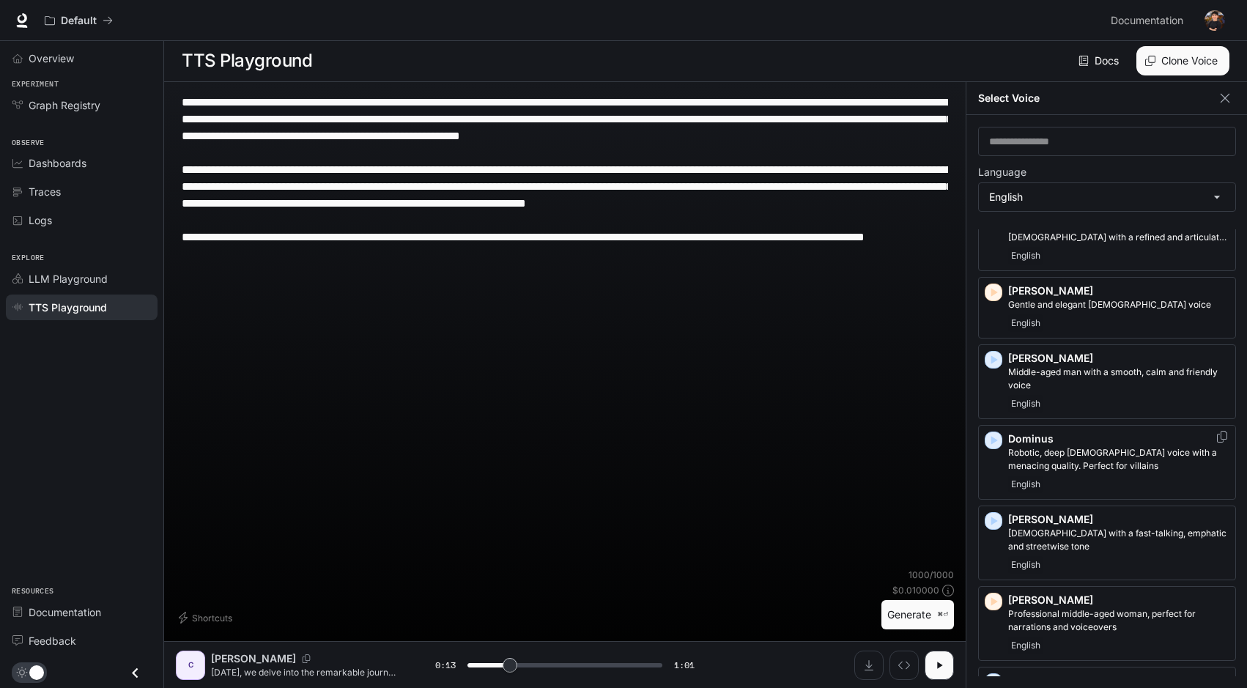
scroll to position [215, 0]
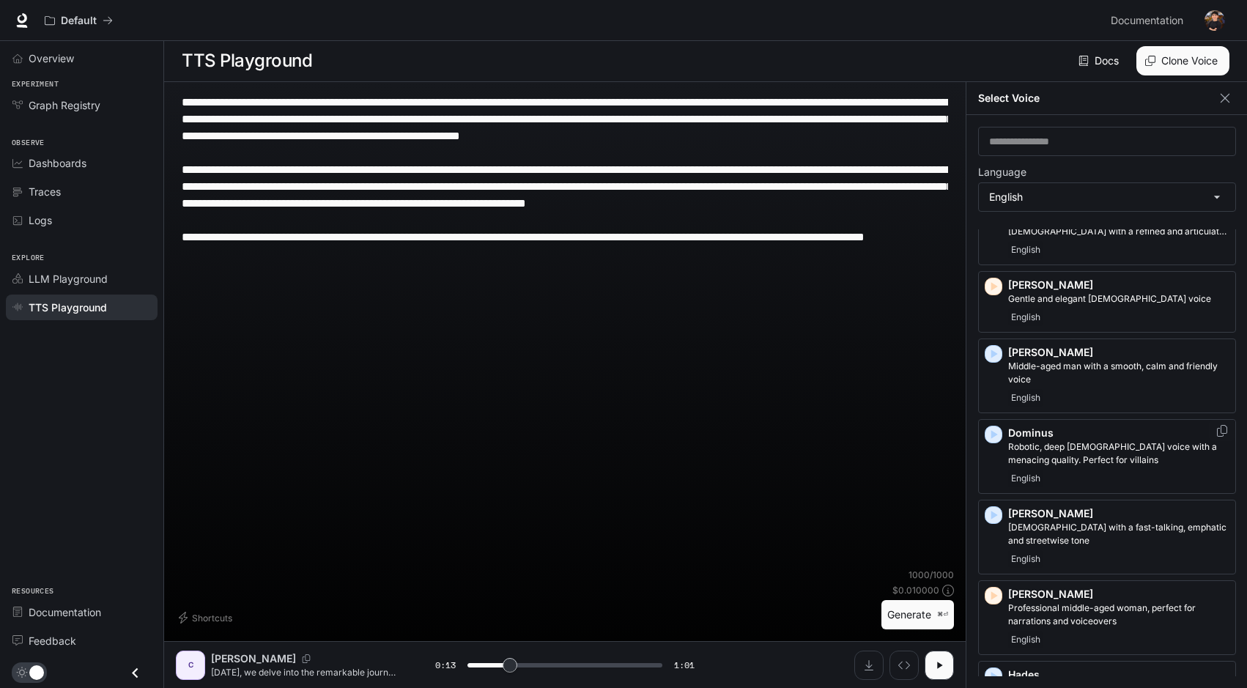
click at [1047, 469] on div "Dominus Robotic, deep [DEMOGRAPHIC_DATA] voice with a menacing quality. Perfect…" at bounding box center [1118, 457] width 221 height 62
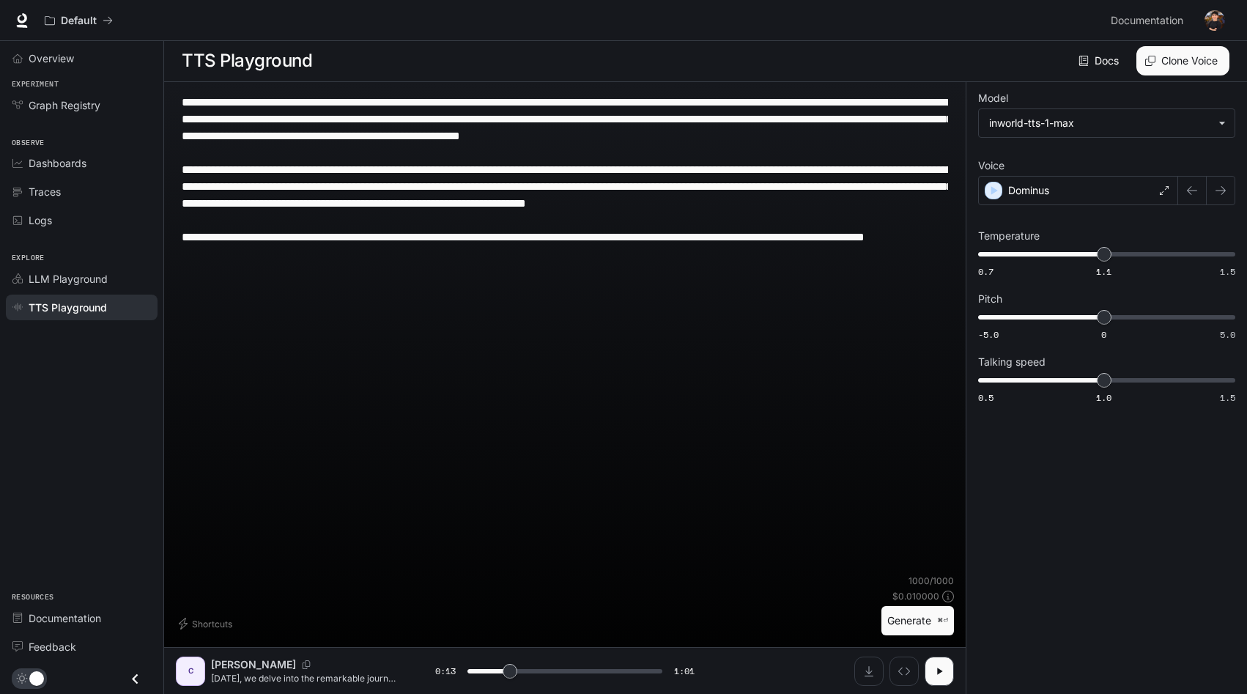
click at [912, 620] on button "Generate ⌘⏎" at bounding box center [917, 621] width 73 height 30
click at [937, 673] on icon "button" at bounding box center [939, 670] width 6 height 7
click at [1079, 182] on div "Dominus" at bounding box center [1078, 190] width 200 height 29
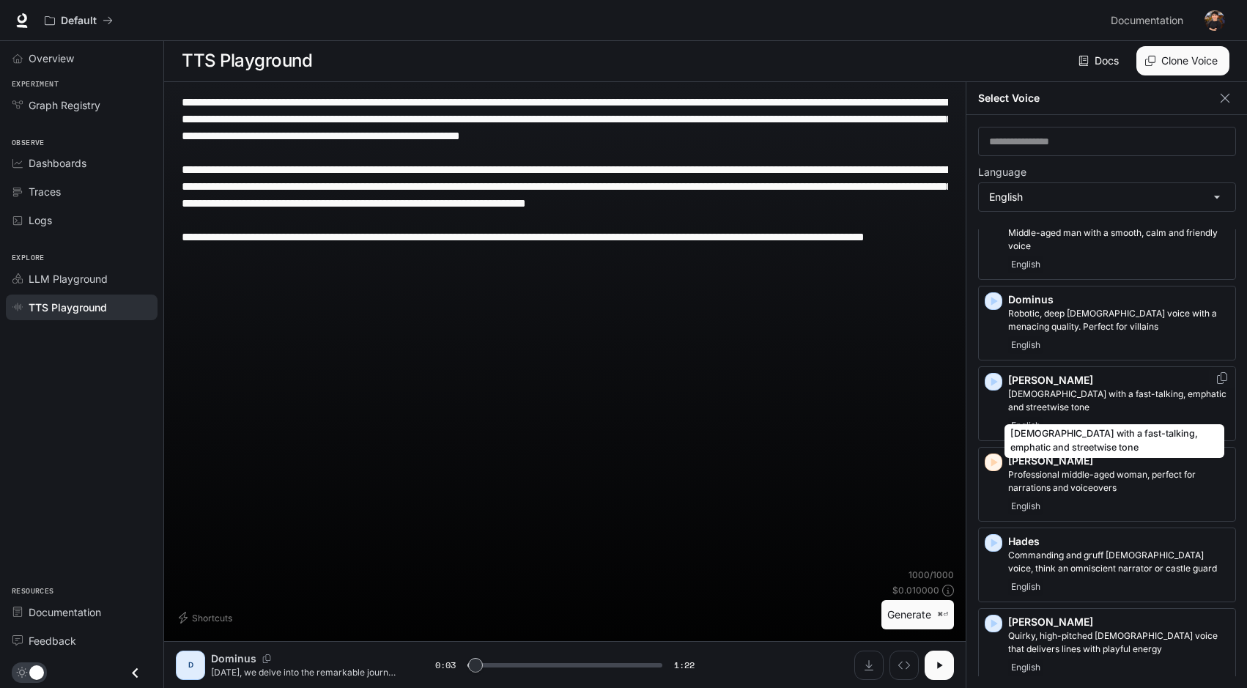
scroll to position [346, 0]
click at [1077, 412] on p "[DEMOGRAPHIC_DATA] with a fast-talking, emphatic and streetwise tone" at bounding box center [1118, 402] width 221 height 26
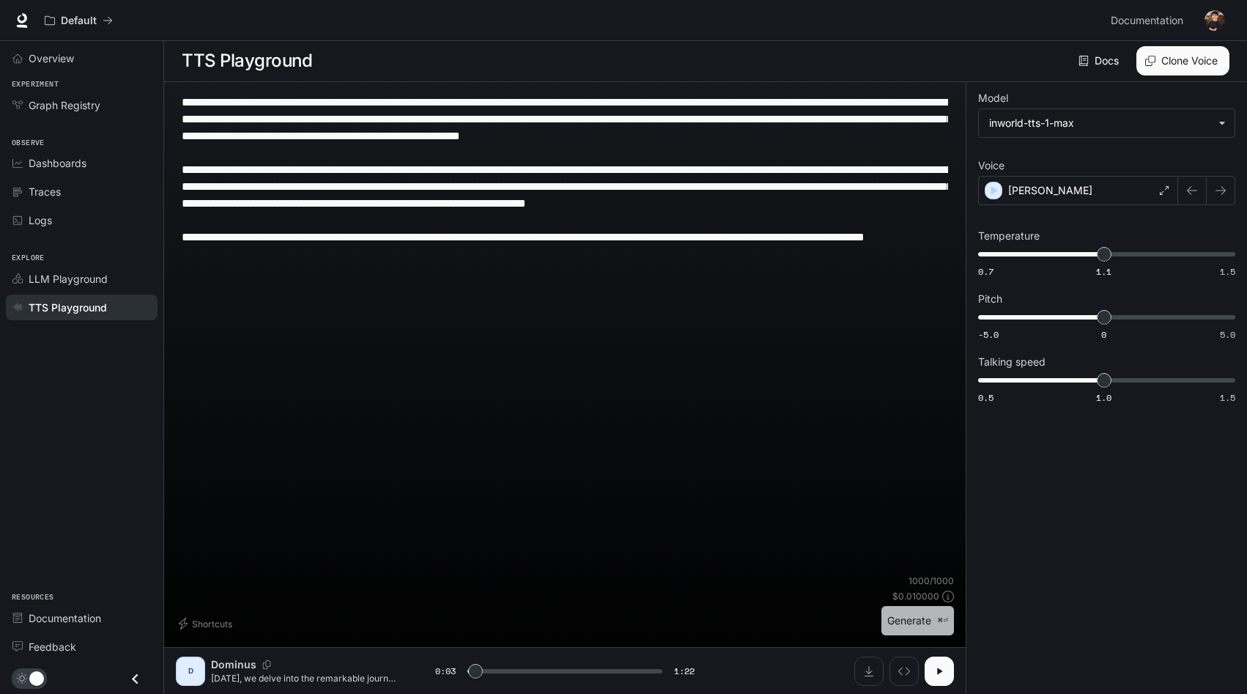
click at [921, 619] on button "Generate ⌘⏎" at bounding box center [917, 621] width 73 height 30
click at [943, 677] on button "button" at bounding box center [938, 670] width 29 height 29
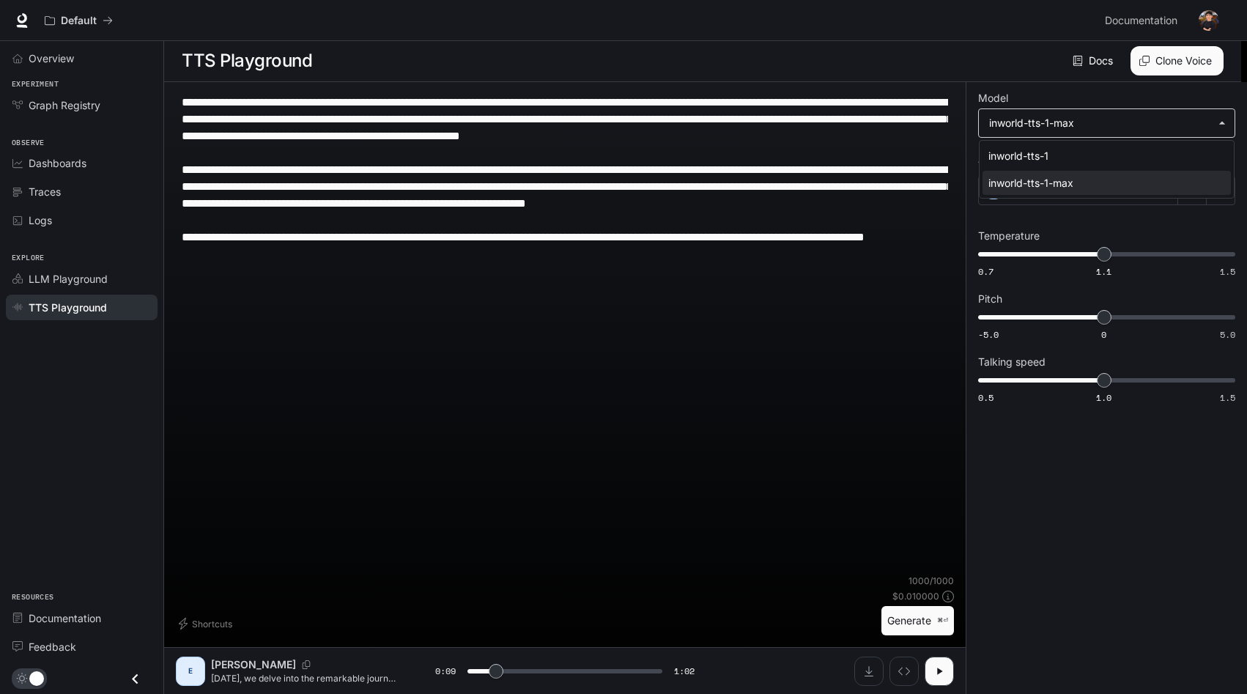
click at [1067, 121] on body "**********" at bounding box center [623, 346] width 1247 height 694
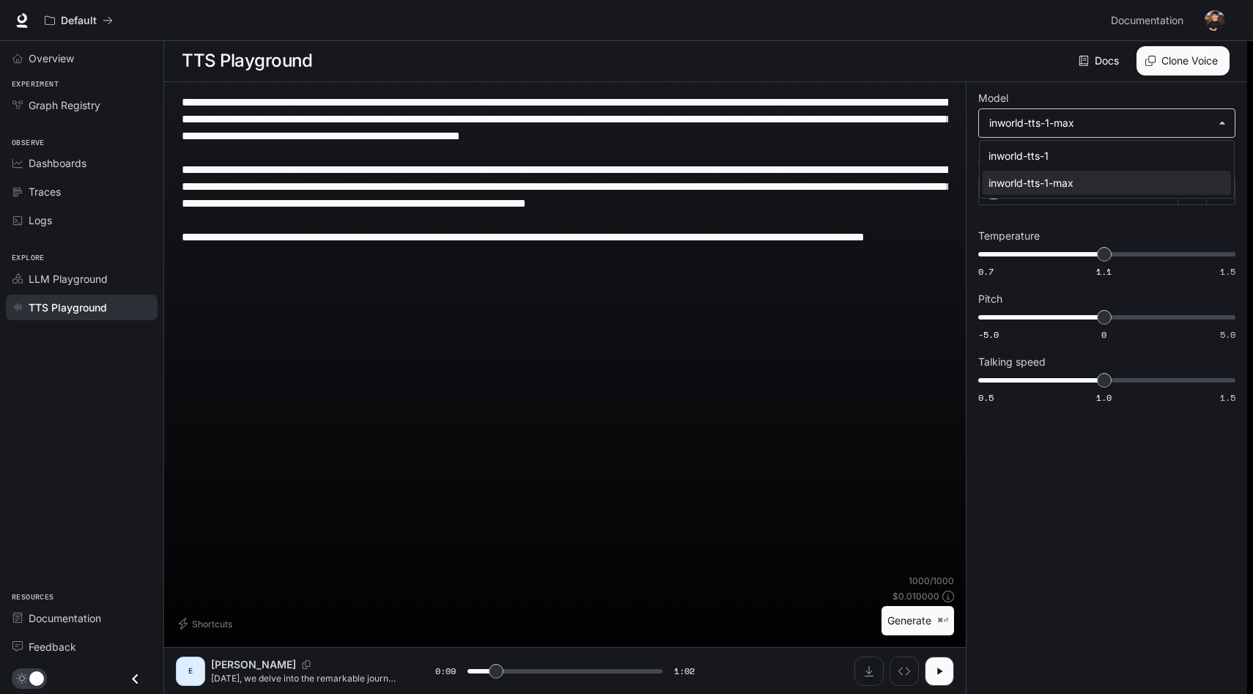
click at [1067, 121] on div at bounding box center [626, 347] width 1253 height 694
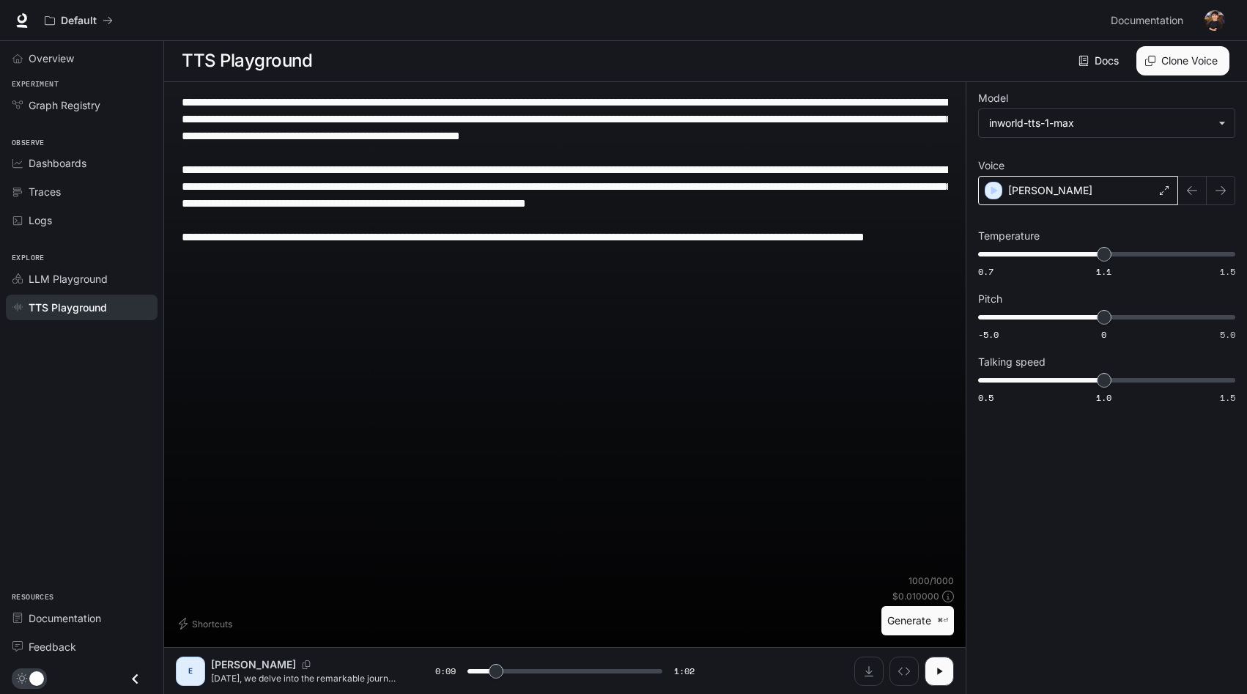
click at [1086, 185] on div "[PERSON_NAME]" at bounding box center [1078, 190] width 200 height 29
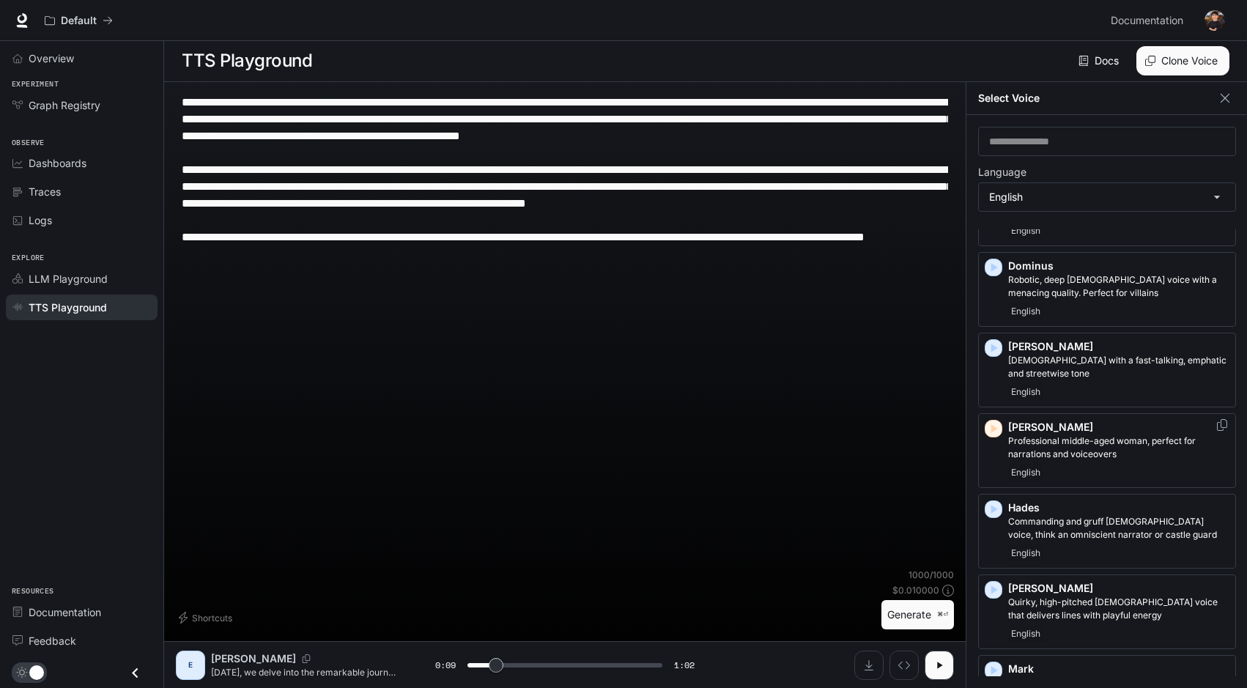
scroll to position [377, 0]
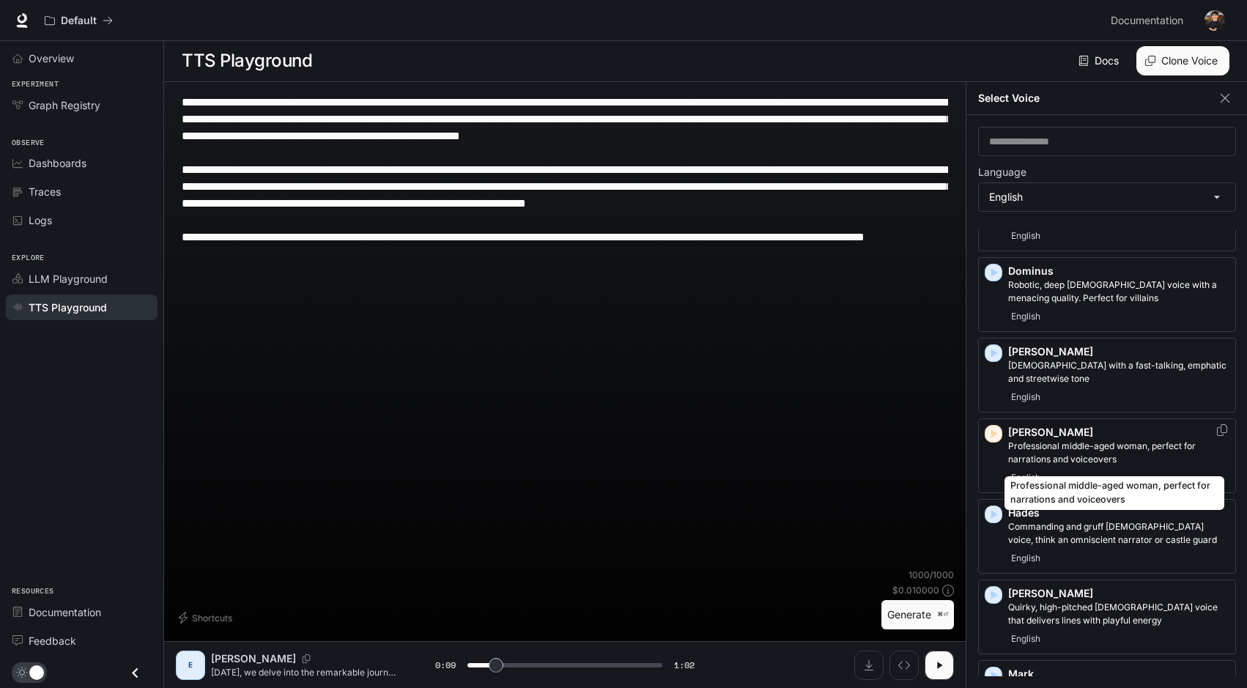
click at [1079, 441] on p "Professional middle-aged woman, perfect for narrations and voiceovers" at bounding box center [1118, 453] width 221 height 26
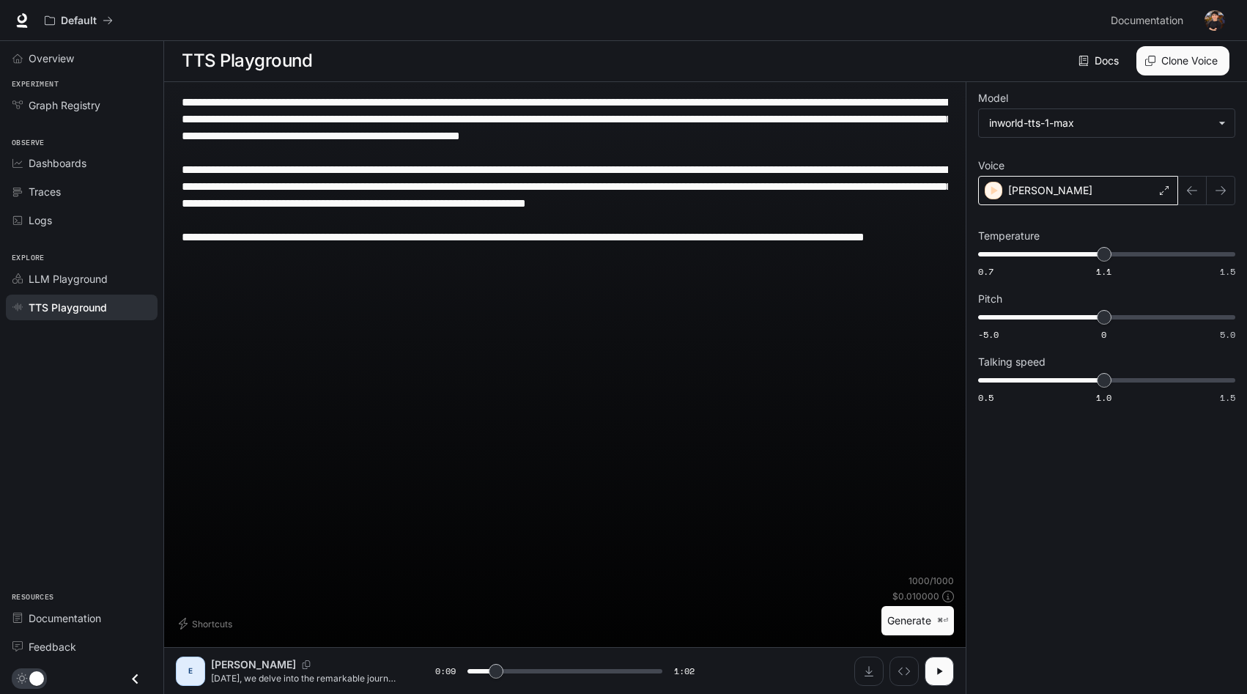
click at [1008, 190] on p "[PERSON_NAME]" at bounding box center [1050, 190] width 84 height 15
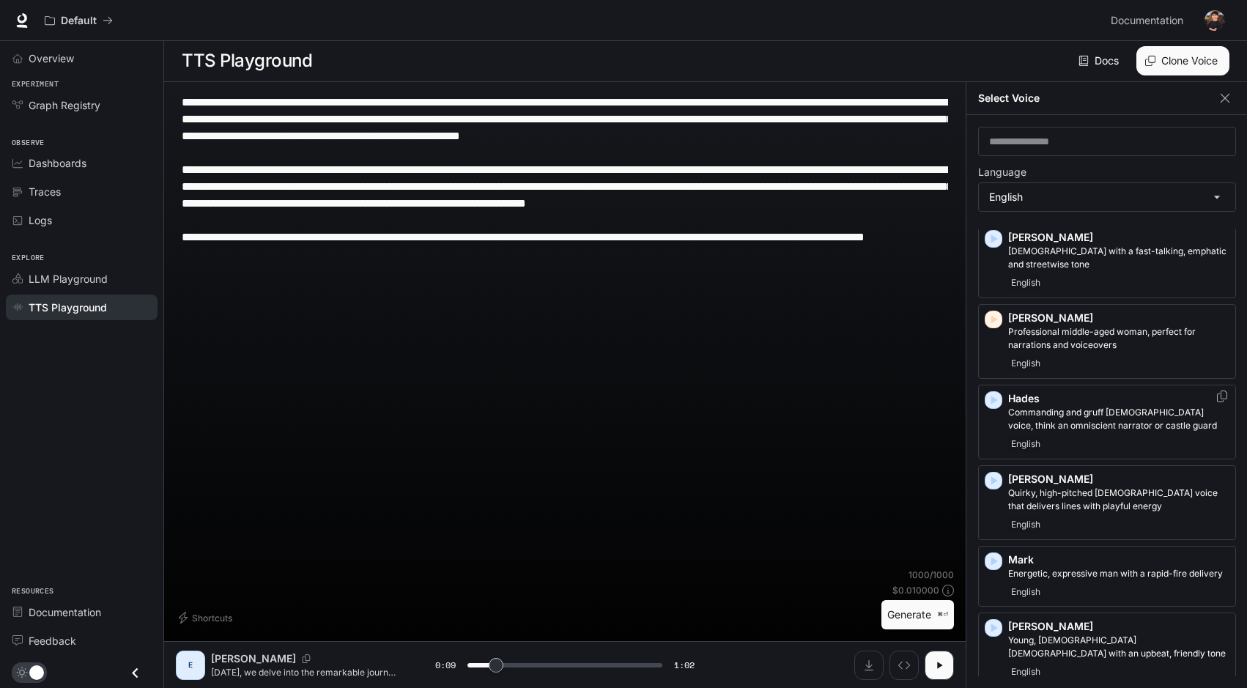
scroll to position [537, 0]
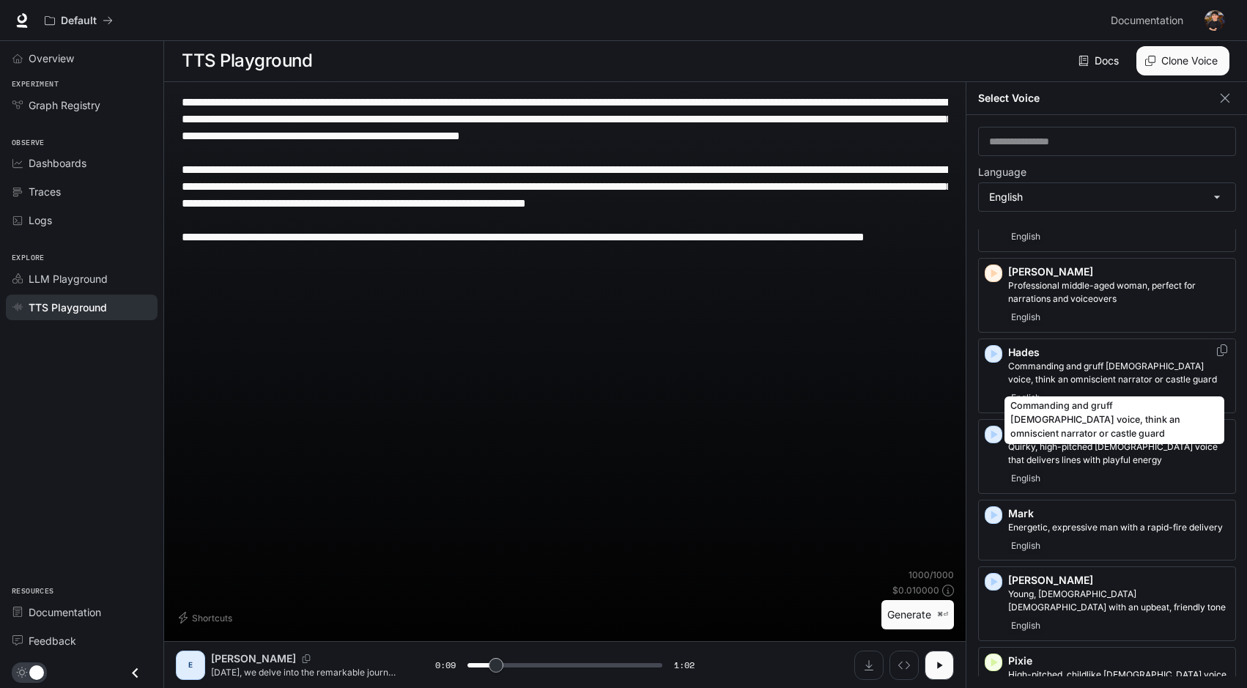
click at [1046, 382] on p "Commanding and gruff [DEMOGRAPHIC_DATA] voice, think an omniscient narrator or …" at bounding box center [1118, 373] width 221 height 26
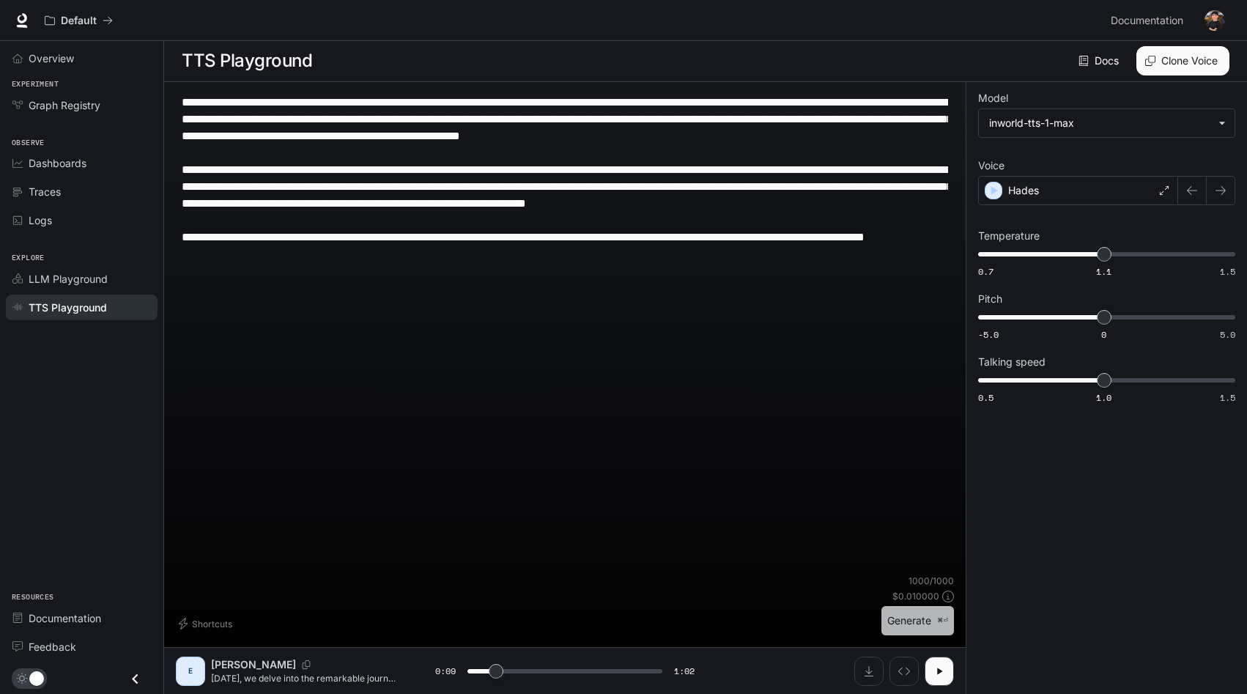
click at [917, 623] on button "Generate ⌘⏎" at bounding box center [917, 621] width 73 height 30
click at [1067, 193] on div "Hades" at bounding box center [1078, 190] width 200 height 29
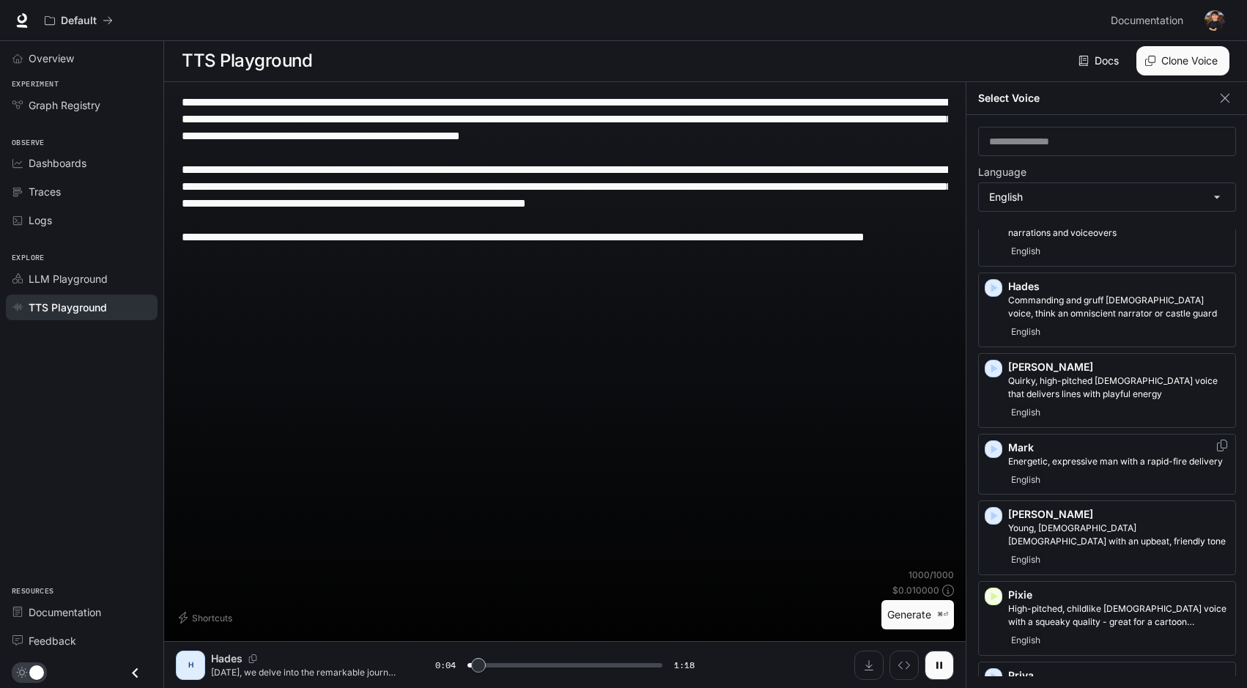
scroll to position [577, 0]
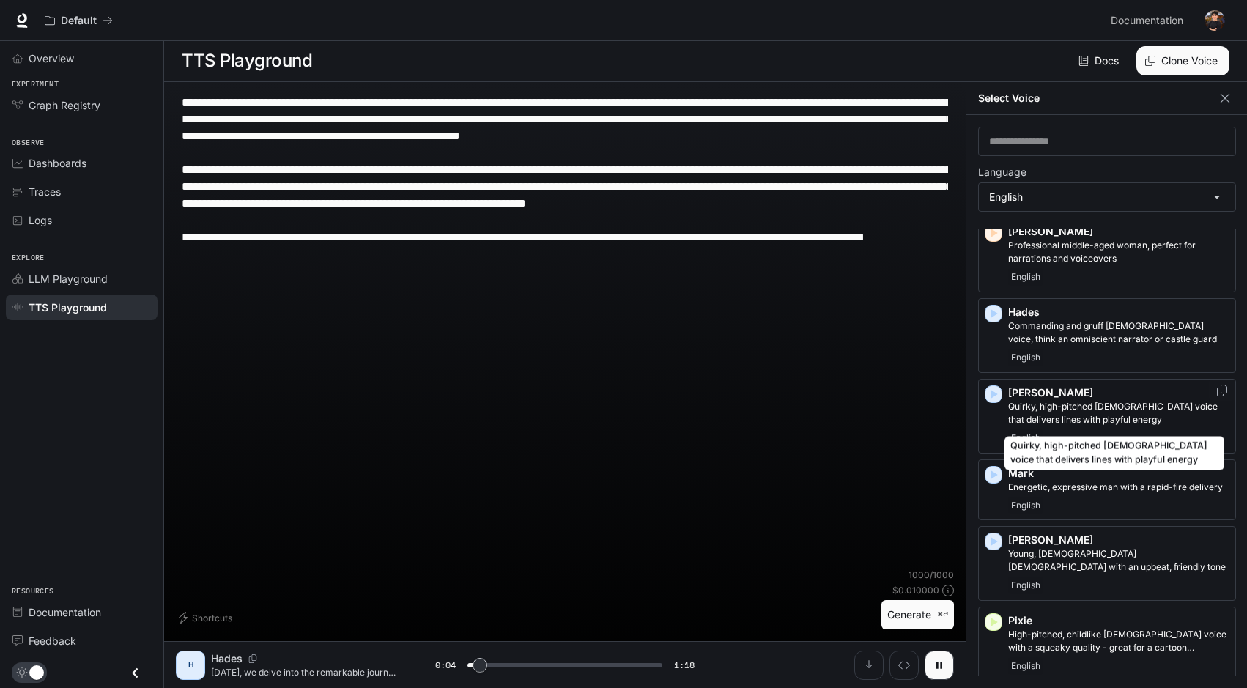
click at [1056, 419] on p "Quirky, high-pitched [DEMOGRAPHIC_DATA] voice that delivers lines with playful …" at bounding box center [1118, 413] width 221 height 26
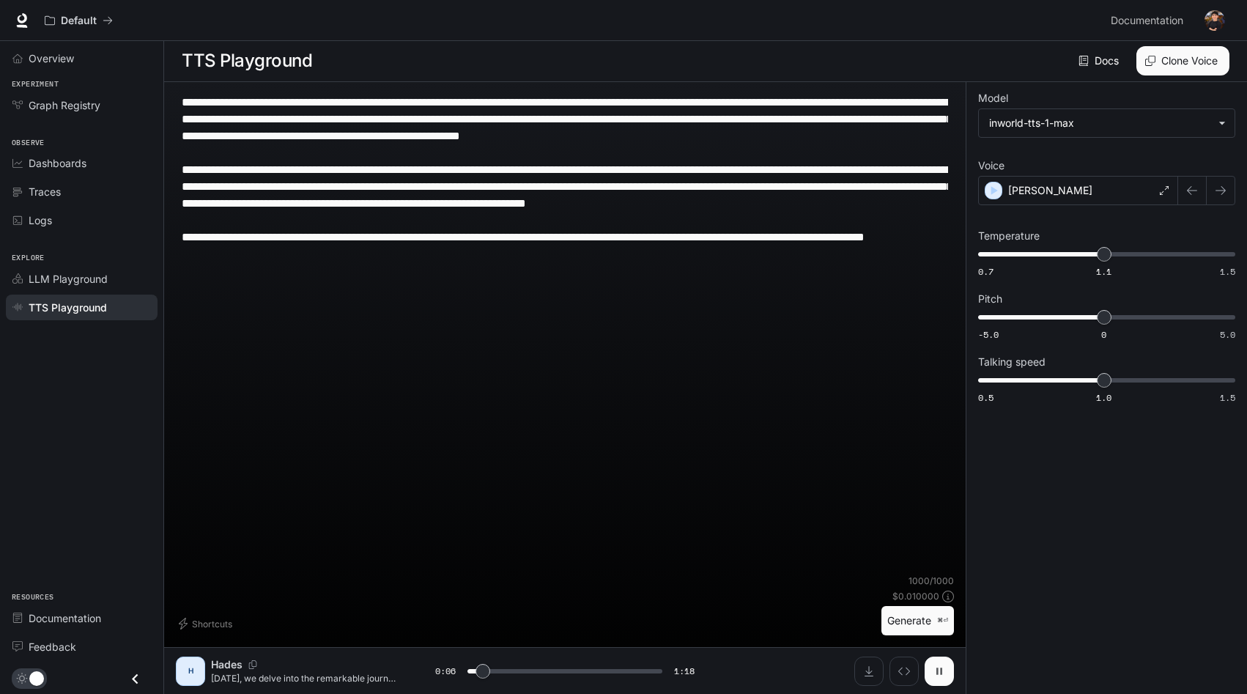
click at [930, 664] on button "button" at bounding box center [938, 670] width 29 height 29
click at [1081, 192] on div "[PERSON_NAME]" at bounding box center [1078, 190] width 200 height 29
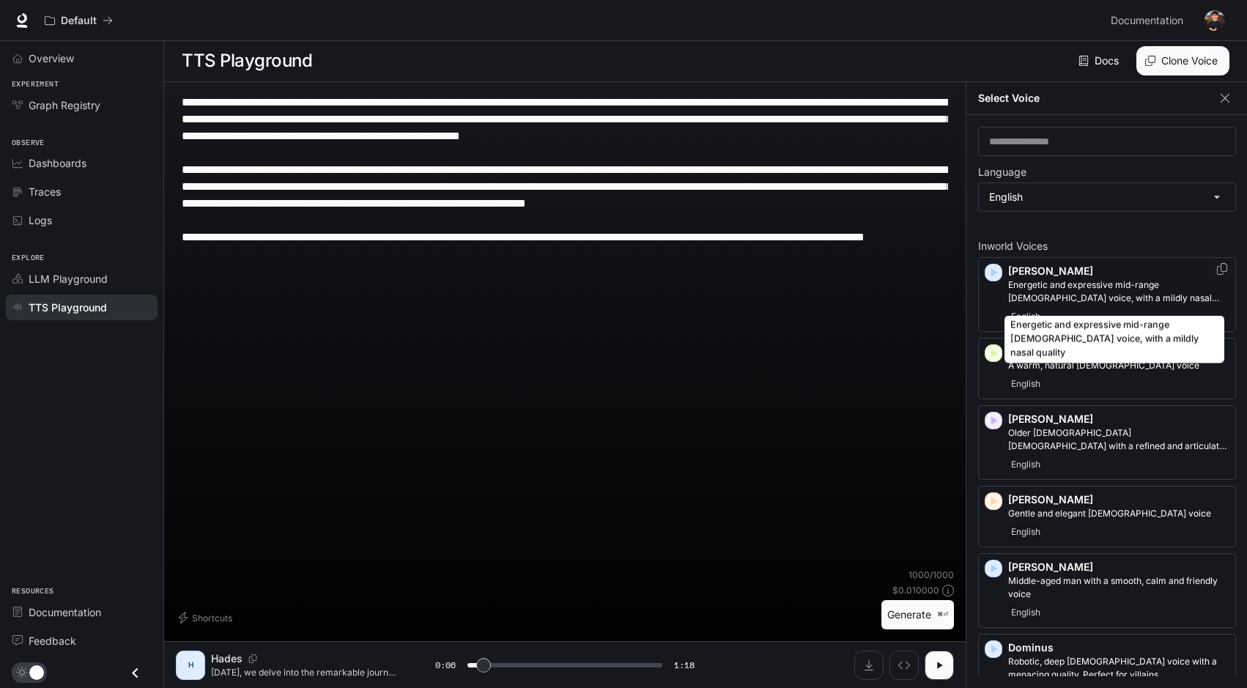
scroll to position [0, 0]
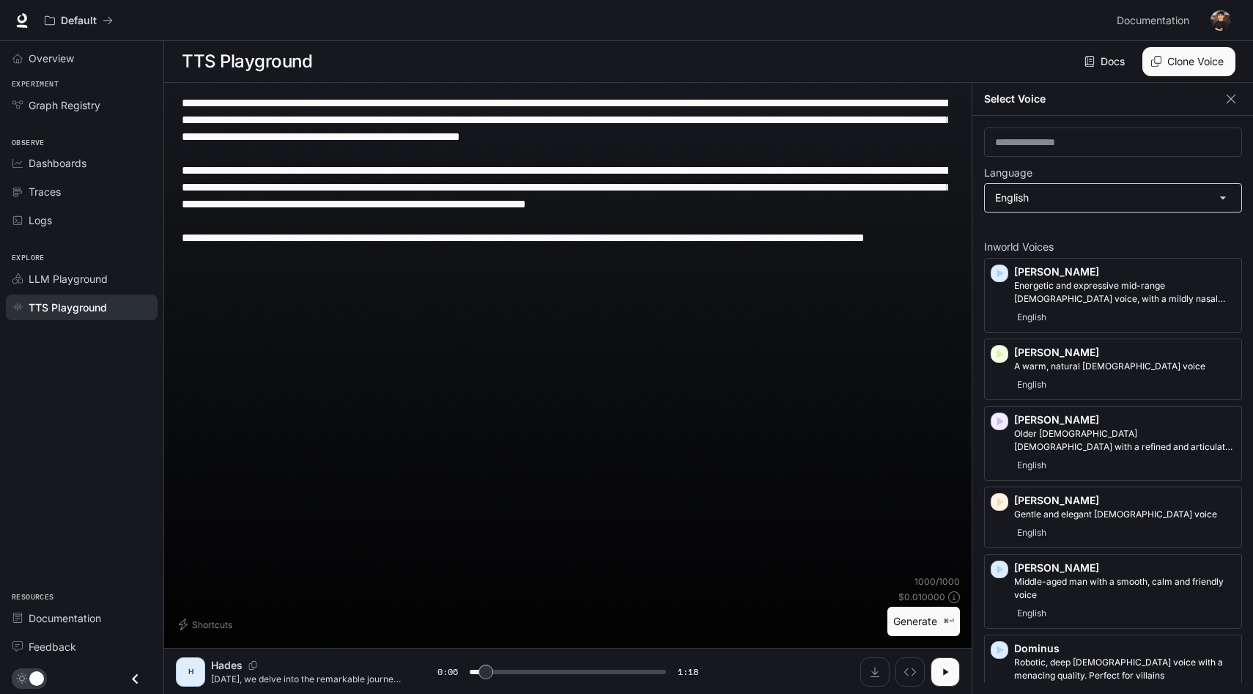
click at [1058, 193] on body "**********" at bounding box center [626, 347] width 1253 height 694
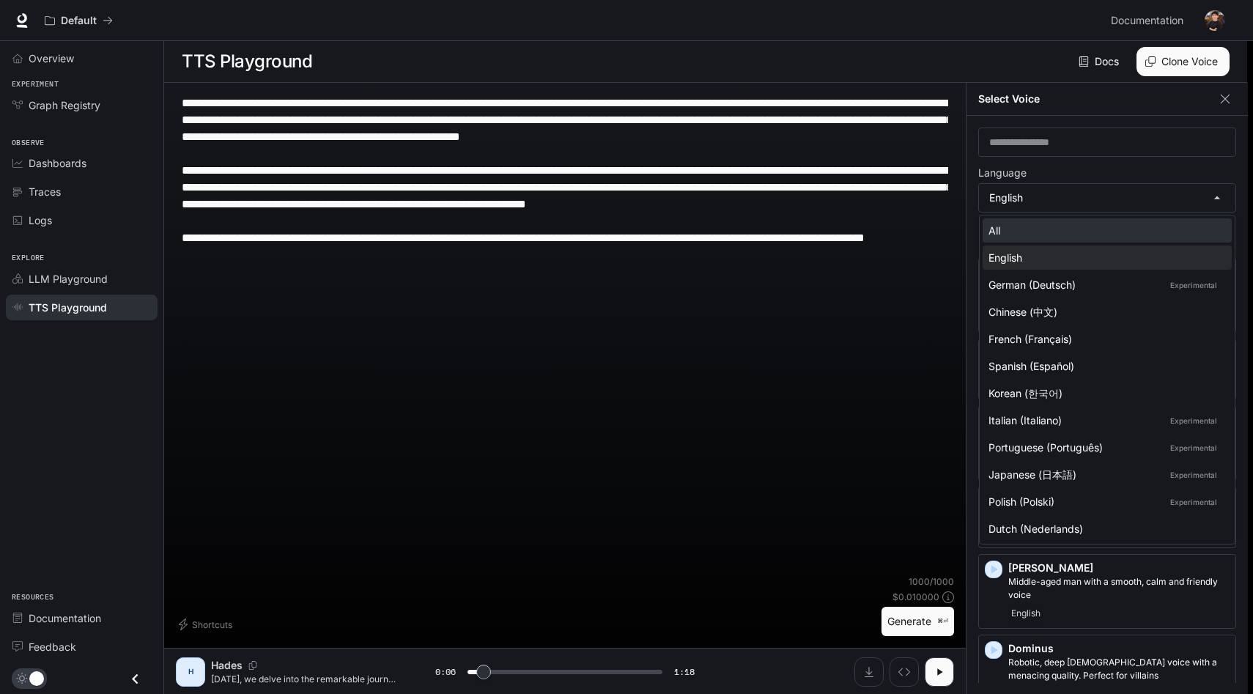
click at [1066, 224] on div "All" at bounding box center [1103, 230] width 231 height 15
type input "***"
type input "**********"
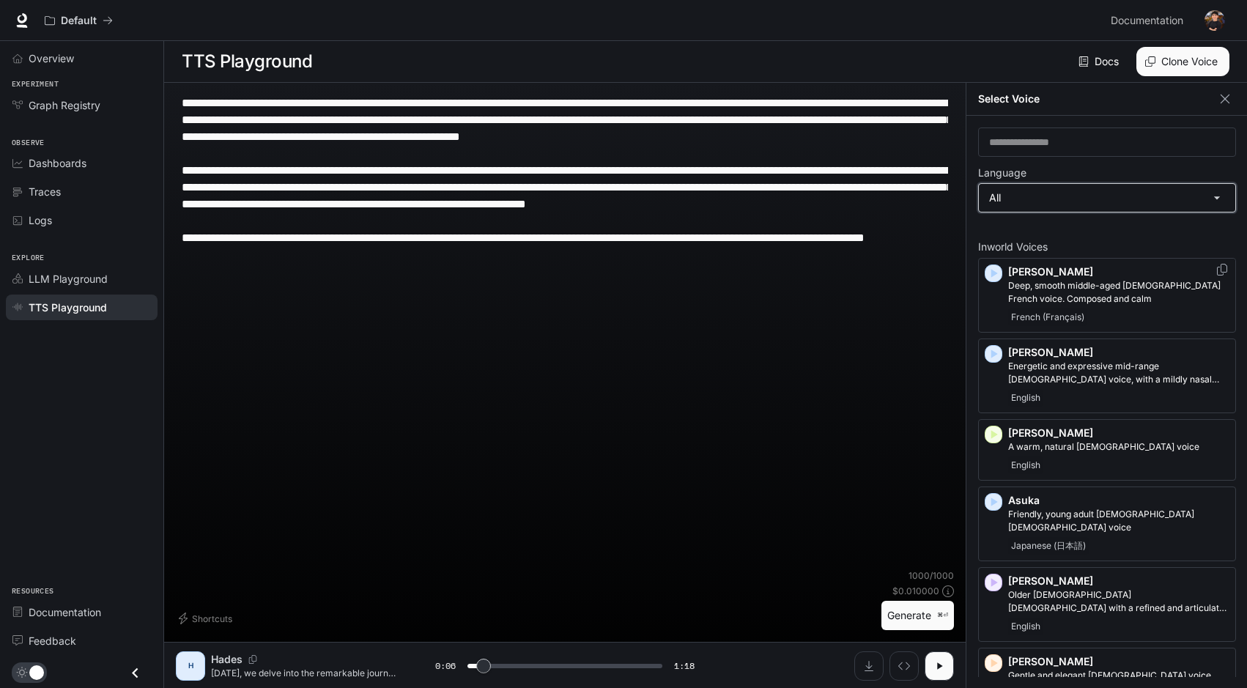
scroll to position [78, 0]
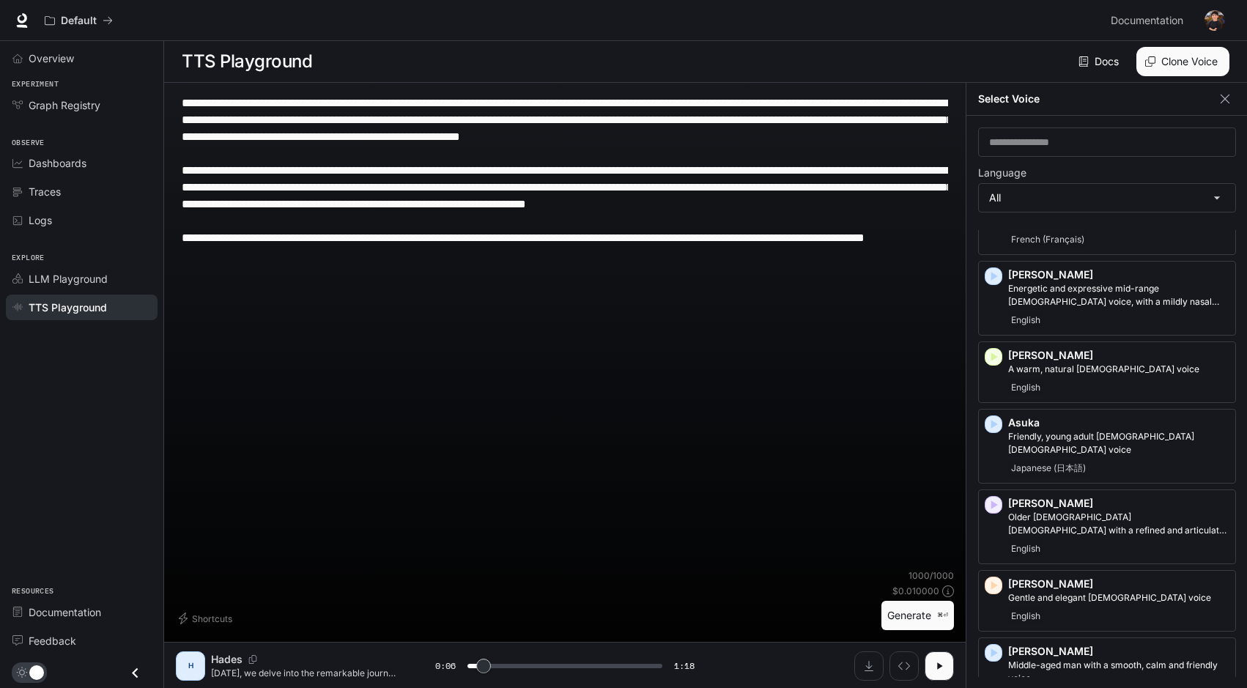
click at [1054, 176] on label "Language" at bounding box center [1107, 175] width 258 height 15
click at [1065, 196] on body "**********" at bounding box center [623, 344] width 1247 height 689
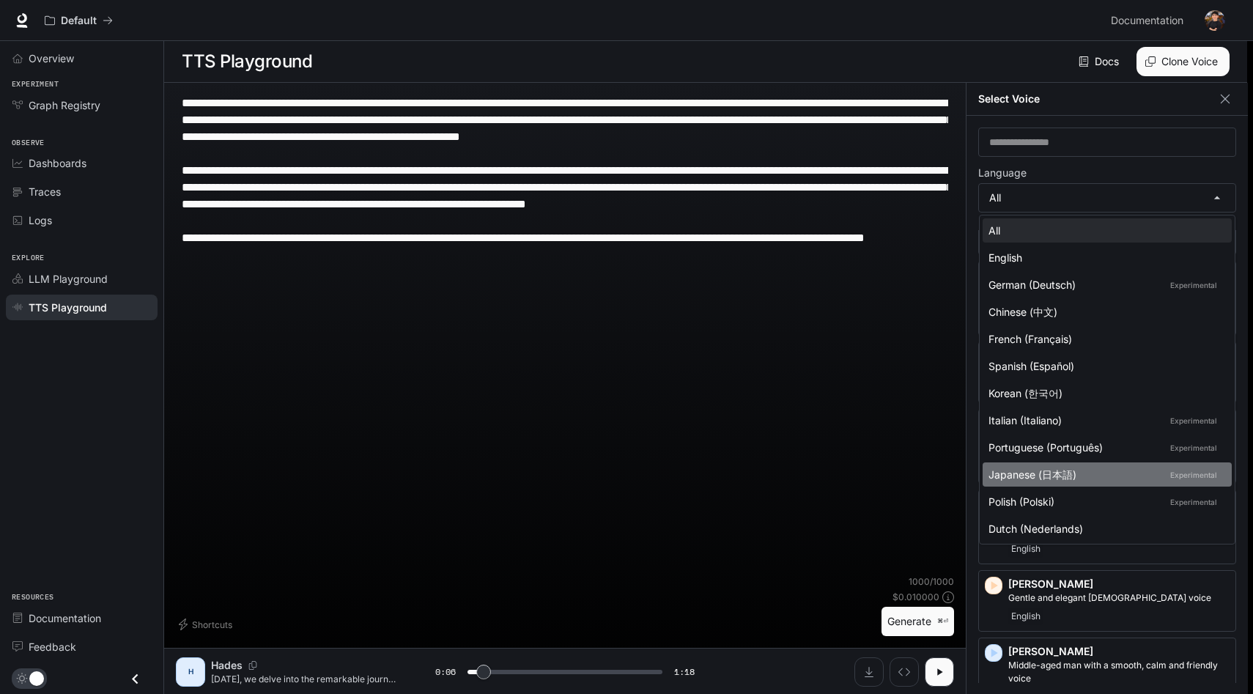
click at [1067, 472] on div "Japanese (日本語) Experimental" at bounding box center [1103, 474] width 231 height 15
type input "***"
type input "*****"
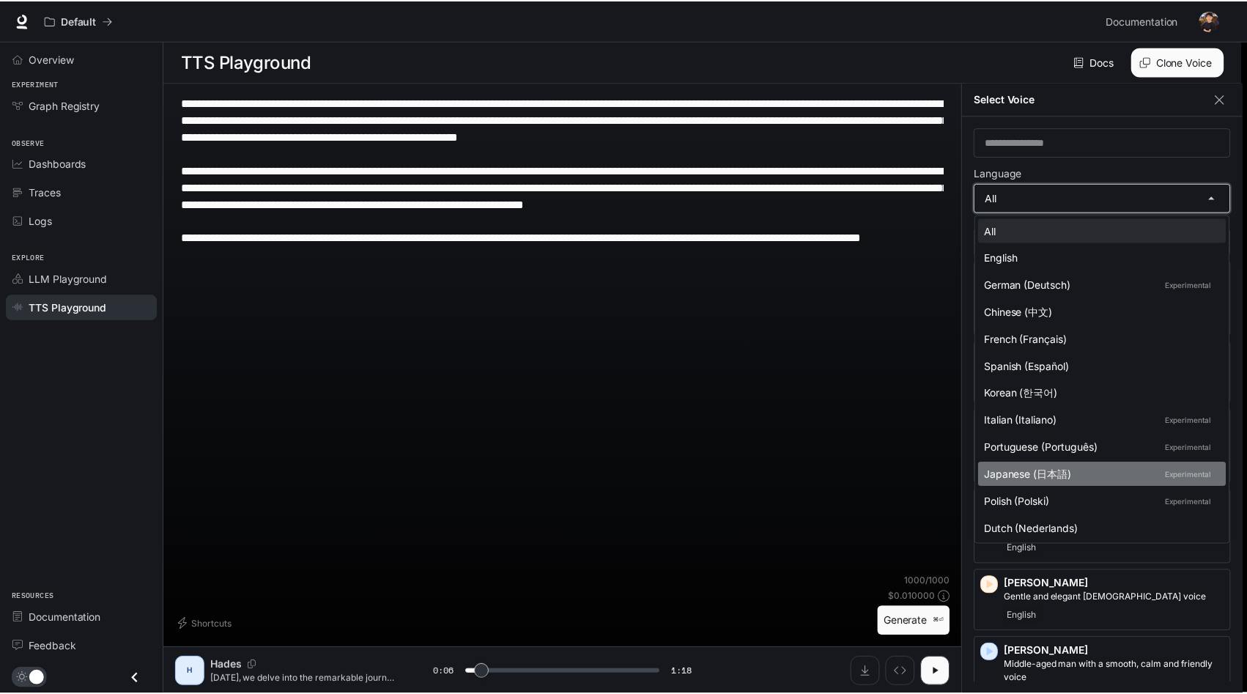
scroll to position [0, 0]
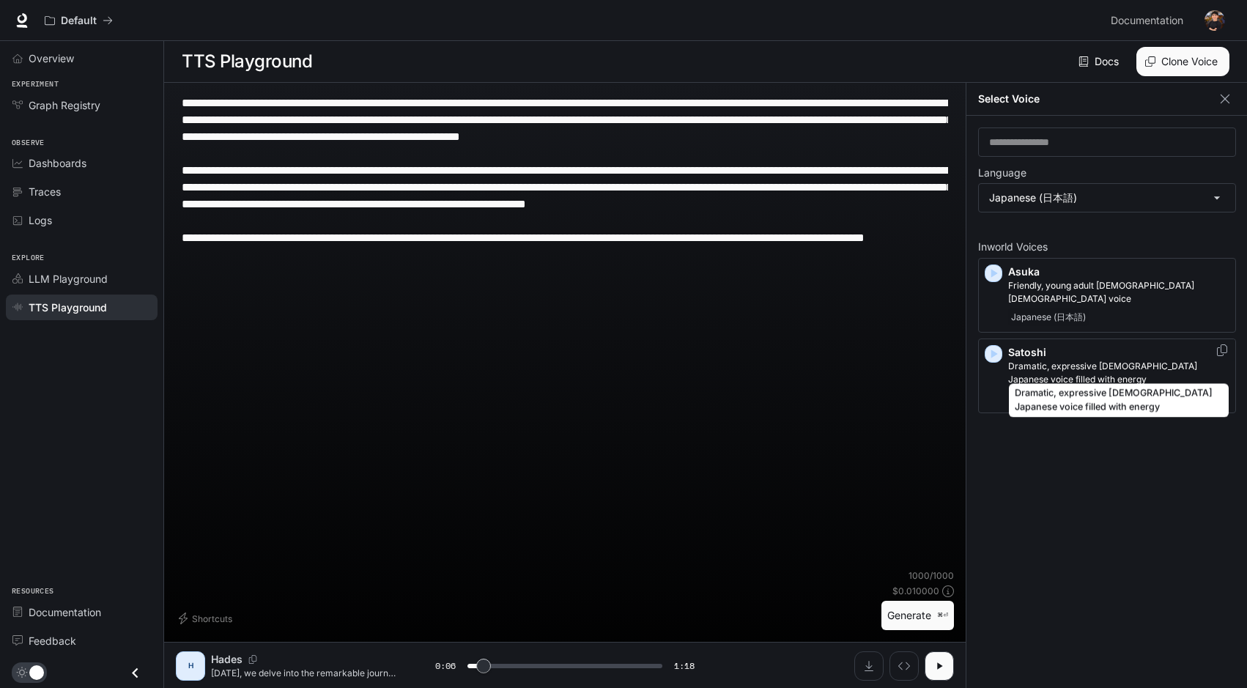
click at [1126, 374] on div "Dramatic, expressive [DEMOGRAPHIC_DATA] Japanese voice filled with energy" at bounding box center [1118, 396] width 223 height 45
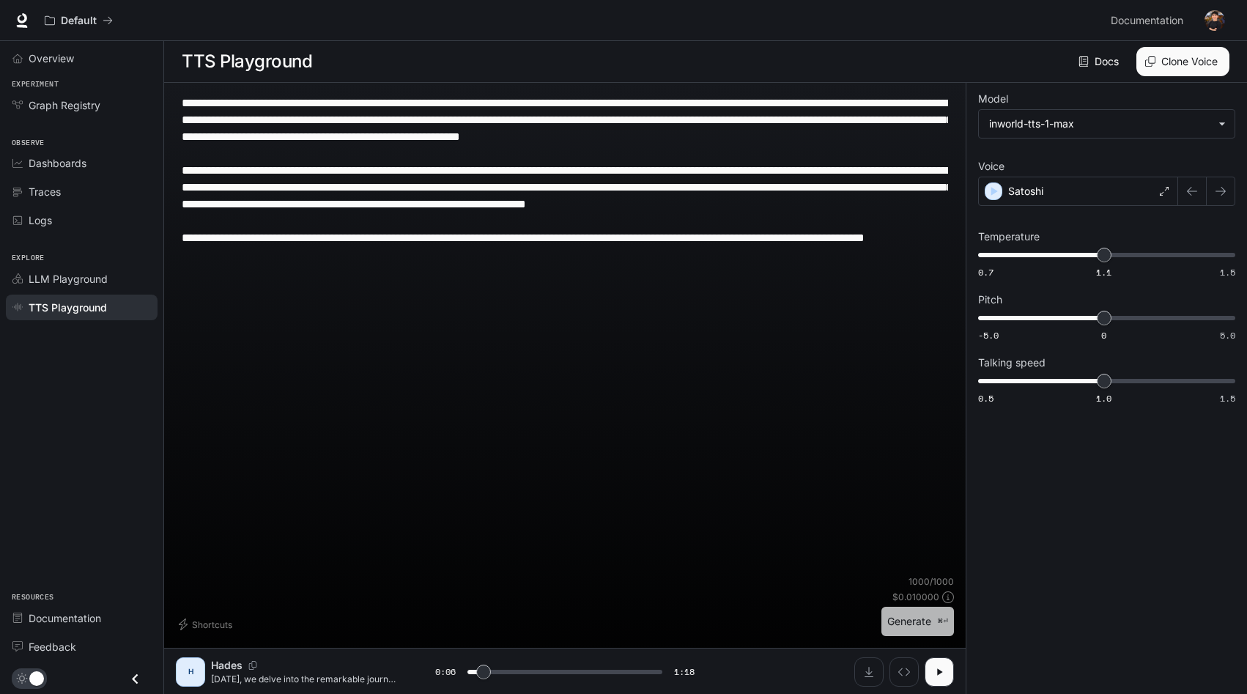
click at [916, 612] on button "Generate ⌘⏎" at bounding box center [917, 622] width 73 height 30
click at [943, 671] on icon "button" at bounding box center [939, 672] width 12 height 12
click at [1031, 188] on p "Satoshi" at bounding box center [1025, 191] width 35 height 15
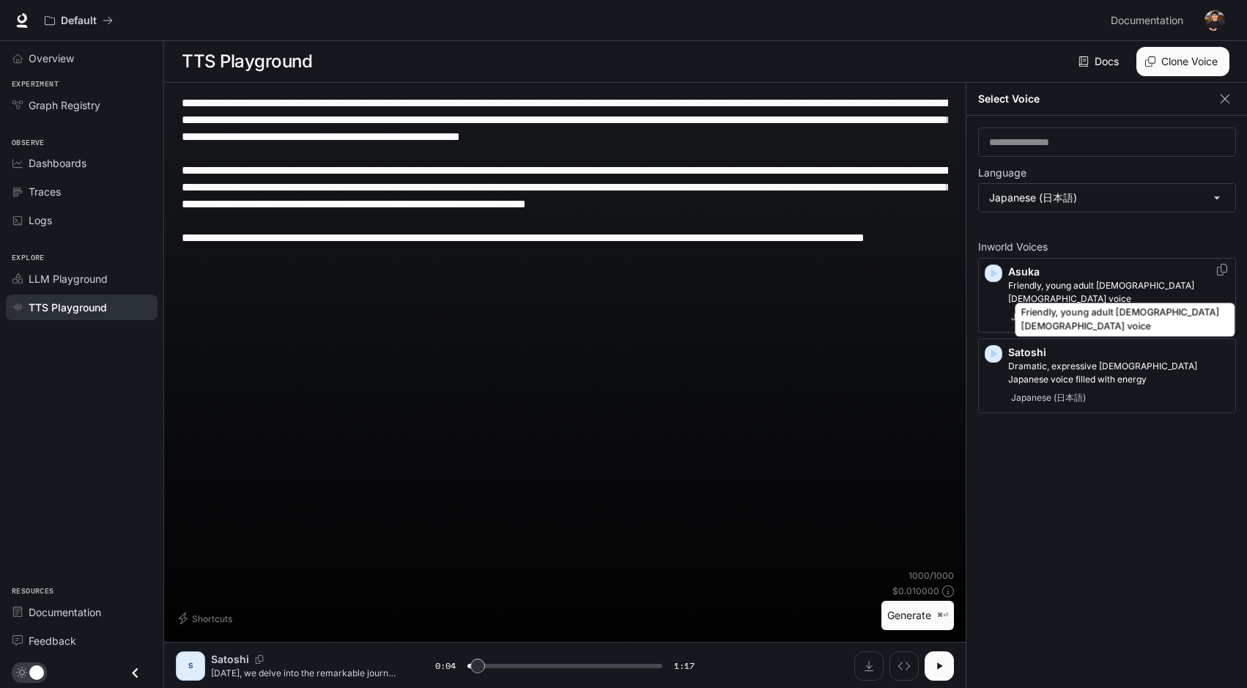
click at [1062, 283] on p "Friendly, young adult [DEMOGRAPHIC_DATA] [DEMOGRAPHIC_DATA] voice" at bounding box center [1118, 292] width 221 height 26
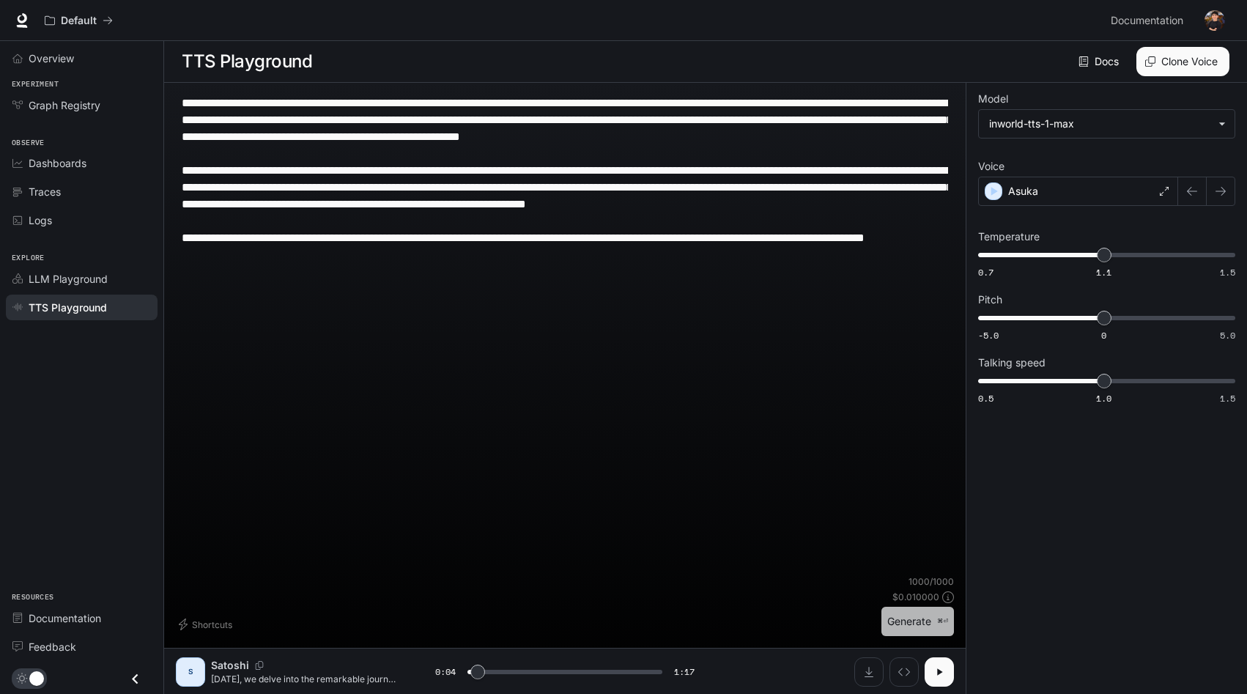
click at [926, 613] on button "Generate ⌘⏎" at bounding box center [917, 622] width 73 height 30
click at [932, 667] on button "button" at bounding box center [938, 671] width 29 height 29
click at [1072, 193] on div "Asuka" at bounding box center [1078, 191] width 200 height 29
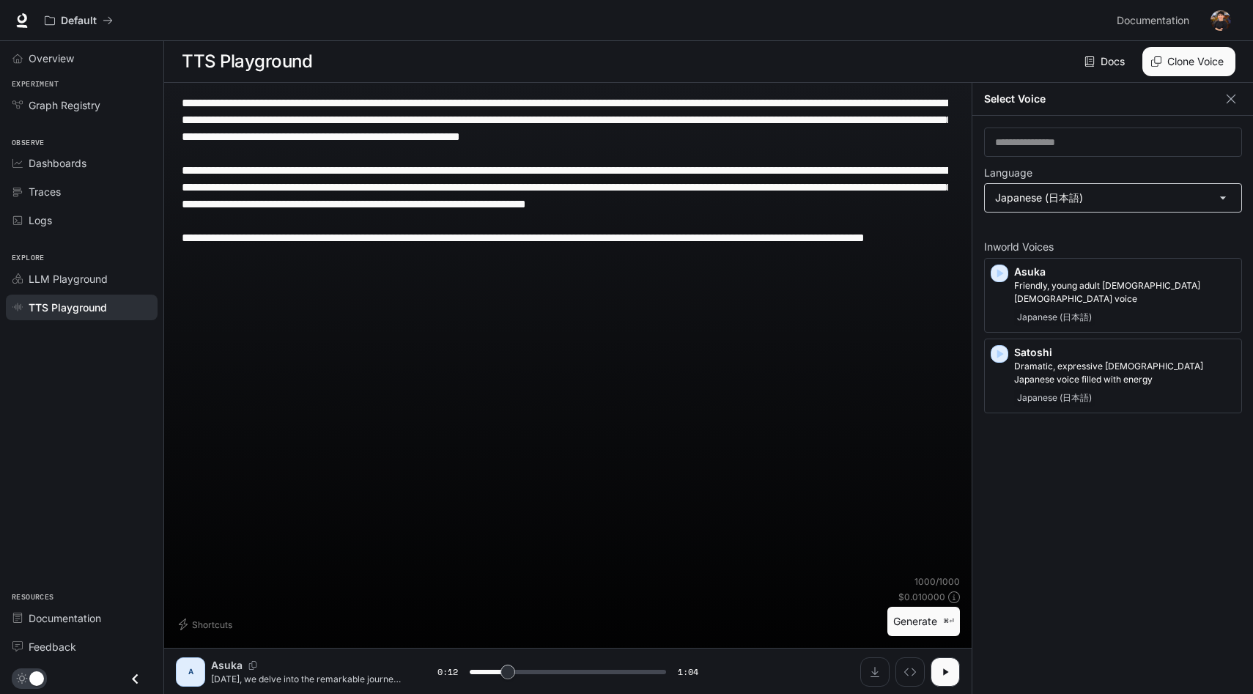
click at [1076, 207] on body "**********" at bounding box center [626, 347] width 1253 height 694
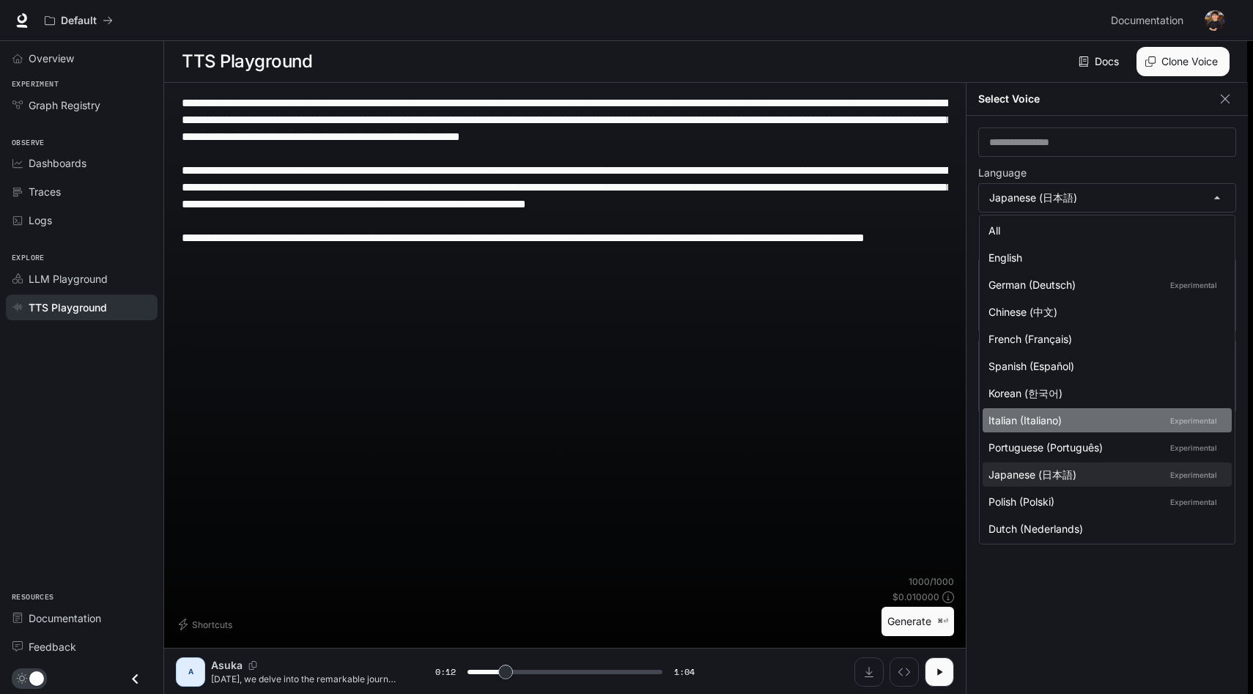
click at [1091, 424] on div "Italian (Italiano) Experimental" at bounding box center [1103, 419] width 231 height 15
type input "****"
type input "*****"
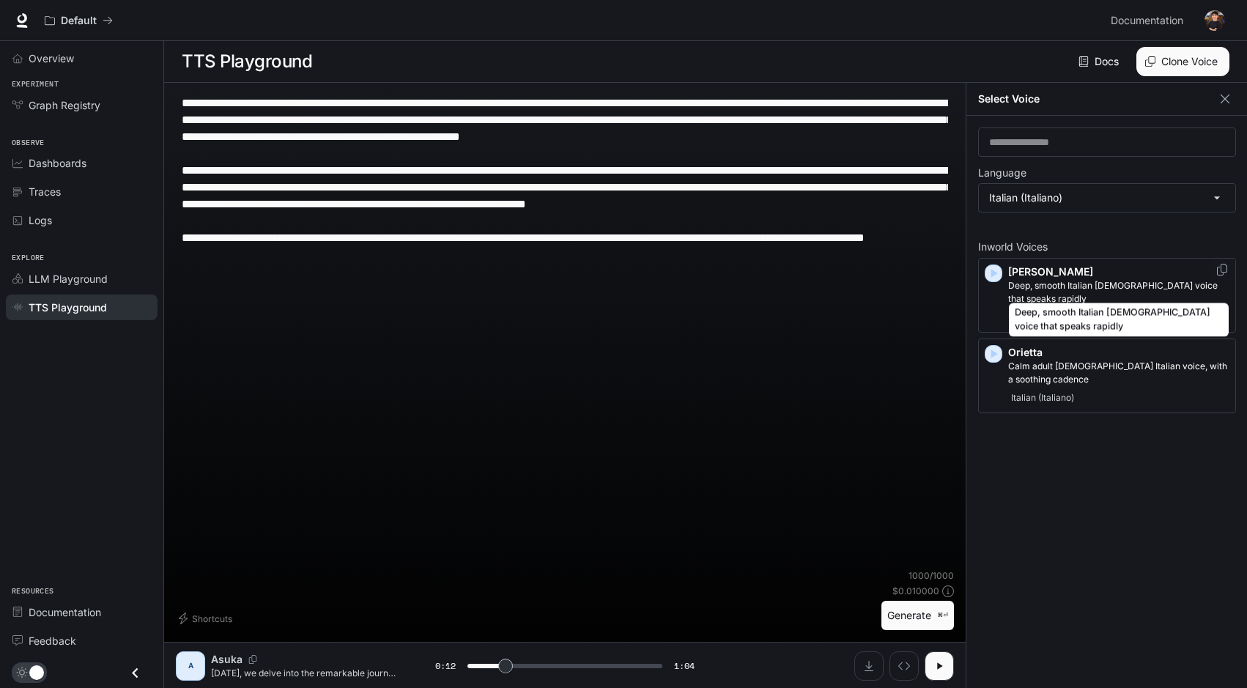
click at [1089, 285] on p "Deep, smooth Italian [DEMOGRAPHIC_DATA] voice that speaks rapidly" at bounding box center [1118, 292] width 221 height 26
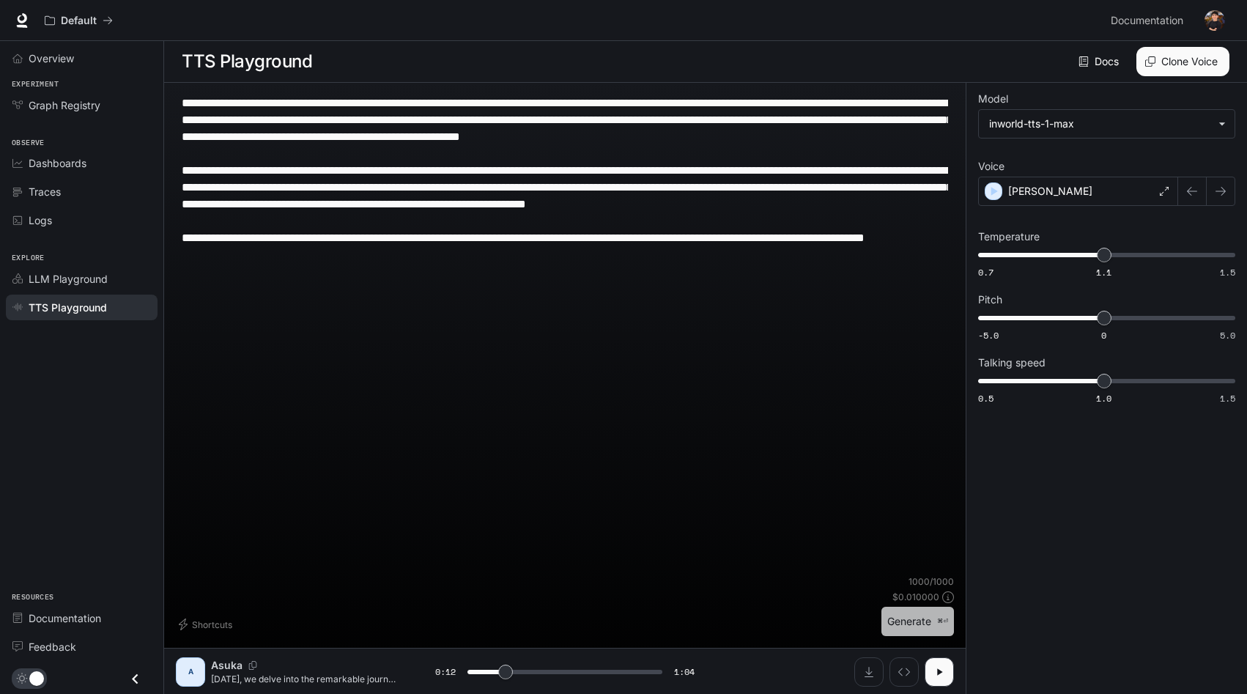
click at [927, 610] on button "Generate ⌘⏎" at bounding box center [917, 622] width 73 height 30
click at [933, 675] on icon "button" at bounding box center [939, 672] width 12 height 12
click at [1042, 200] on div "[PERSON_NAME]" at bounding box center [1078, 191] width 200 height 29
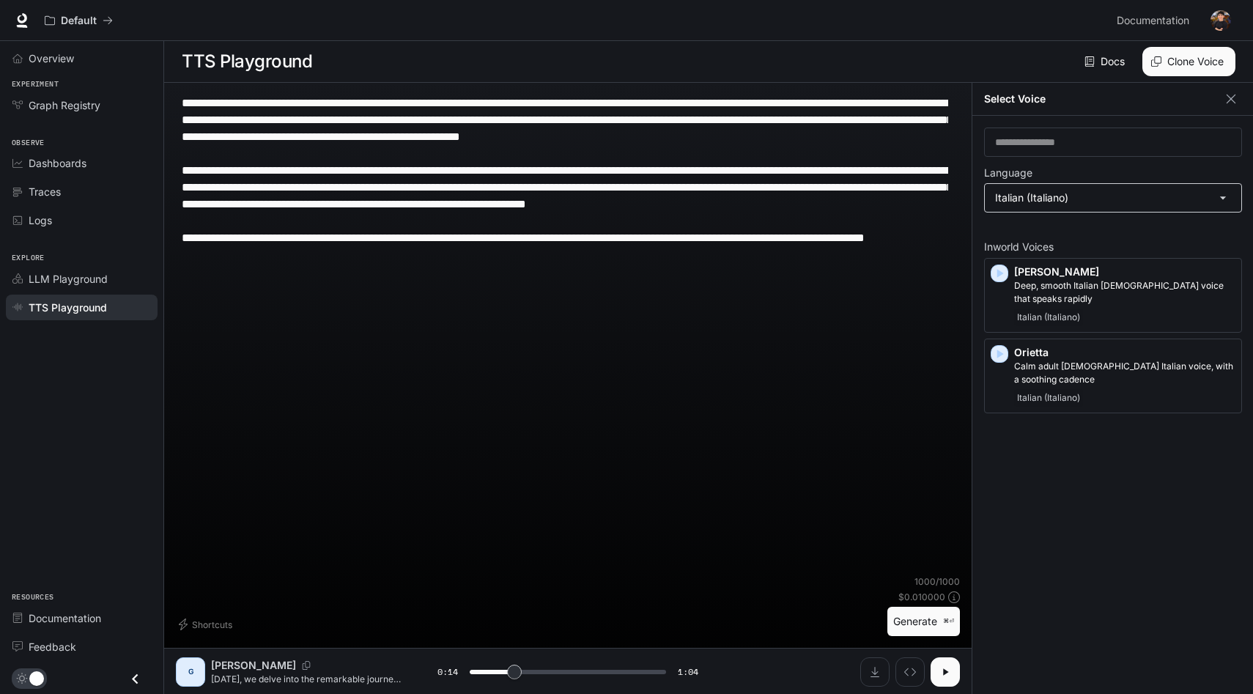
click at [1097, 199] on body "**********" at bounding box center [626, 347] width 1253 height 694
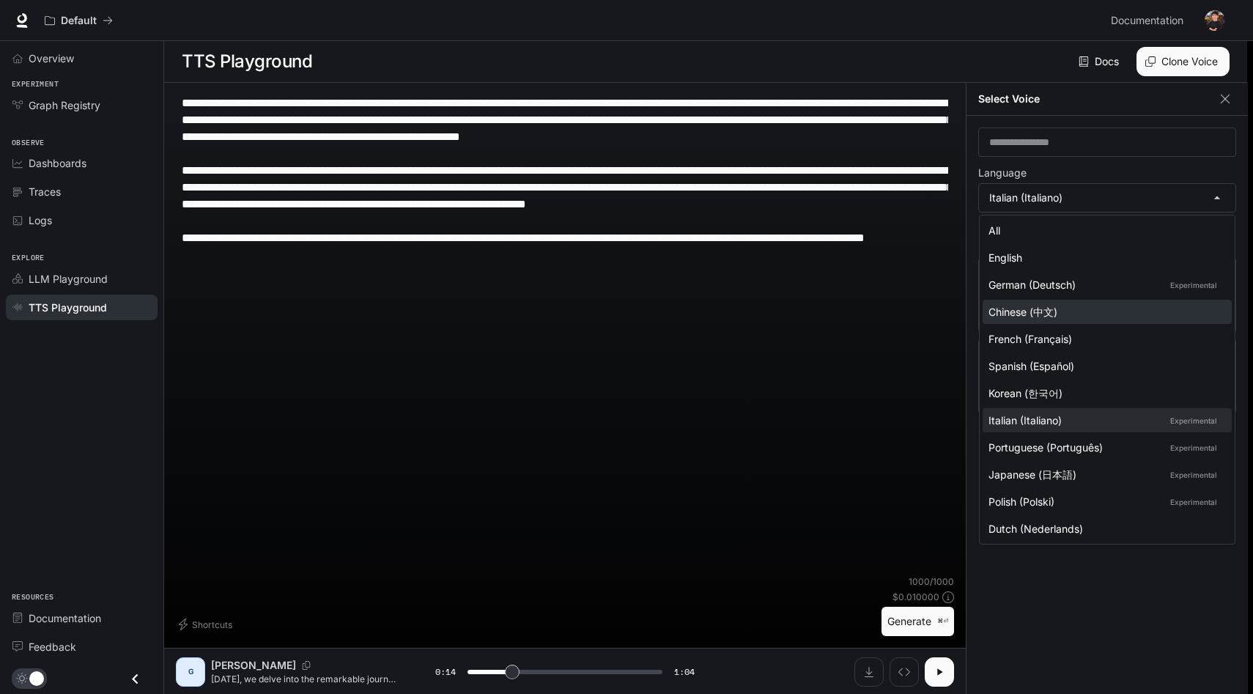
click at [1043, 312] on div "Chinese (中文)" at bounding box center [1103, 311] width 231 height 15
type input "****"
type input "*****"
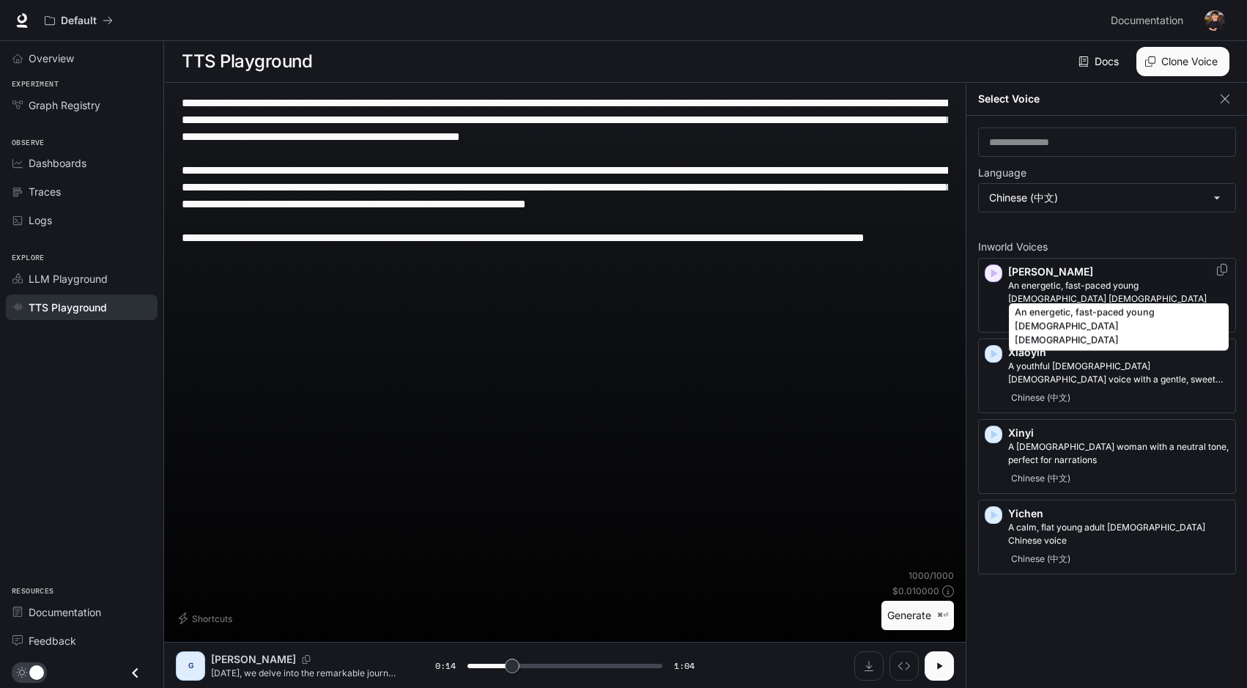
click at [1058, 287] on p "An energetic, fast-paced young [DEMOGRAPHIC_DATA] [DEMOGRAPHIC_DATA]" at bounding box center [1118, 292] width 221 height 26
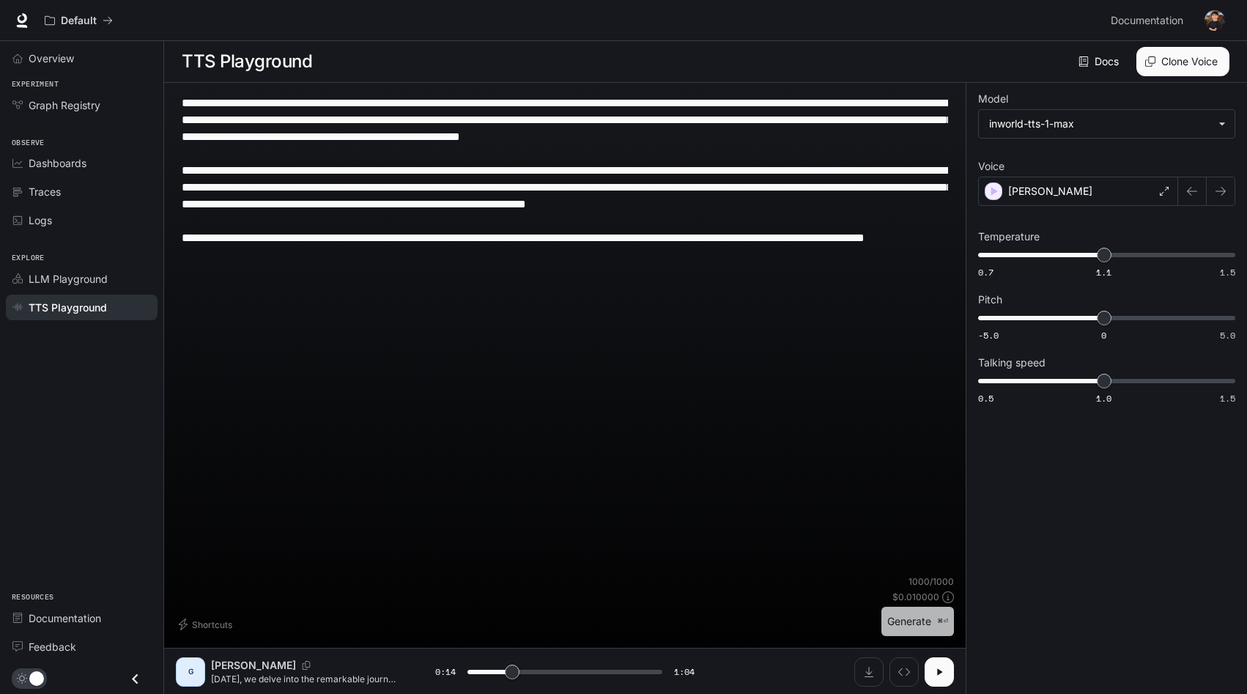
click at [914, 626] on button "Generate ⌘⏎" at bounding box center [917, 622] width 73 height 30
click at [936, 669] on icon "button" at bounding box center [939, 671] width 6 height 7
click at [1034, 199] on div "[PERSON_NAME]" at bounding box center [1078, 191] width 200 height 29
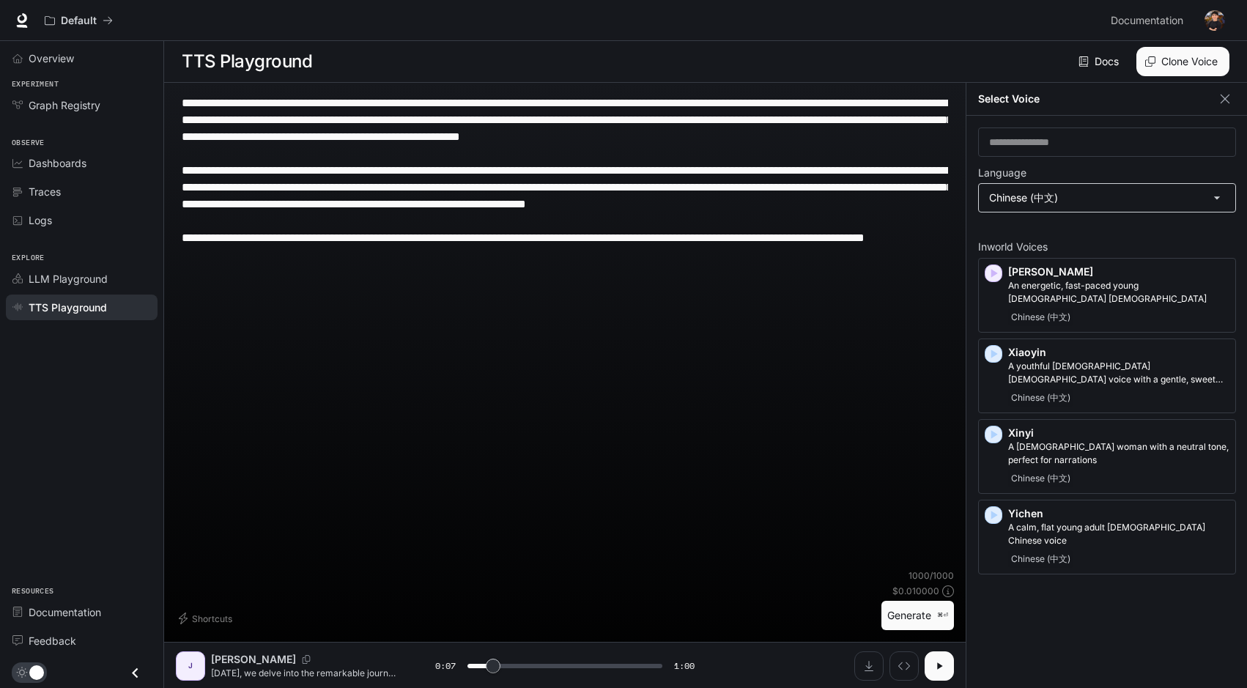
click at [1047, 205] on body "**********" at bounding box center [623, 344] width 1247 height 689
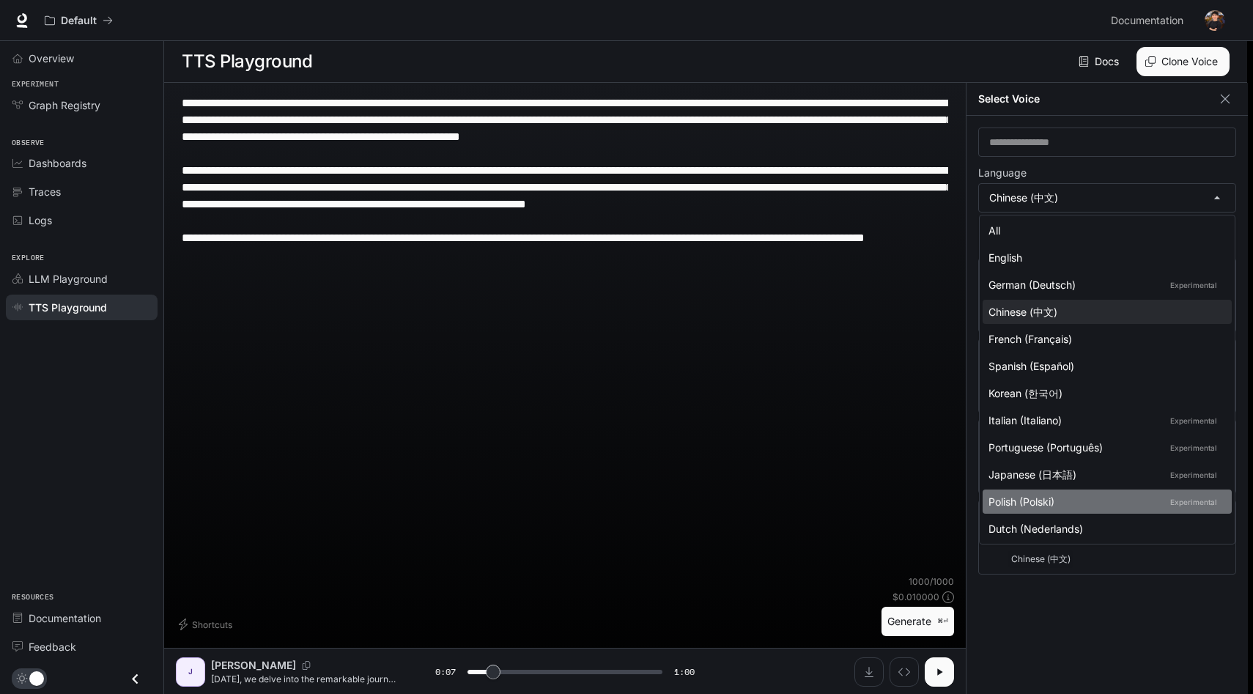
click at [1088, 491] on li "Polish (Polski) Experimental" at bounding box center [1106, 501] width 249 height 24
type input "***"
type input "*****"
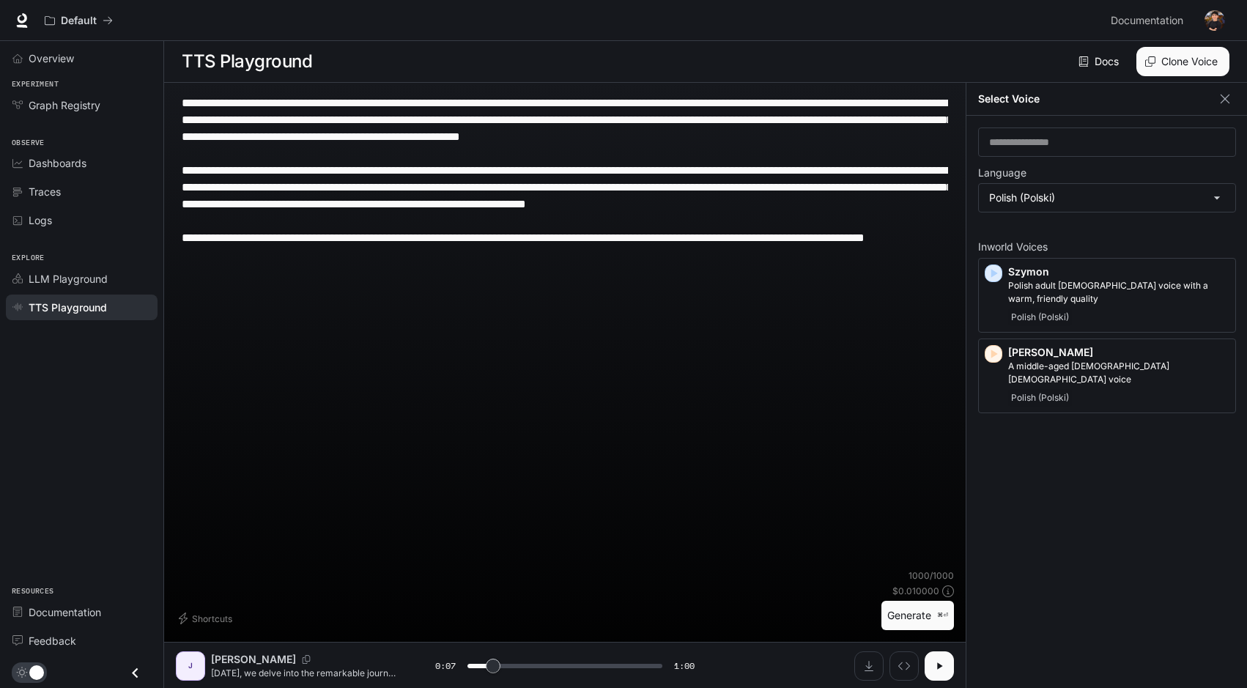
click at [913, 622] on button "Generate ⌘⏎" at bounding box center [917, 616] width 73 height 30
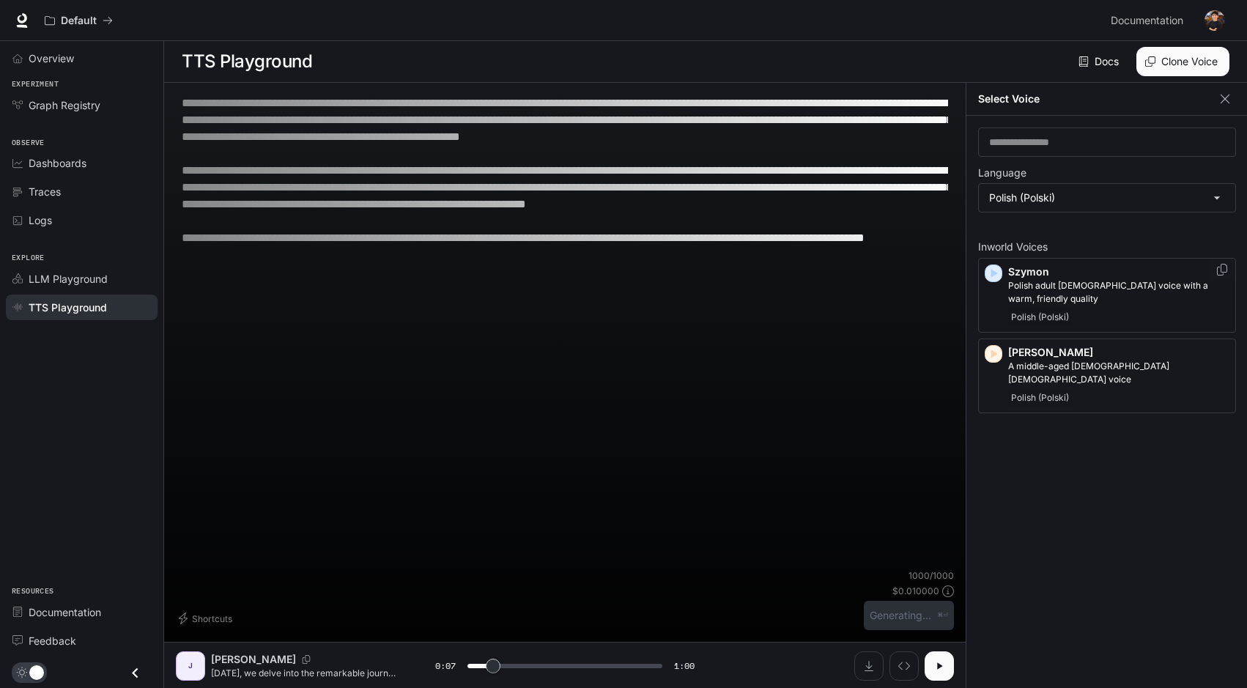
click at [1035, 294] on div "Szymon [DEMOGRAPHIC_DATA] adult [DEMOGRAPHIC_DATA] voice with a warm, friendly …" at bounding box center [1118, 295] width 221 height 62
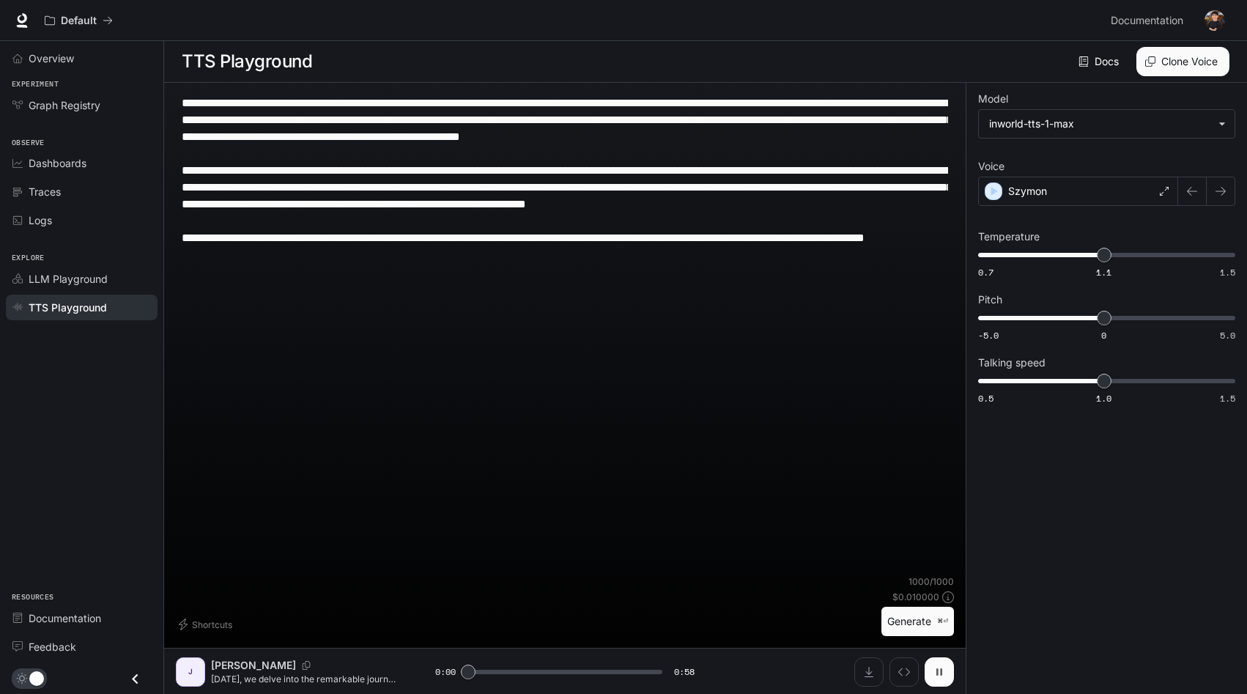
click at [931, 666] on button "button" at bounding box center [938, 671] width 29 height 29
click at [1089, 185] on div "Szymon" at bounding box center [1078, 191] width 200 height 29
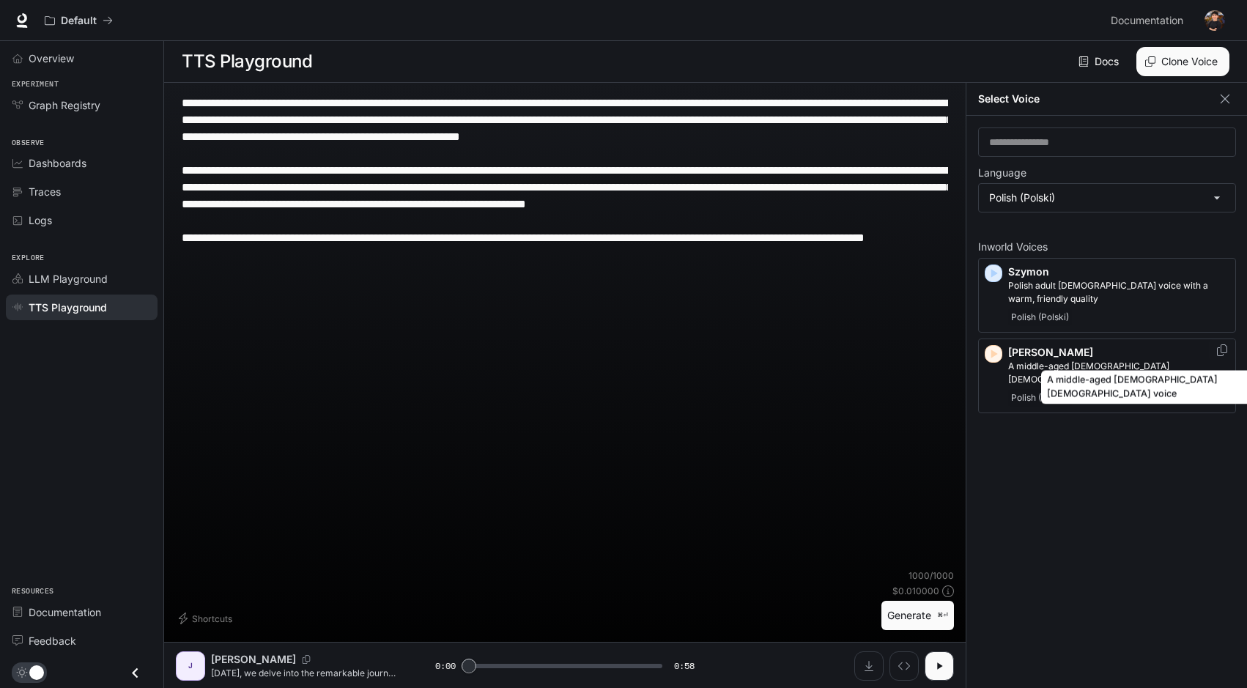
click at [1110, 360] on p "A middle-aged [DEMOGRAPHIC_DATA] [DEMOGRAPHIC_DATA] voice" at bounding box center [1118, 373] width 221 height 26
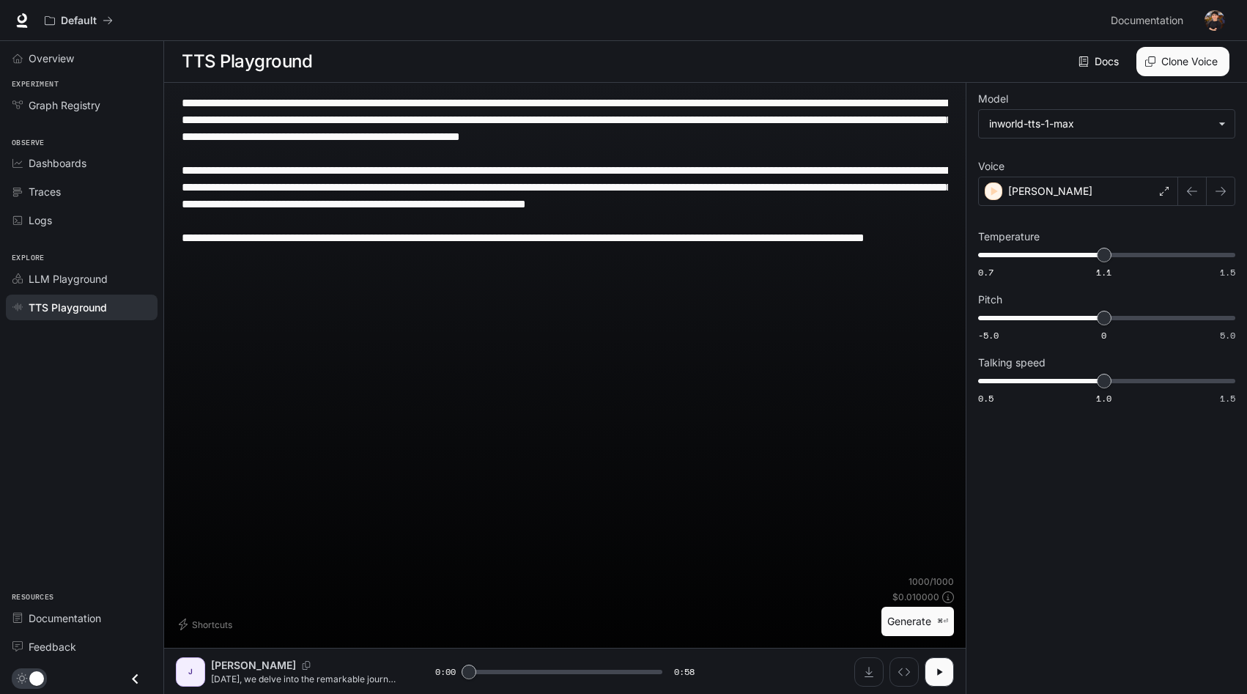
click at [915, 613] on button "Generate ⌘⏎" at bounding box center [917, 622] width 73 height 30
click at [943, 675] on icon "button" at bounding box center [939, 672] width 12 height 12
click at [1064, 203] on div "[PERSON_NAME]" at bounding box center [1078, 191] width 200 height 29
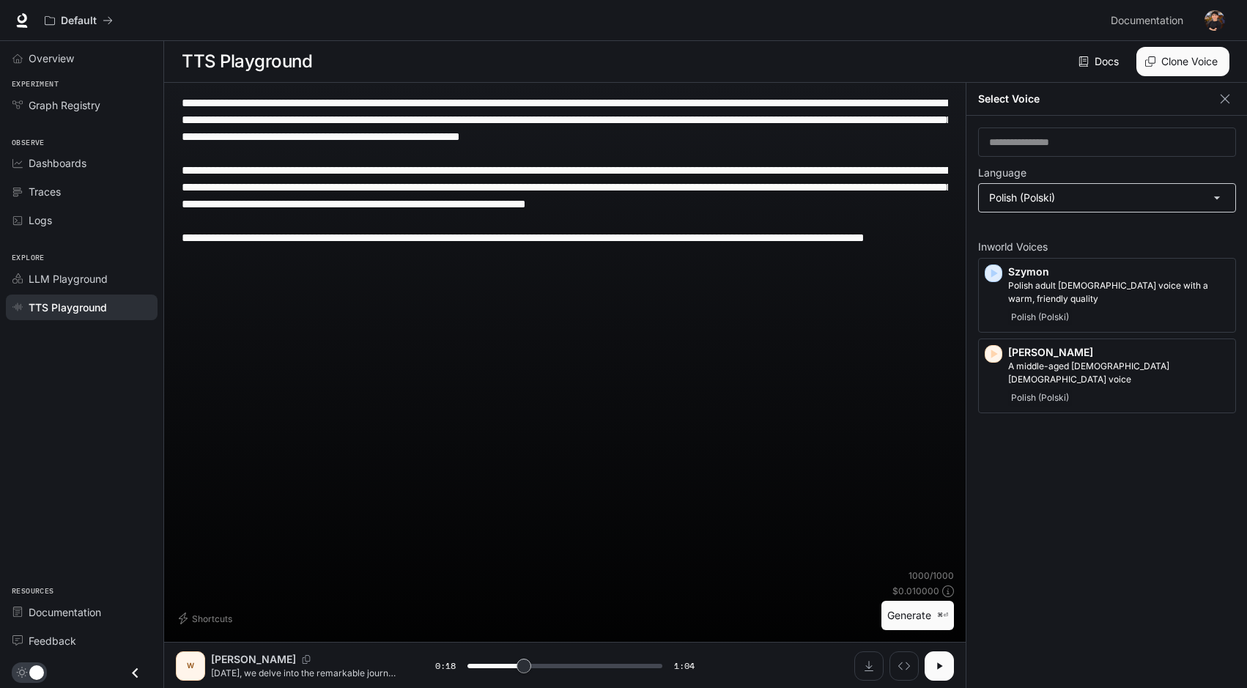
click at [1065, 196] on body "**********" at bounding box center [623, 344] width 1247 height 689
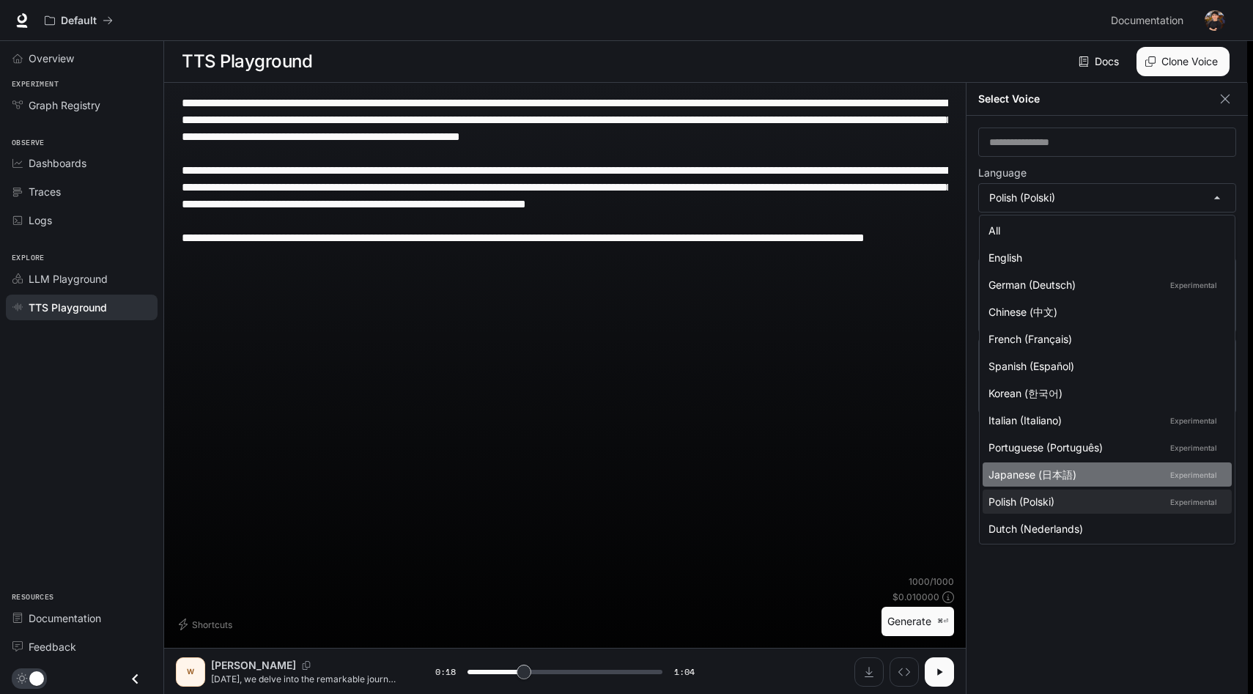
click at [1100, 470] on div "Japanese (日本語) Experimental" at bounding box center [1103, 474] width 231 height 15
type input "****"
type input "*****"
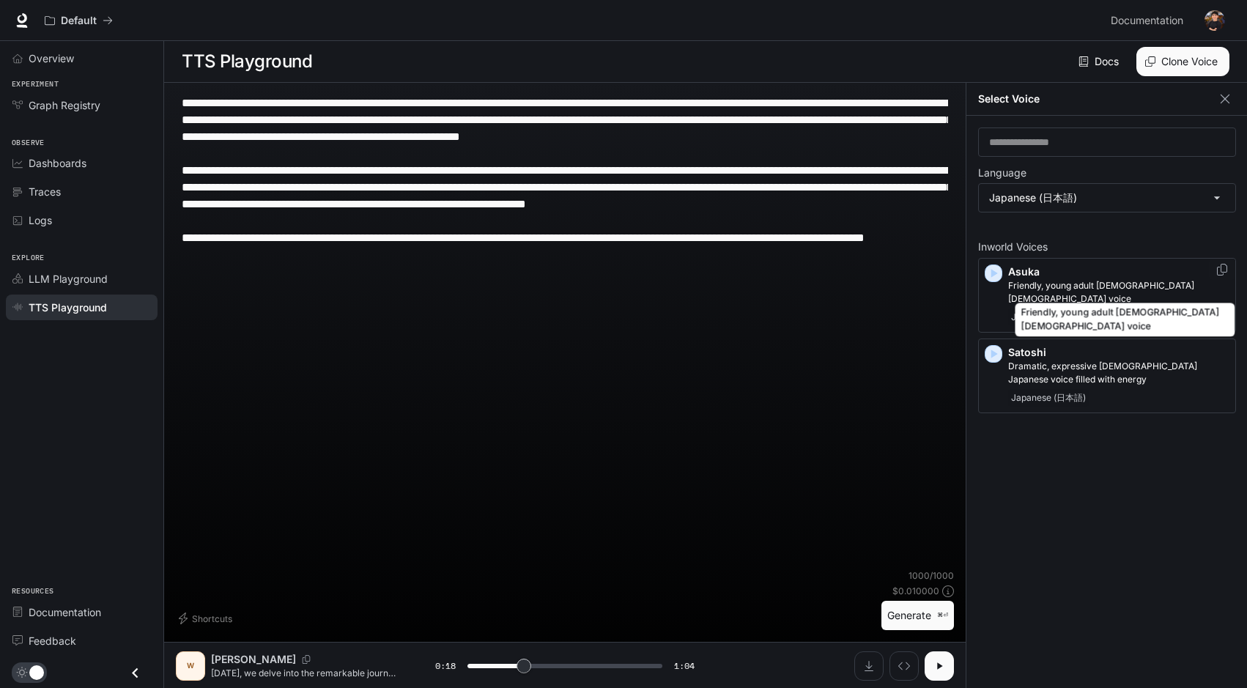
click at [1068, 282] on p "Friendly, young adult [DEMOGRAPHIC_DATA] [DEMOGRAPHIC_DATA] voice" at bounding box center [1118, 292] width 221 height 26
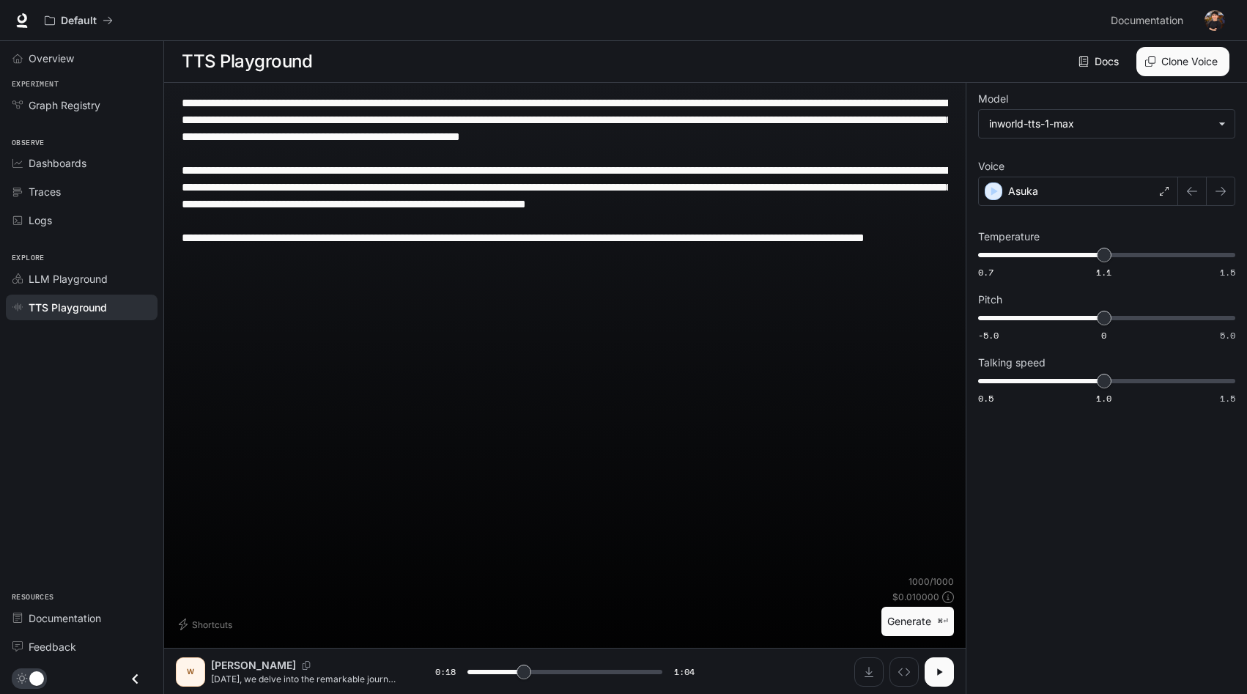
click at [916, 623] on button "Generate ⌘⏎" at bounding box center [917, 622] width 73 height 30
click at [943, 676] on icon "button" at bounding box center [939, 672] width 12 height 12
type input "**"
